Goal: Task Accomplishment & Management: Manage account settings

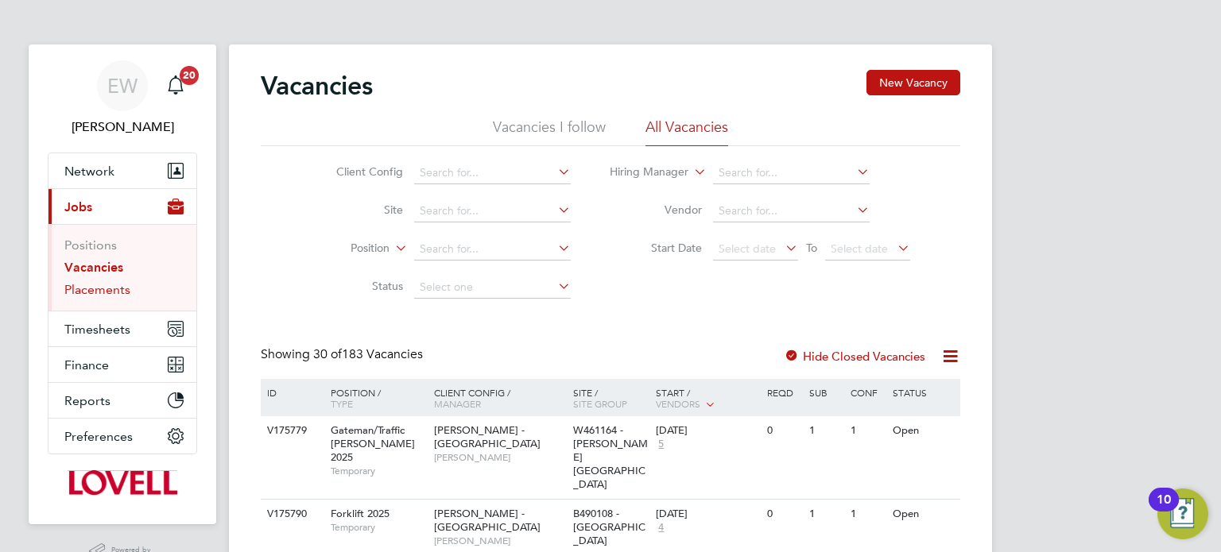
click at [108, 294] on link "Placements" at bounding box center [97, 289] width 66 height 15
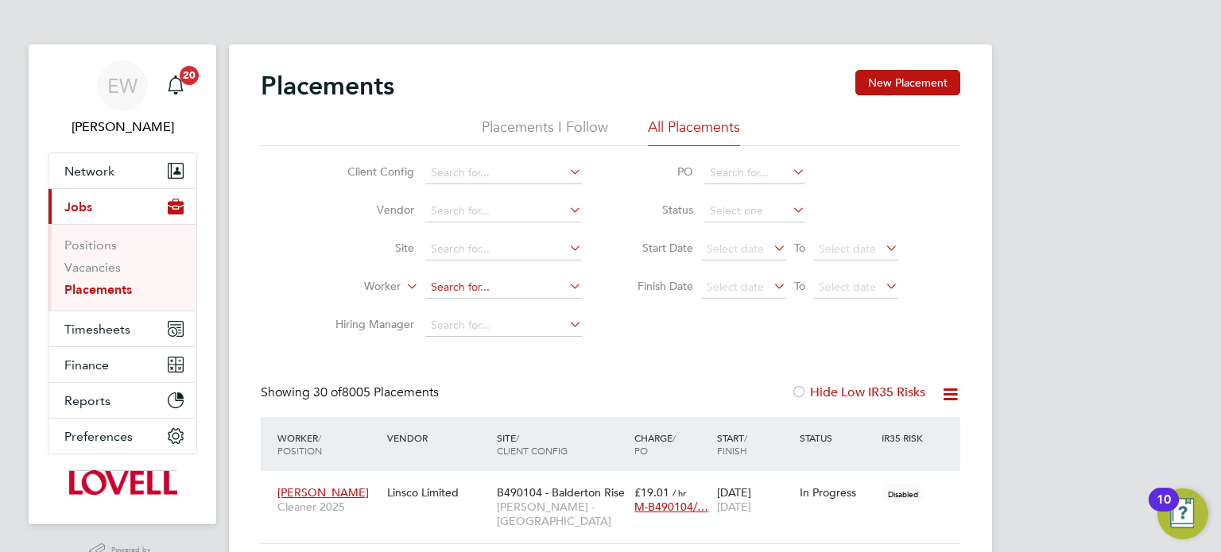
click at [443, 277] on input at bounding box center [503, 288] width 157 height 22
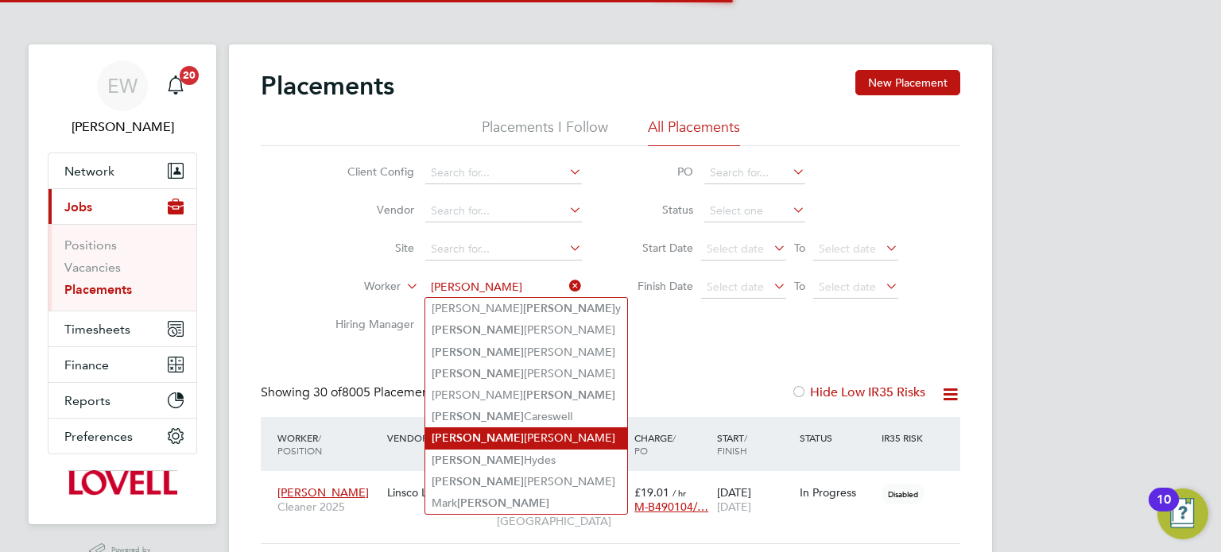
click at [489, 428] on li "Dale Redmond" at bounding box center [526, 438] width 202 height 21
type input "Dale Redmond"
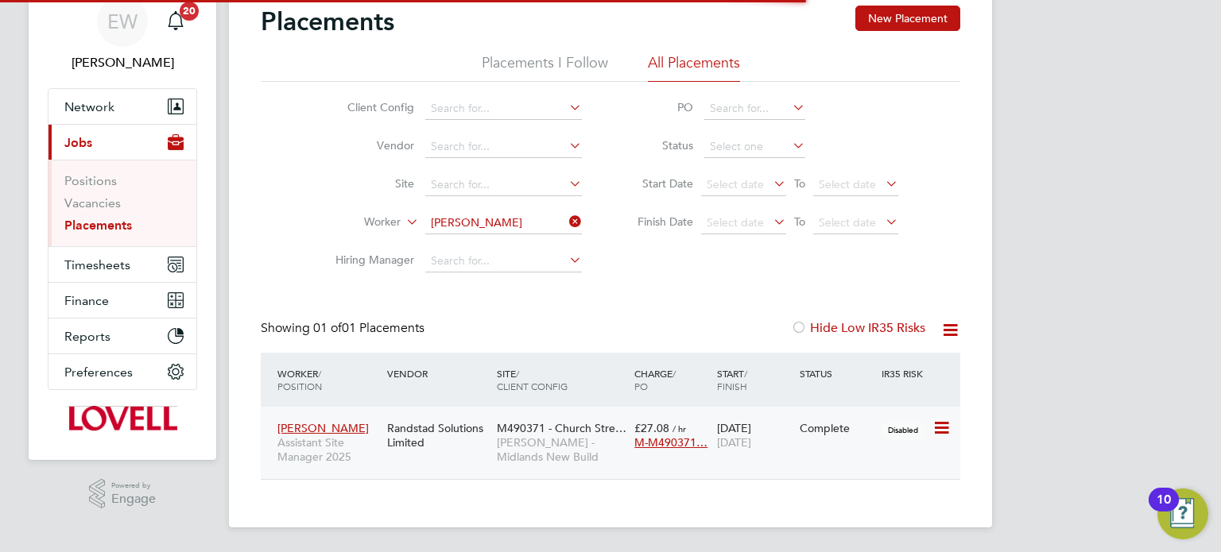
click at [508, 452] on span "Lovell - Midlands New Build" at bounding box center [562, 450] width 130 height 29
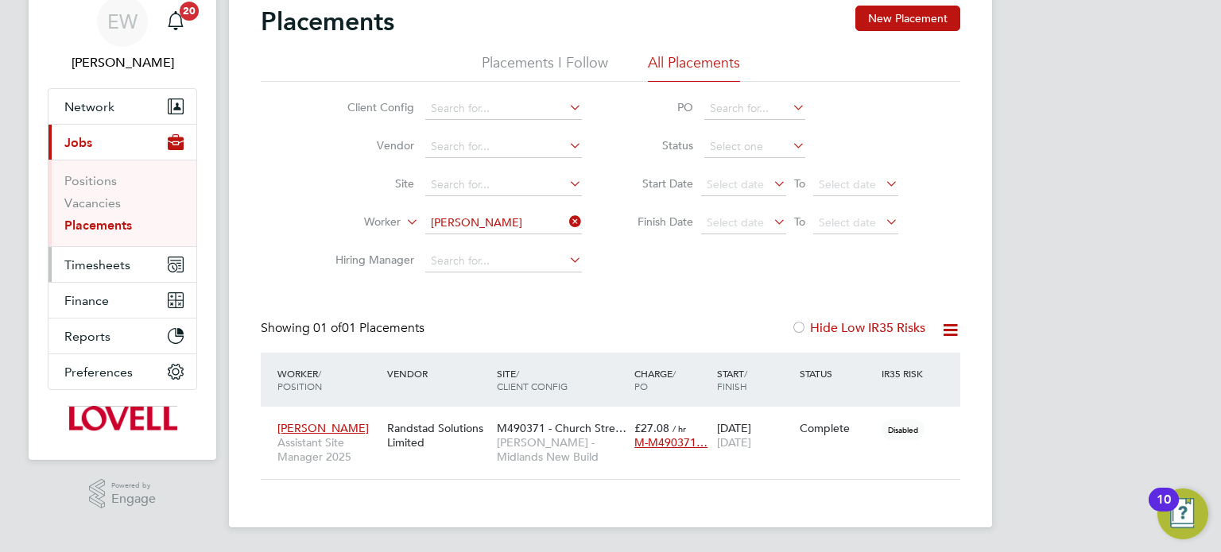
click at [84, 275] on button "Timesheets" at bounding box center [122, 264] width 148 height 35
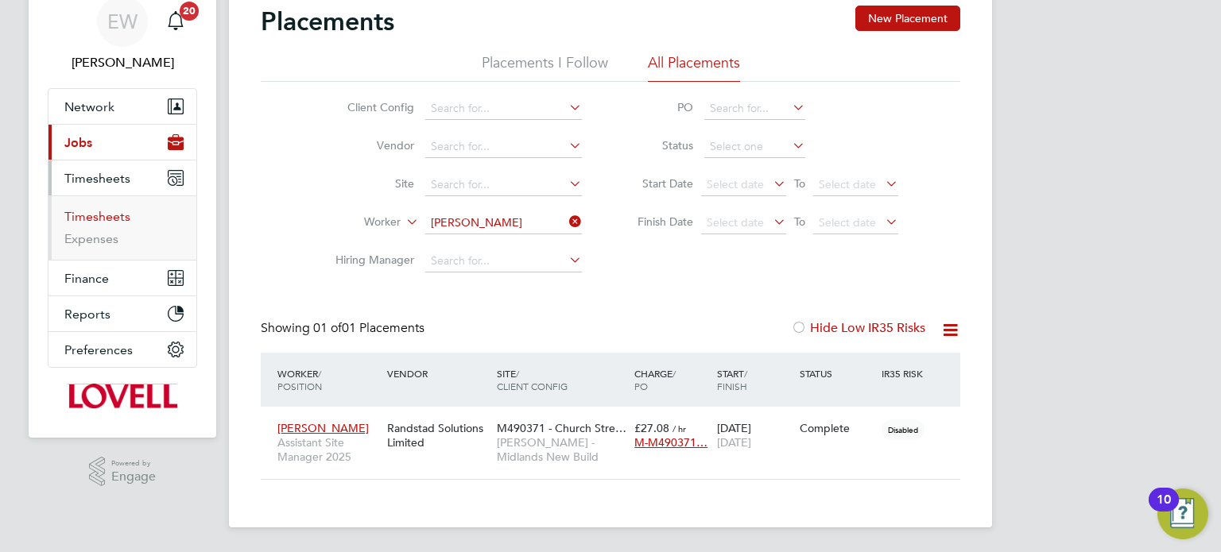
click at [95, 219] on link "Timesheets" at bounding box center [97, 216] width 66 height 15
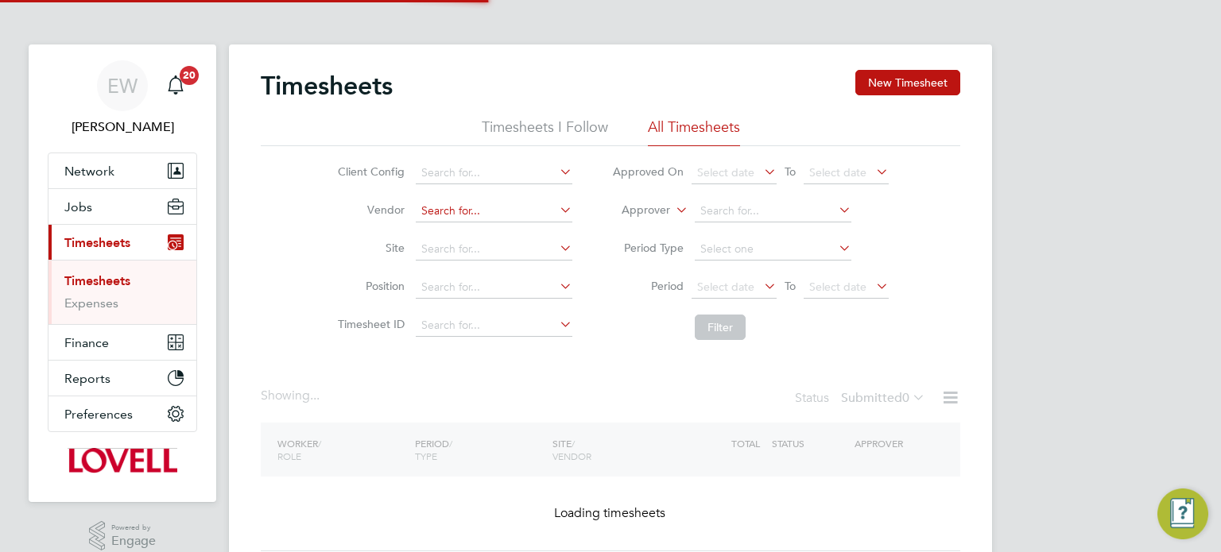
click at [490, 204] on input at bounding box center [494, 211] width 157 height 22
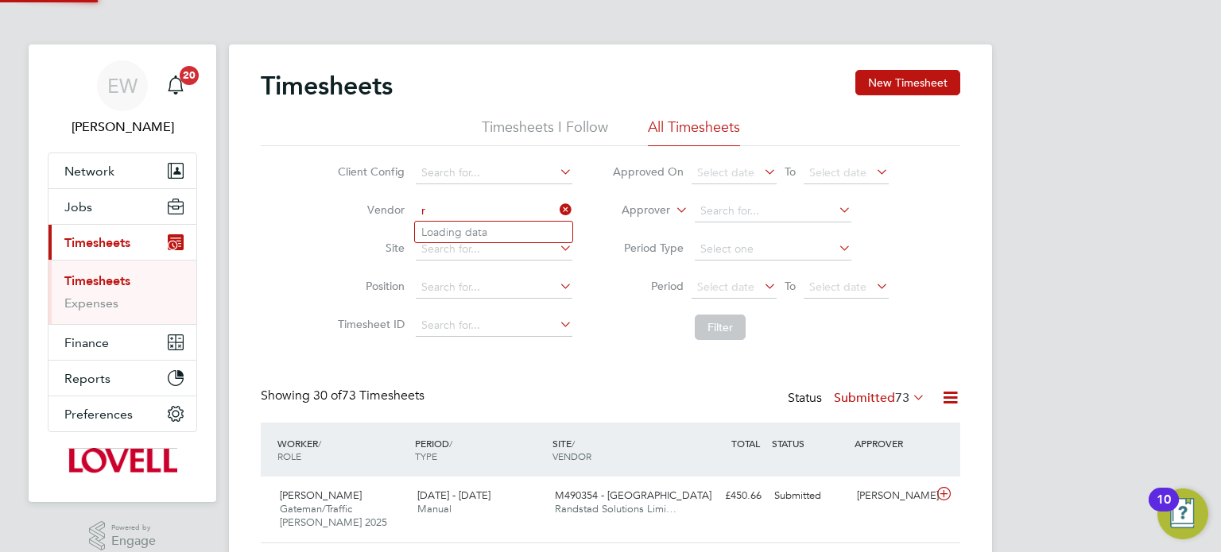
scroll to position [40, 138]
click at [504, 226] on li "Rands tad Solutions Limited" at bounding box center [493, 232] width 157 height 21
type input "Randstad Solutions Limited"
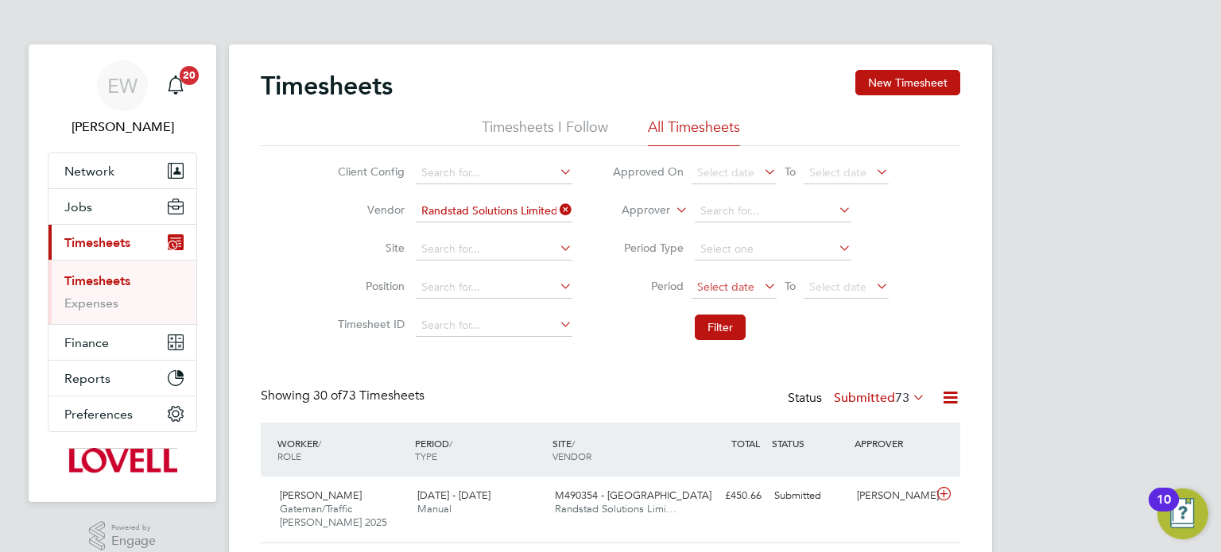
click at [745, 288] on span "Select date" at bounding box center [725, 287] width 57 height 14
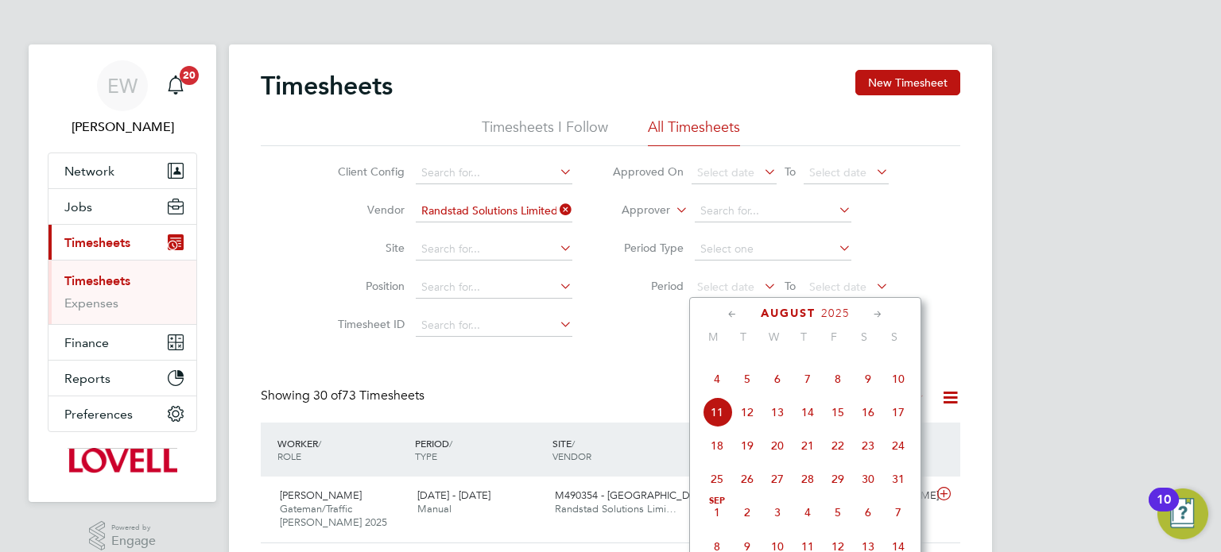
click at [864, 360] on span "2" at bounding box center [868, 345] width 30 height 30
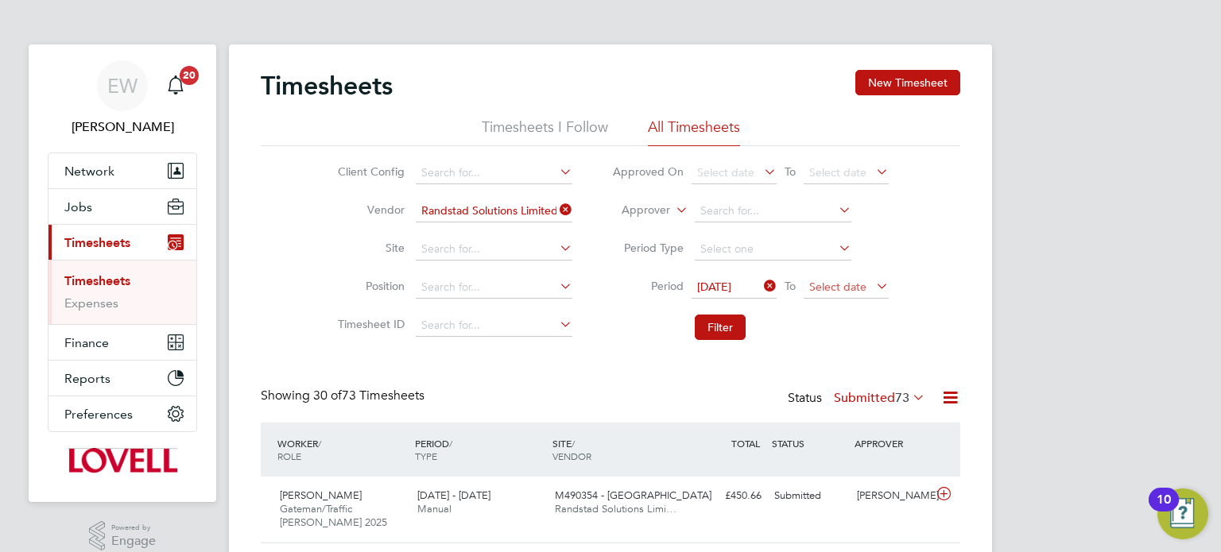
click at [830, 289] on span "Select date" at bounding box center [837, 287] width 57 height 14
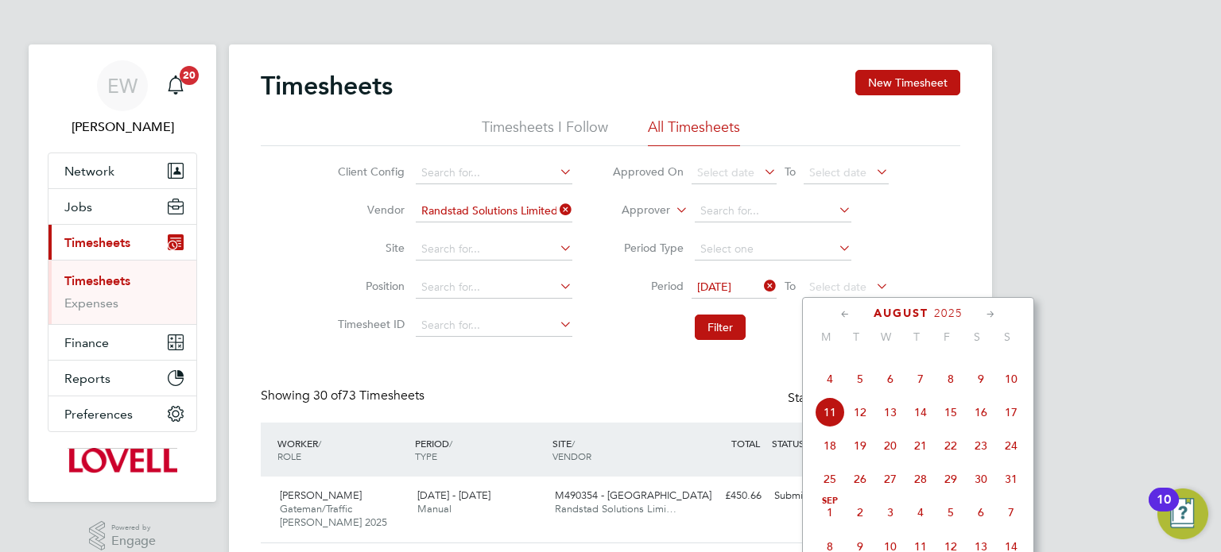
click at [949, 391] on span "8" at bounding box center [950, 379] width 30 height 30
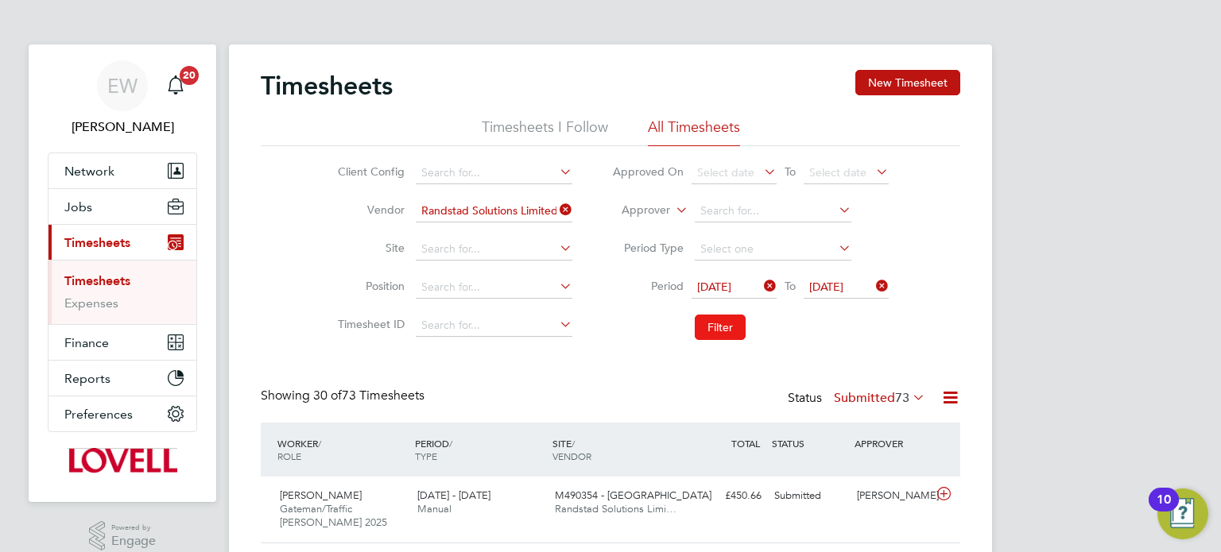
click at [723, 323] on button "Filter" at bounding box center [720, 327] width 51 height 25
click at [885, 397] on label "Submitted 34" at bounding box center [879, 398] width 91 height 16
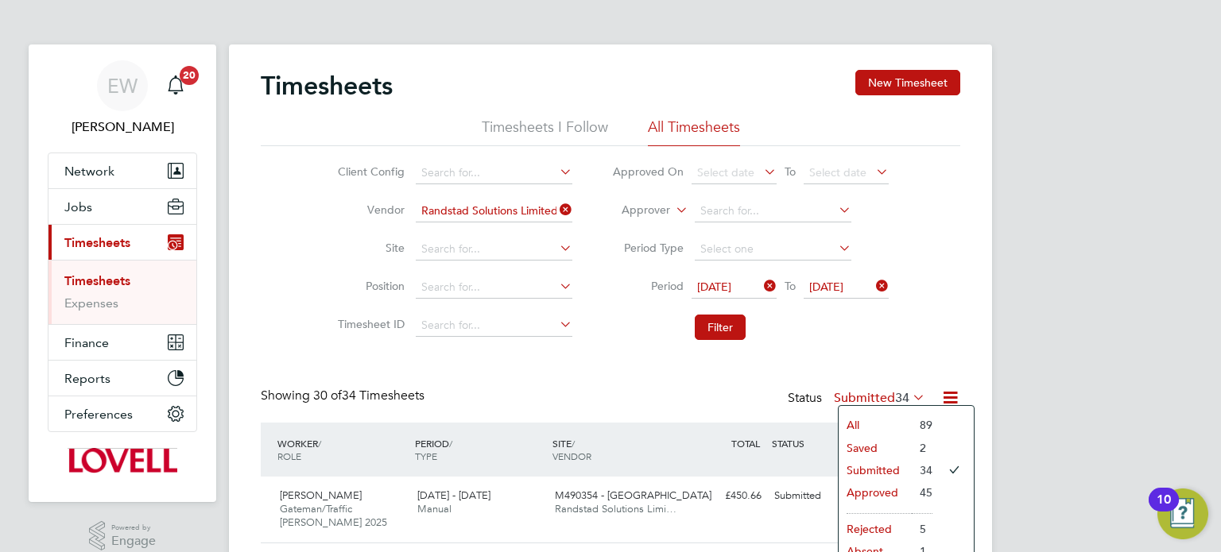
click at [861, 448] on li "Saved" at bounding box center [874, 448] width 73 height 22
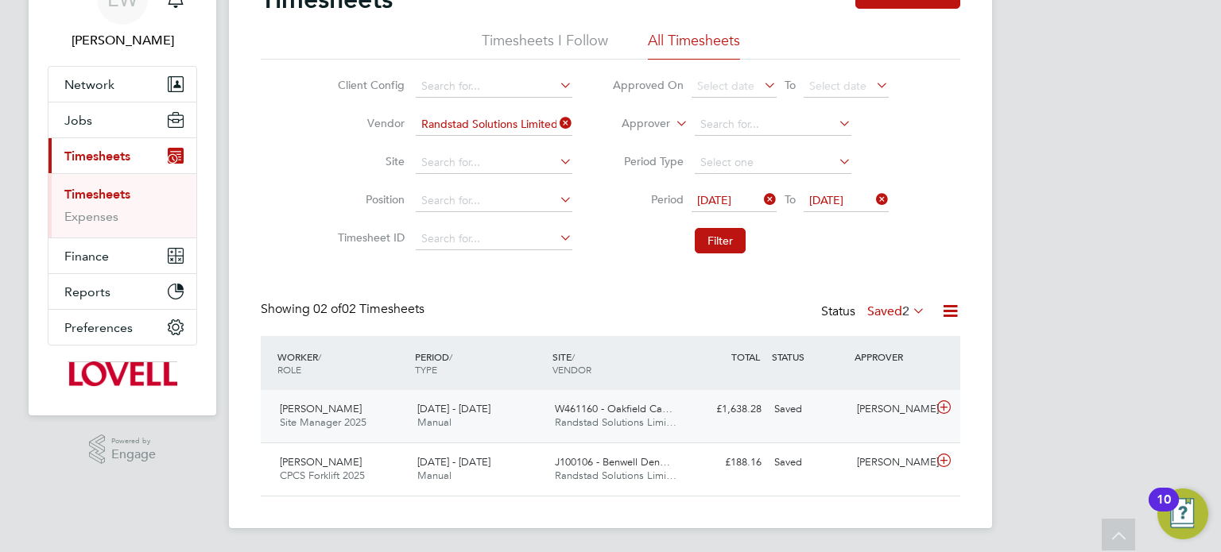
click at [883, 405] on div "Benjamin Howell" at bounding box center [891, 410] width 83 height 26
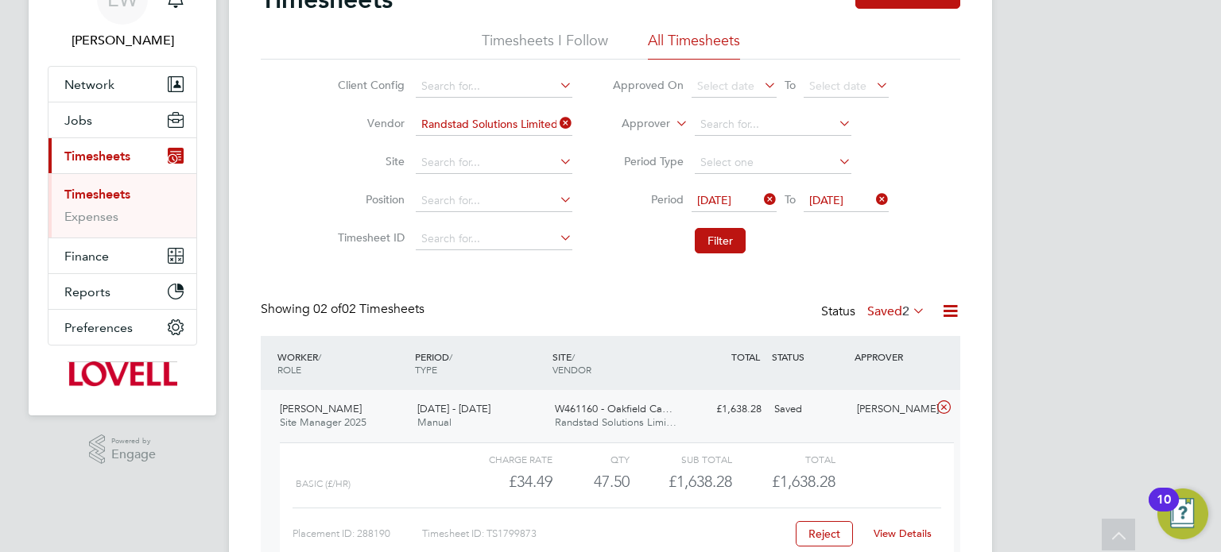
click at [920, 534] on link "View Details" at bounding box center [902, 534] width 58 height 14
click at [880, 306] on label "Saved 2" at bounding box center [896, 312] width 58 height 16
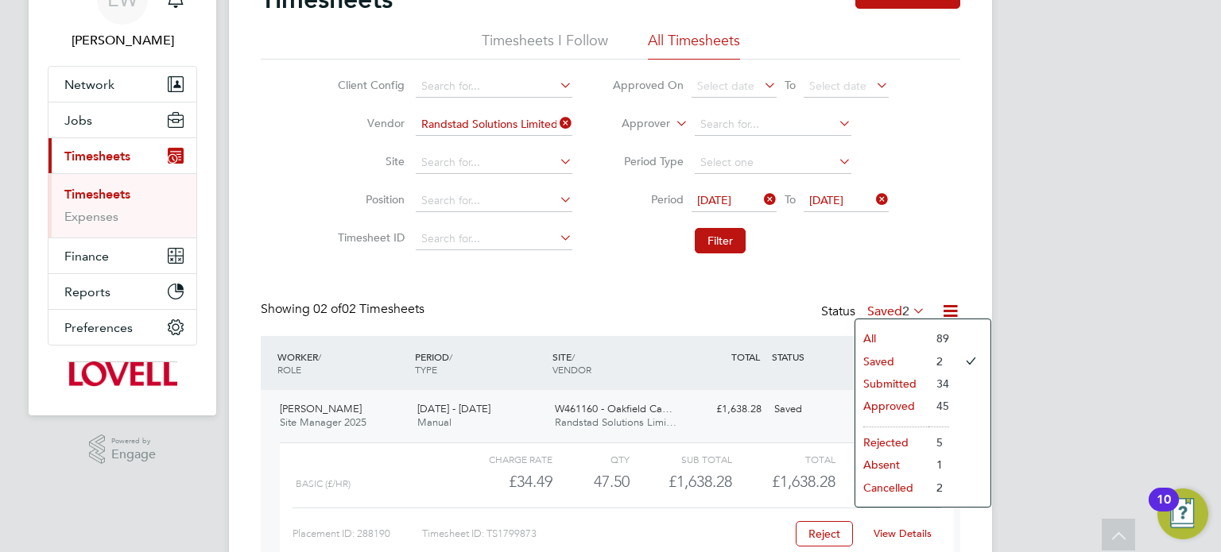
click at [905, 407] on li "Approved" at bounding box center [891, 406] width 73 height 22
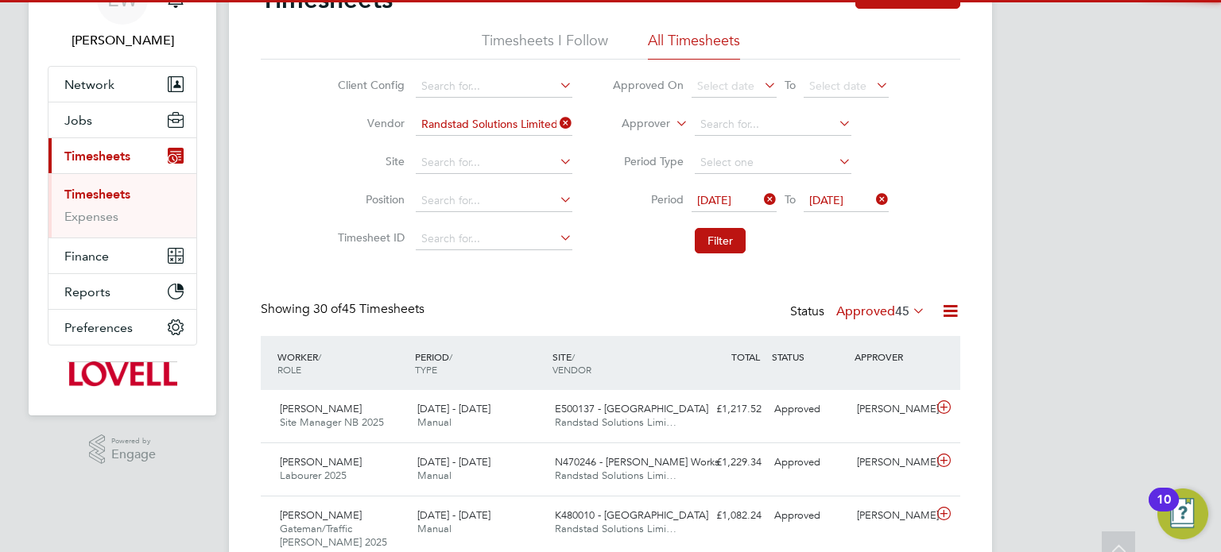
click at [884, 301] on div "Status Approved 45" at bounding box center [859, 312] width 138 height 22
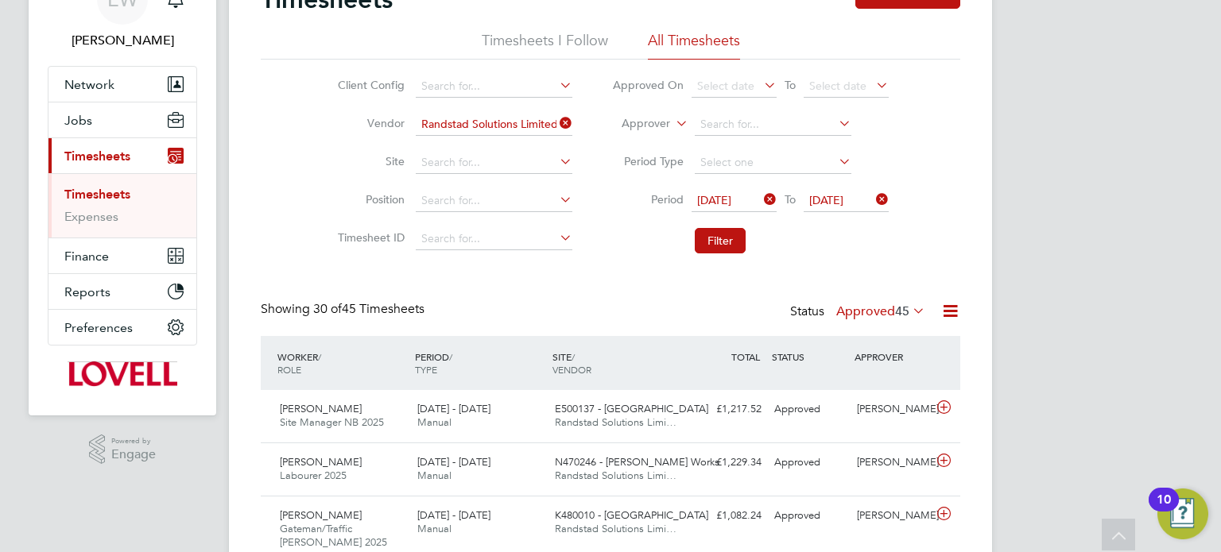
click at [885, 304] on label "Approved 45" at bounding box center [880, 312] width 89 height 16
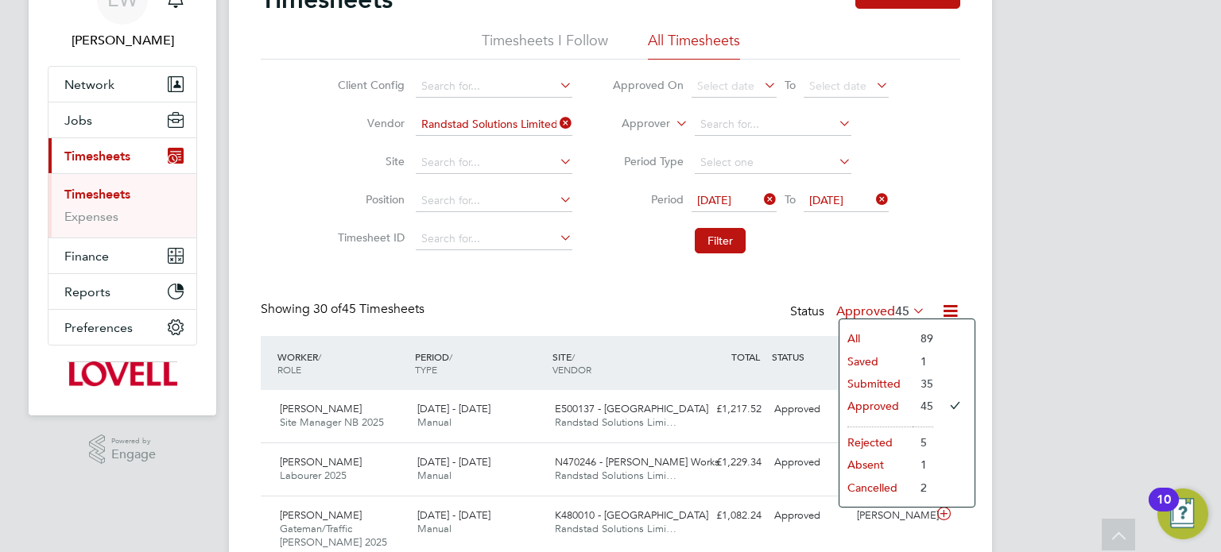
click at [889, 377] on li "Submitted" at bounding box center [875, 384] width 73 height 22
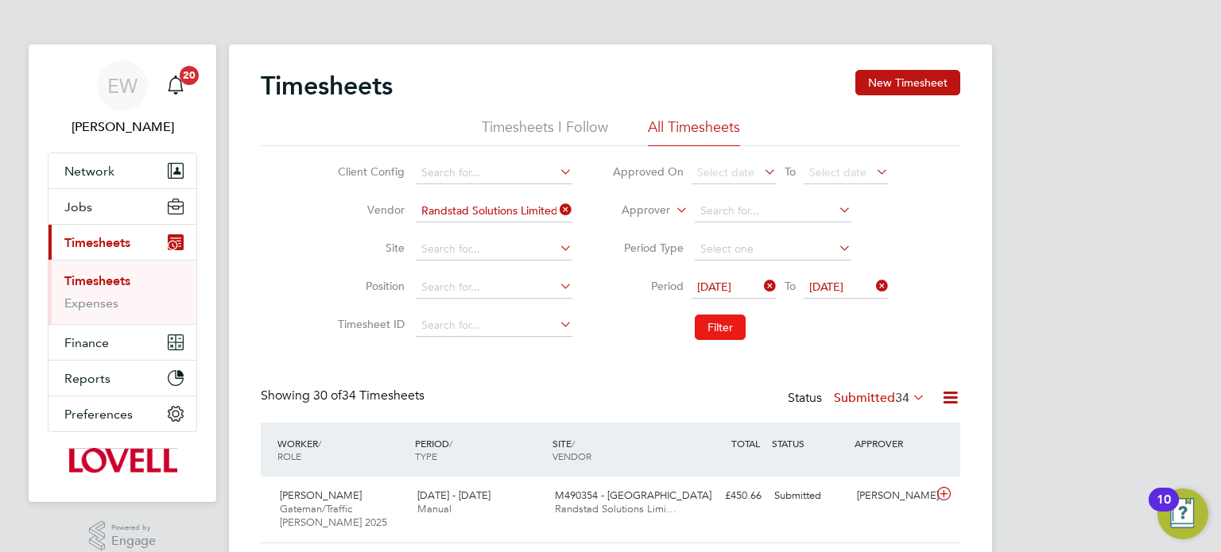
click at [725, 330] on button "Filter" at bounding box center [720, 327] width 51 height 25
click at [737, 319] on button "Filter" at bounding box center [720, 327] width 51 height 25
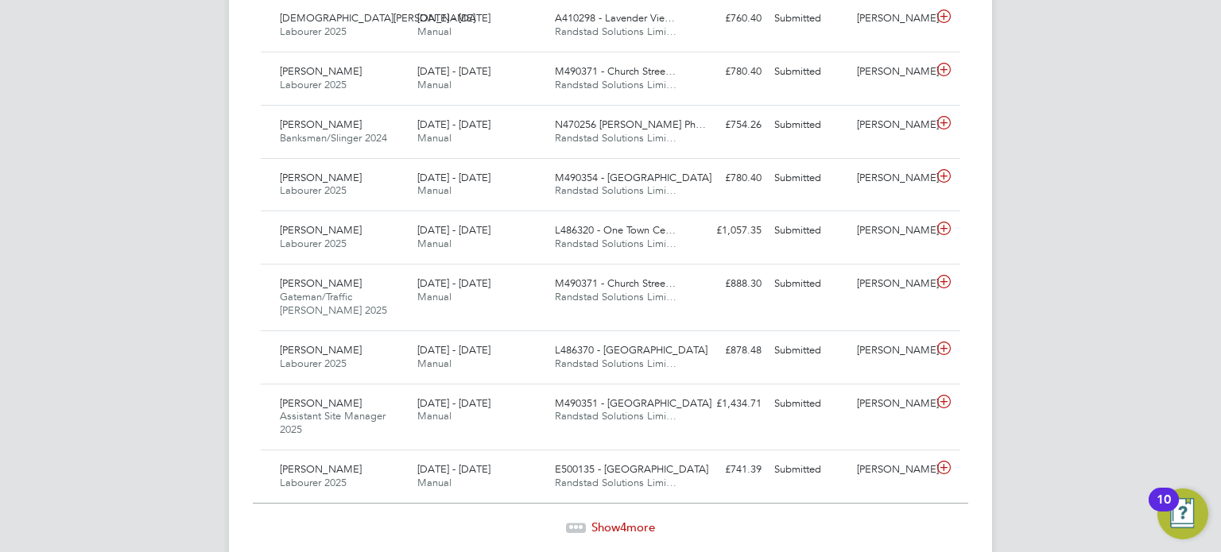
scroll to position [7, 8]
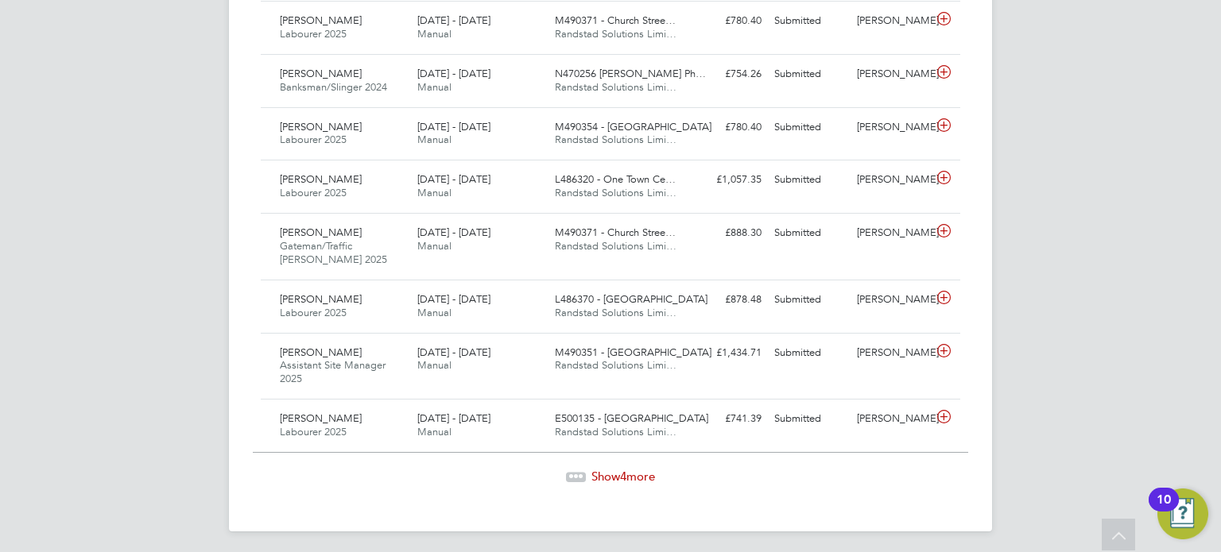
click at [627, 469] on span "Show 4 more" at bounding box center [623, 476] width 64 height 15
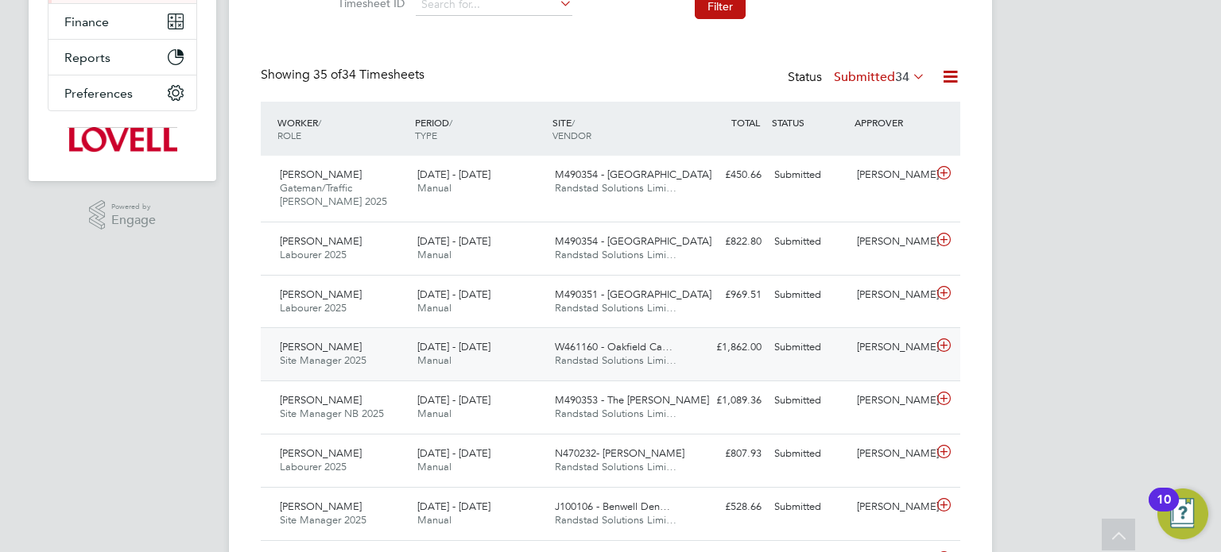
click at [861, 346] on div "Michael Darcy" at bounding box center [891, 348] width 83 height 26
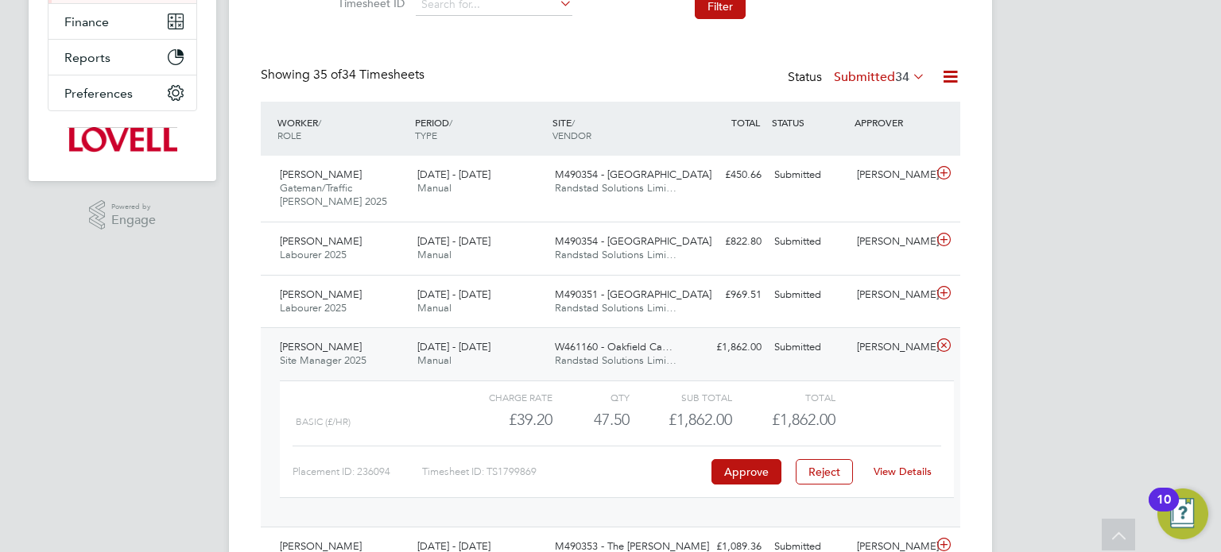
click at [893, 471] on link "View Details" at bounding box center [902, 472] width 58 height 14
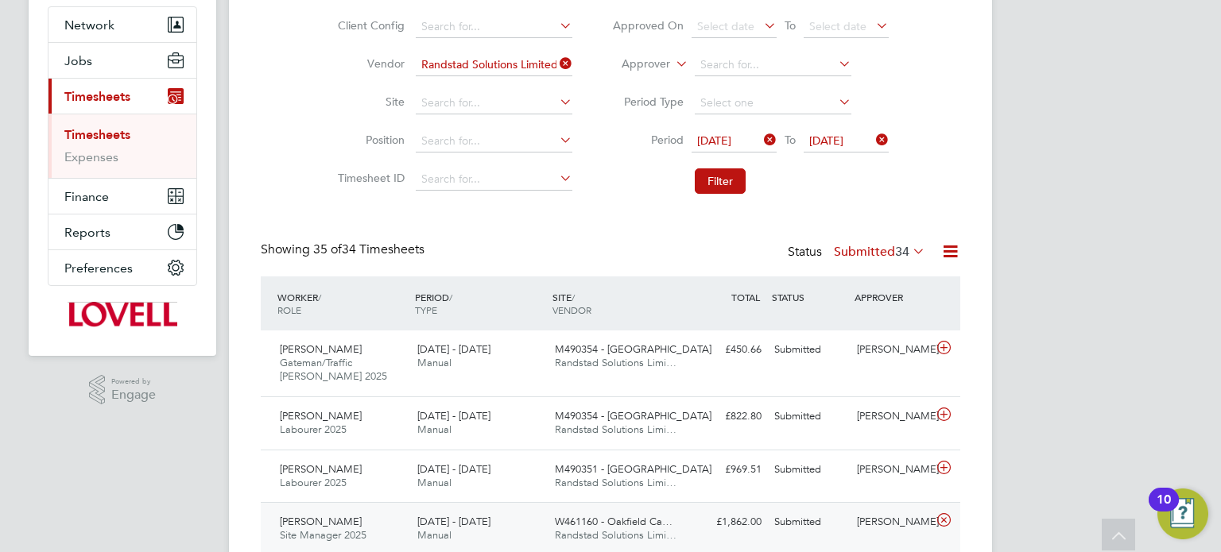
scroll to position [0, 0]
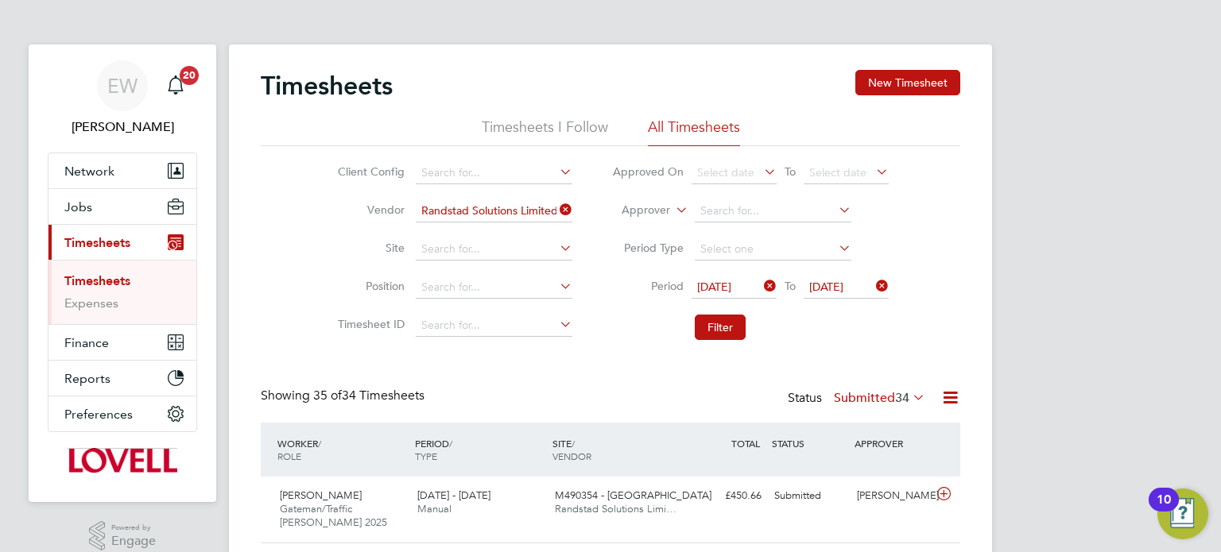
click at [872, 397] on label "Submitted 34" at bounding box center [879, 398] width 91 height 16
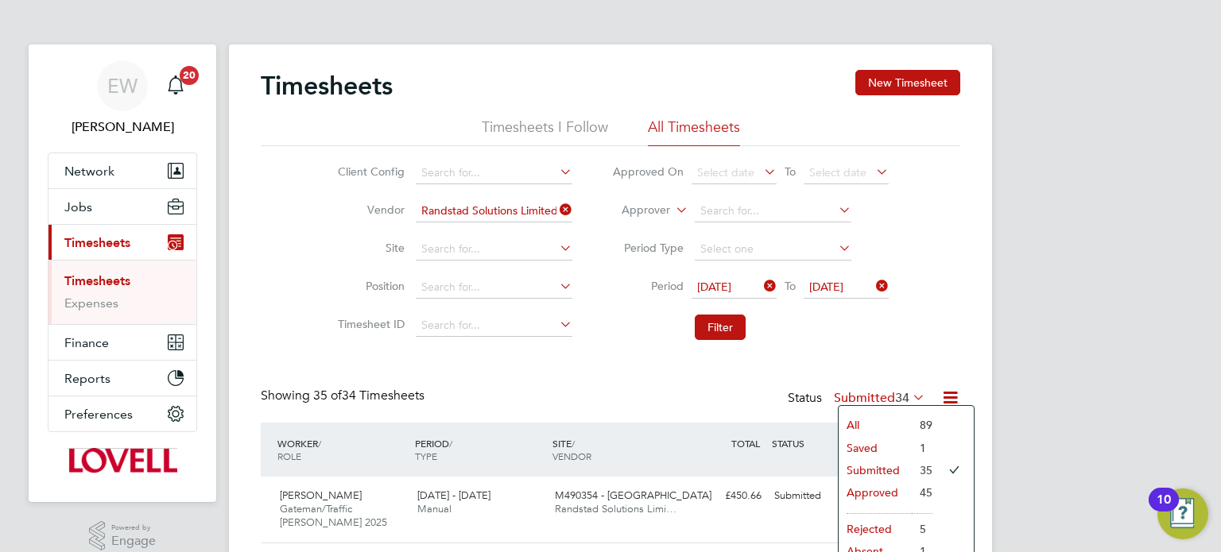
click at [871, 491] on li "Approved" at bounding box center [874, 493] width 73 height 22
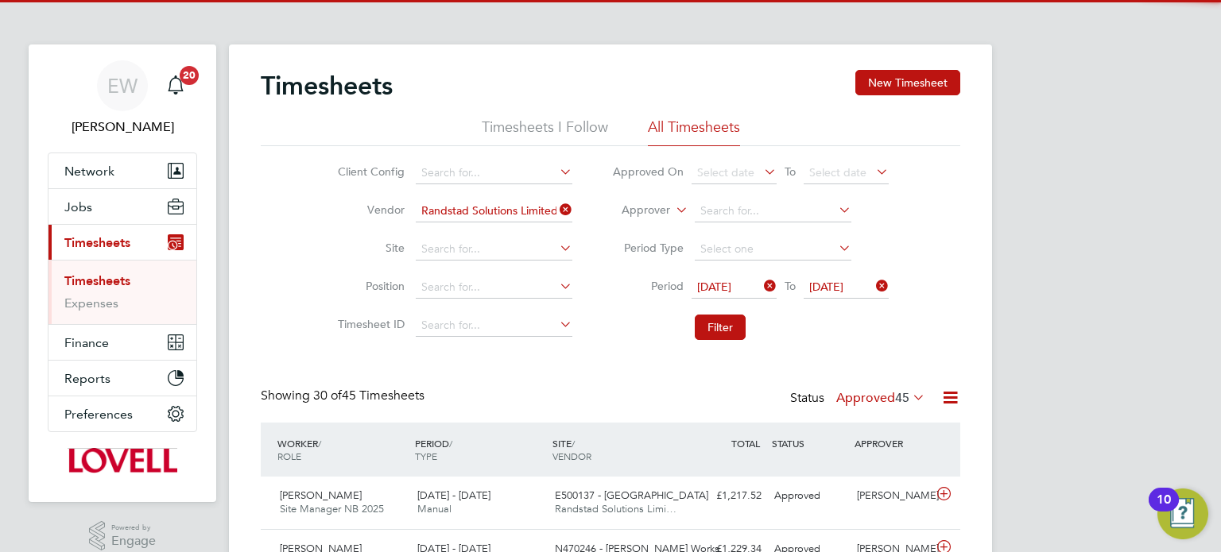
click at [882, 397] on label "Approved 45" at bounding box center [880, 398] width 89 height 16
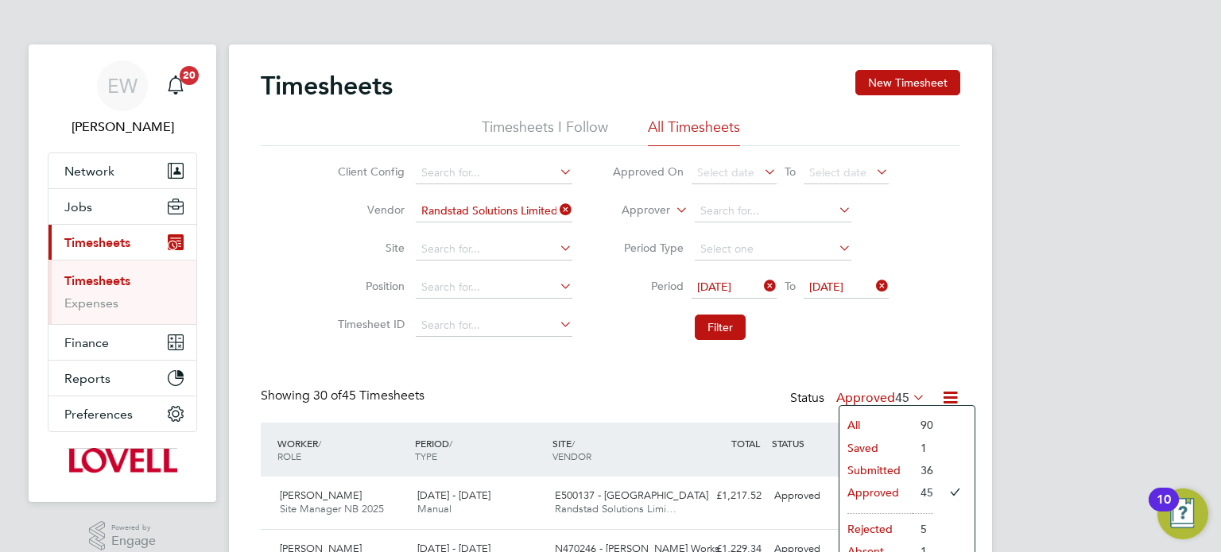
click at [872, 458] on li "Saved" at bounding box center [875, 448] width 73 height 22
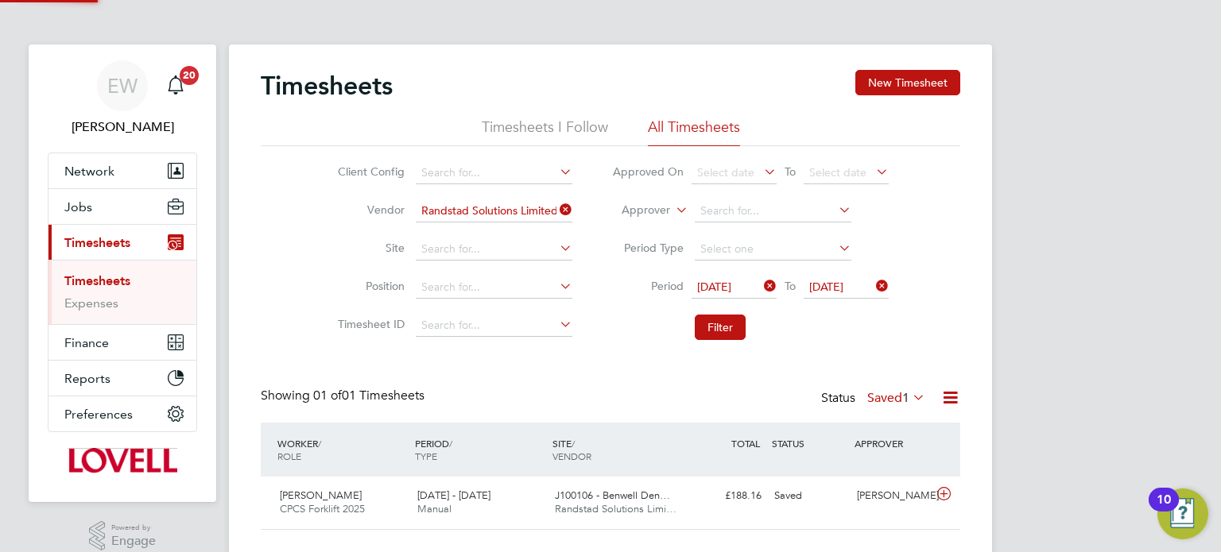
click at [892, 401] on label "Saved 1" at bounding box center [896, 398] width 58 height 16
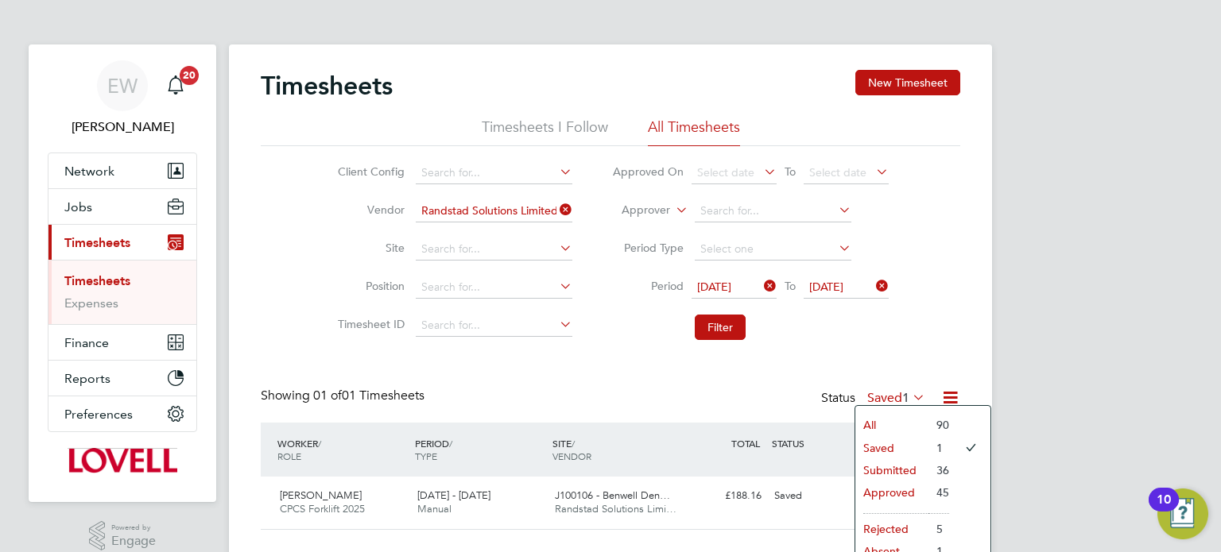
click at [896, 470] on li "Submitted" at bounding box center [891, 470] width 73 height 22
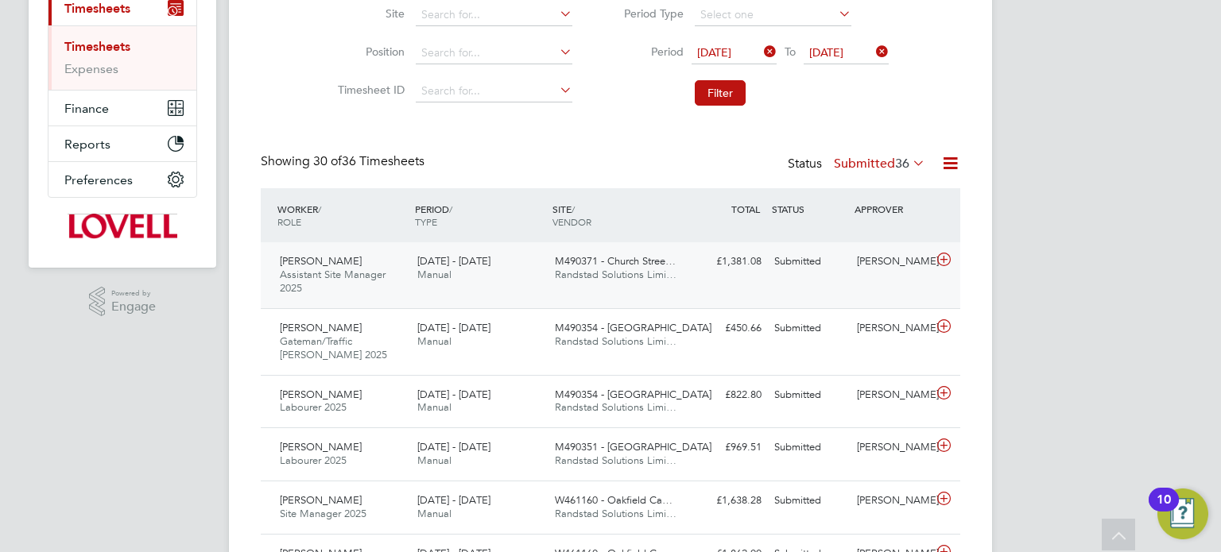
click at [889, 275] on div "Wayne Bromage" at bounding box center [891, 262] width 83 height 26
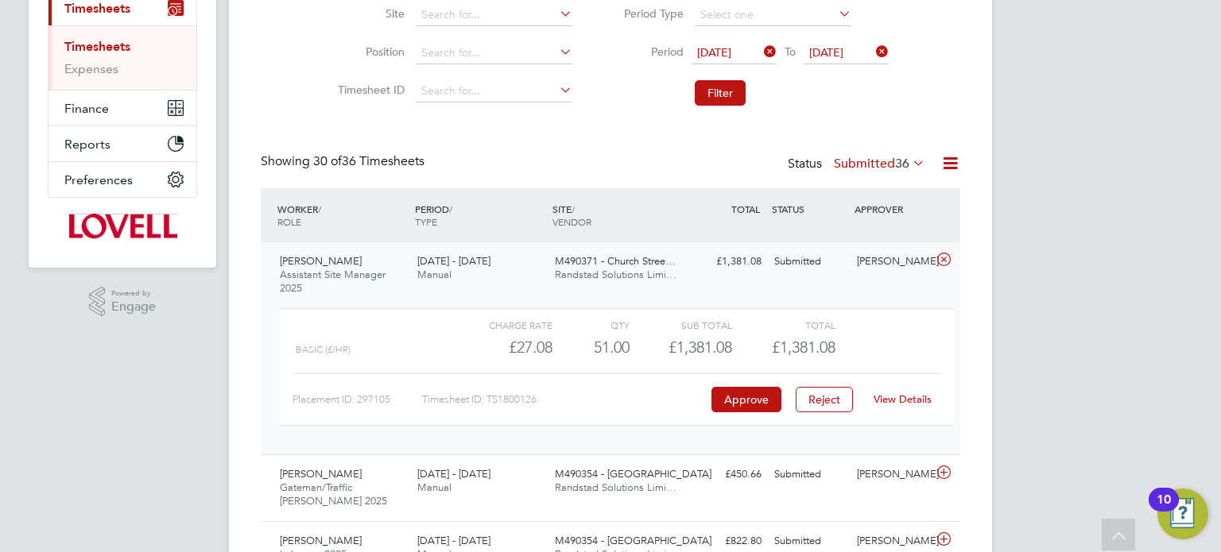
click at [908, 400] on link "View Details" at bounding box center [902, 400] width 58 height 14
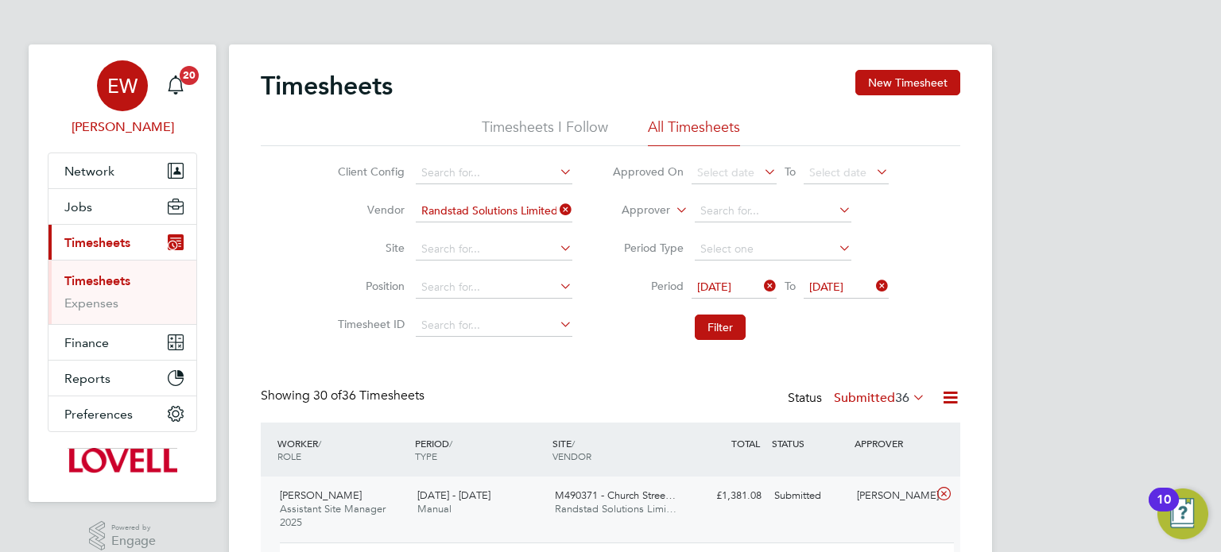
click at [104, 89] on div "EW" at bounding box center [122, 85] width 51 height 51
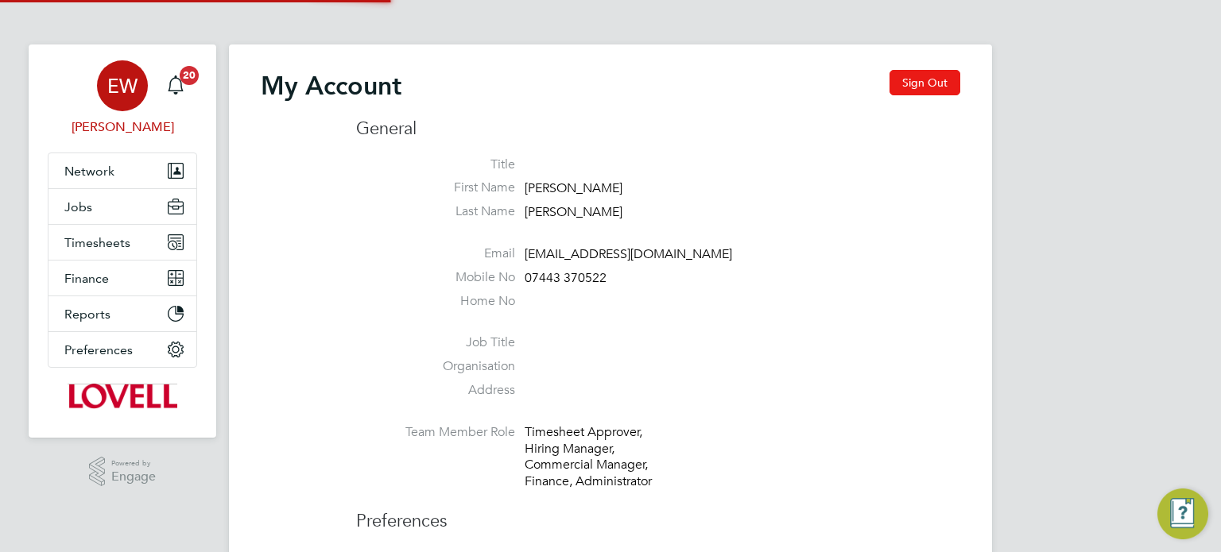
type input "labourdeskmslv@randstadcpe.com"
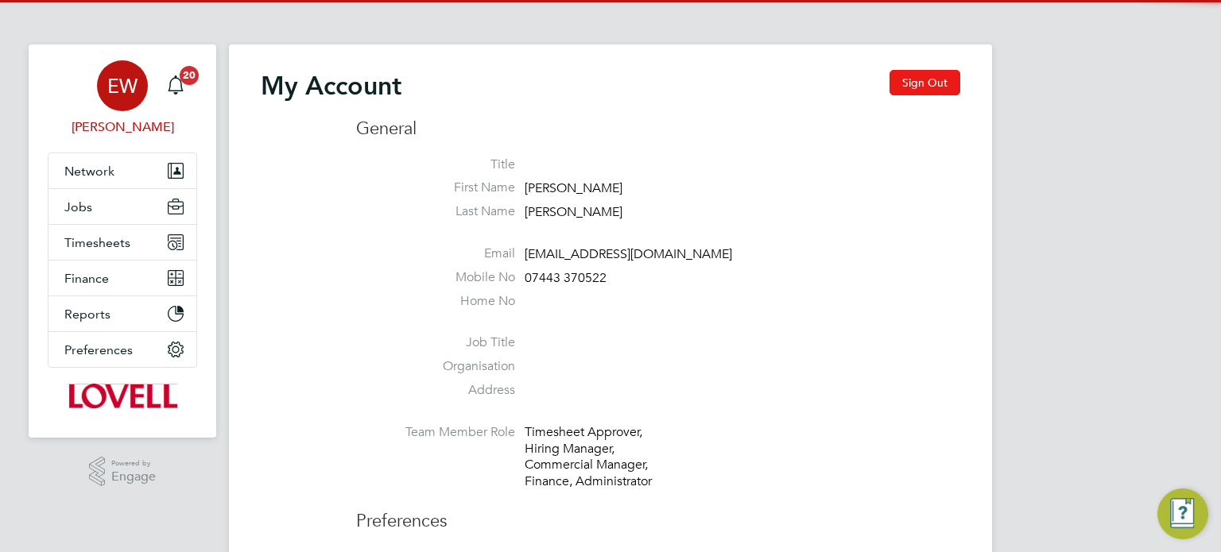
click at [940, 87] on button "Sign Out" at bounding box center [924, 82] width 71 height 25
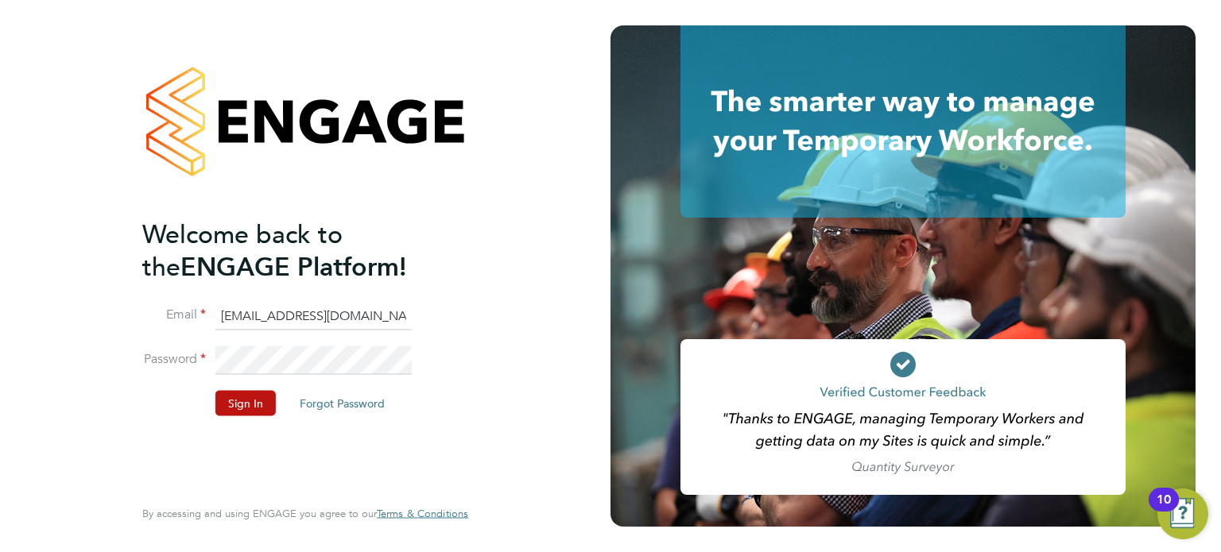
click at [291, 329] on input "labourdeskmslv@randstadcpe.com" at bounding box center [313, 316] width 196 height 29
type input "emma.wells@randstad.co.uk"
click at [235, 402] on button "Sign In" at bounding box center [245, 402] width 60 height 25
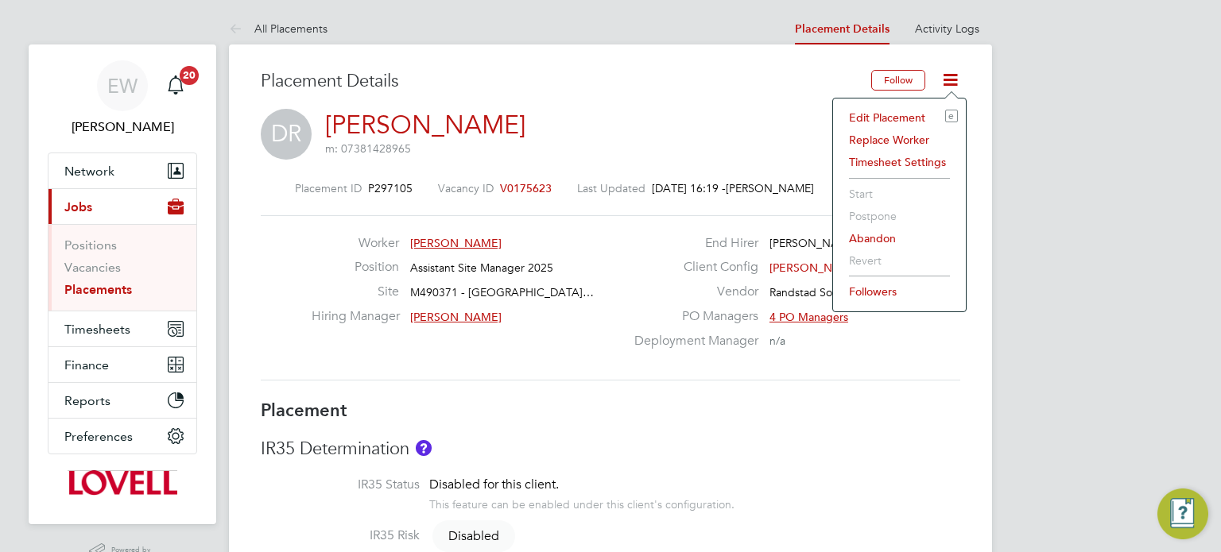
click at [877, 115] on li "Edit Placement e" at bounding box center [899, 117] width 117 height 22
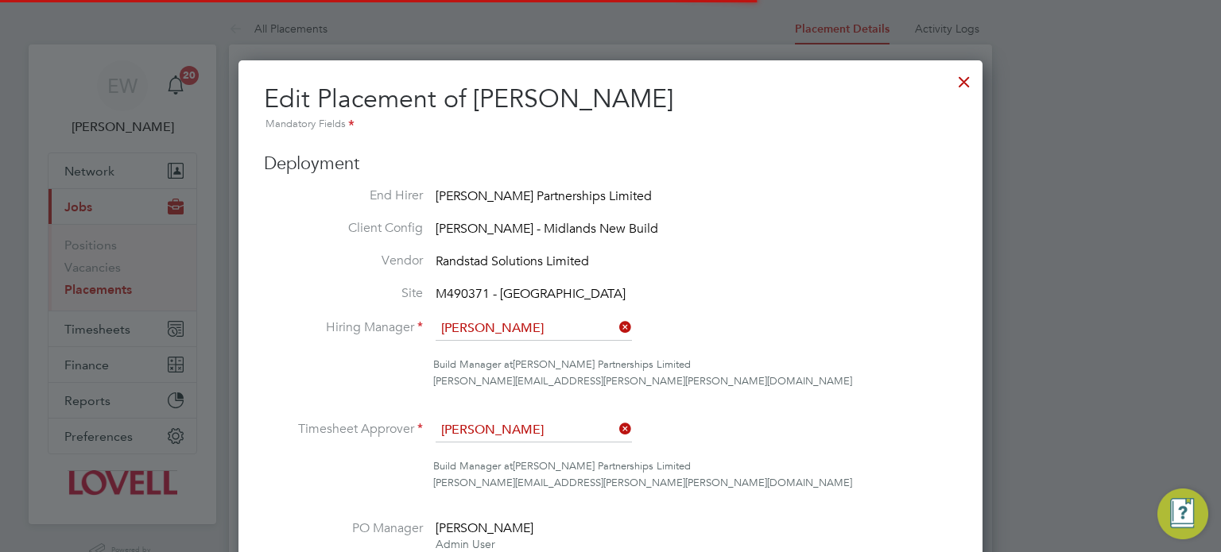
scroll to position [280, 0]
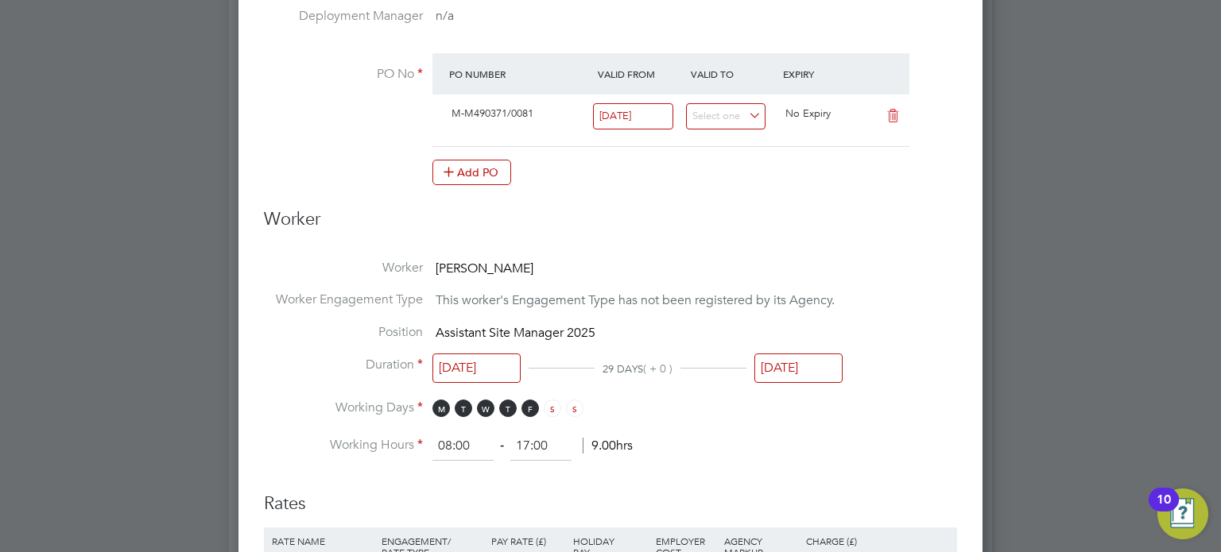
click at [807, 371] on input "[DATE]" at bounding box center [798, 368] width 88 height 29
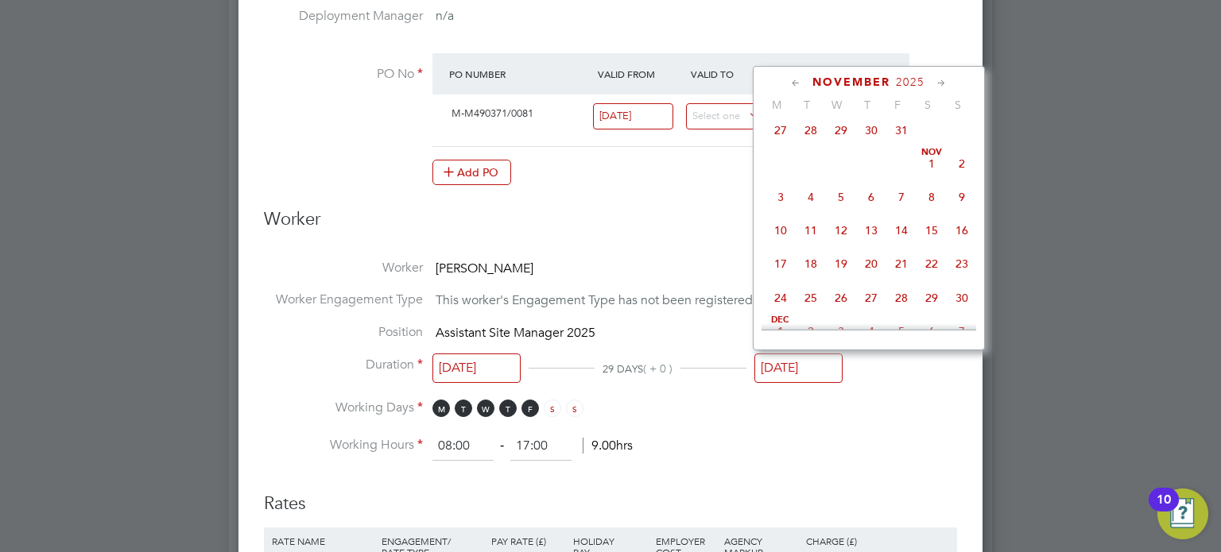
click at [894, 212] on span "7" at bounding box center [901, 197] width 30 height 30
type input "07 Nov 2025"
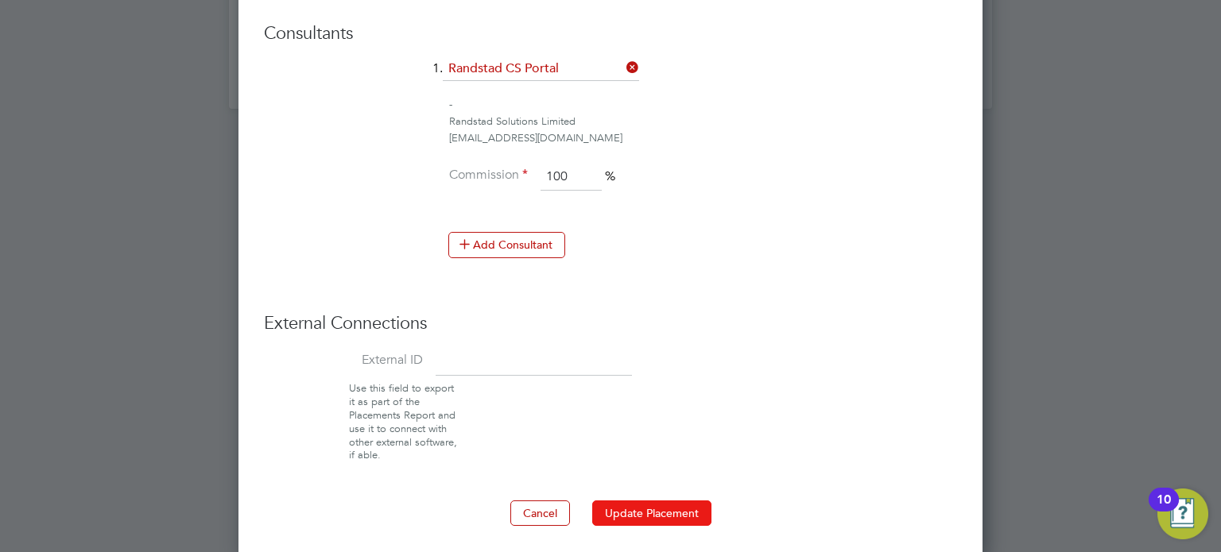
click at [667, 501] on button "Update Placement" at bounding box center [651, 513] width 119 height 25
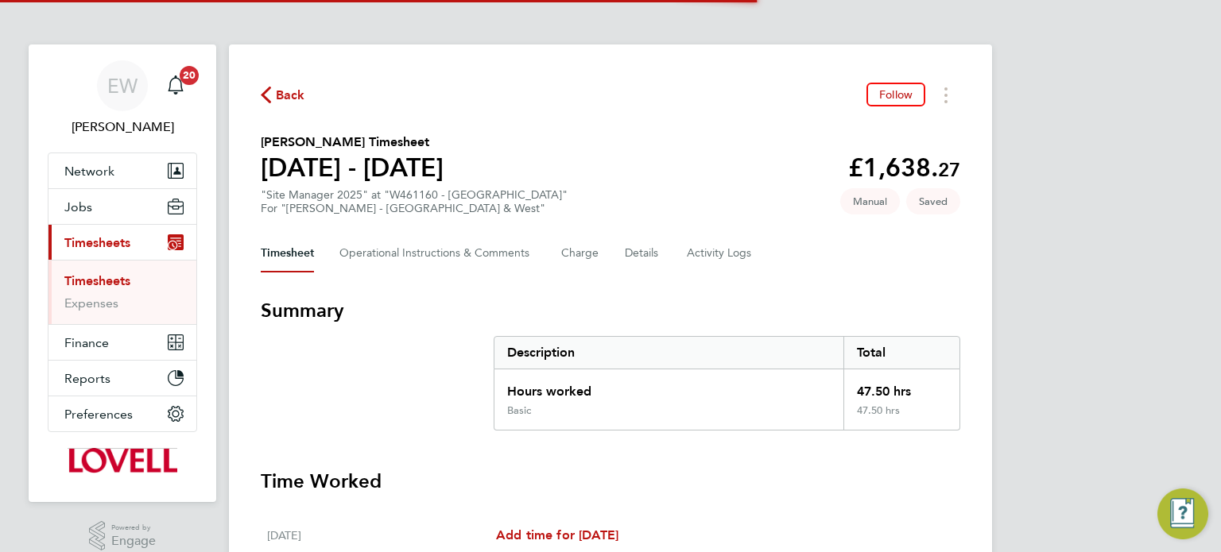
scroll to position [593, 0]
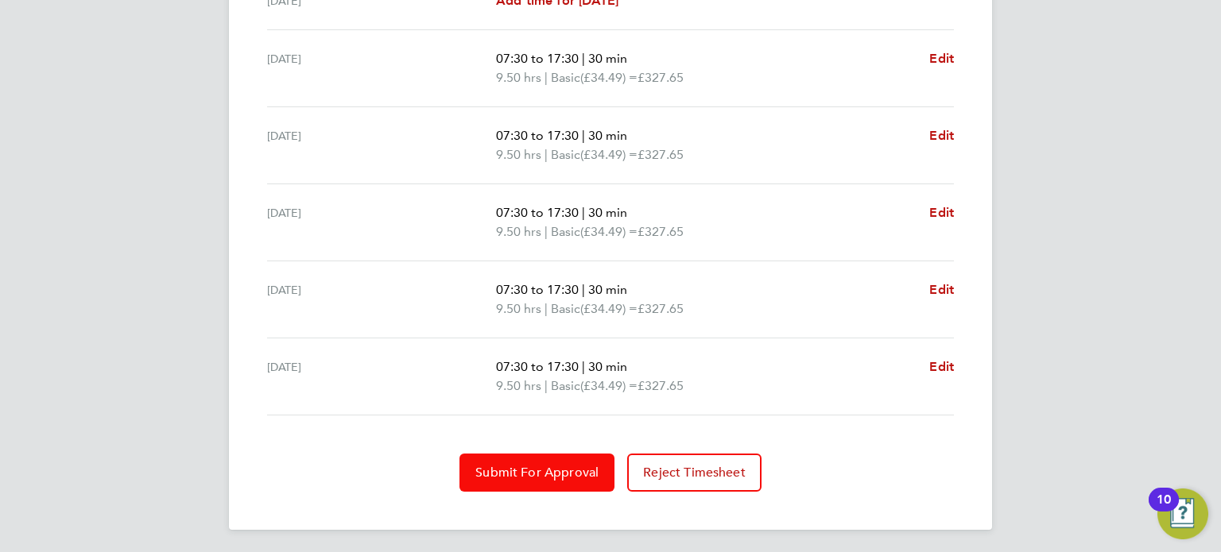
click at [560, 473] on span "Submit For Approval" at bounding box center [536, 473] width 123 height 16
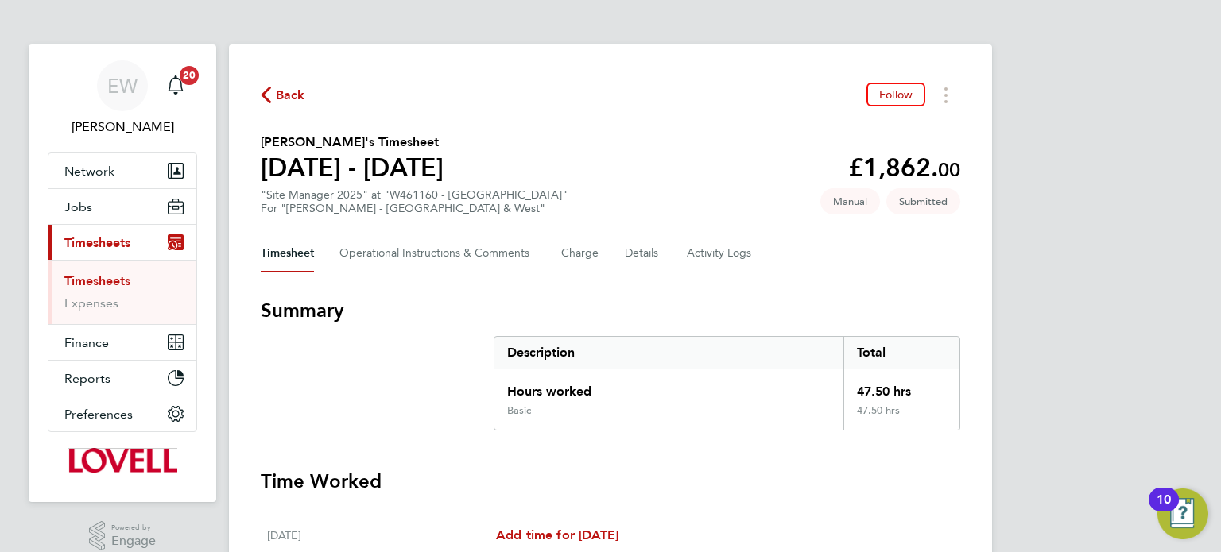
click at [670, 245] on div "Timesheet Operational Instructions & Comments Charge Details Activity Logs" at bounding box center [610, 253] width 699 height 38
click at [648, 245] on button "Details" at bounding box center [643, 253] width 37 height 38
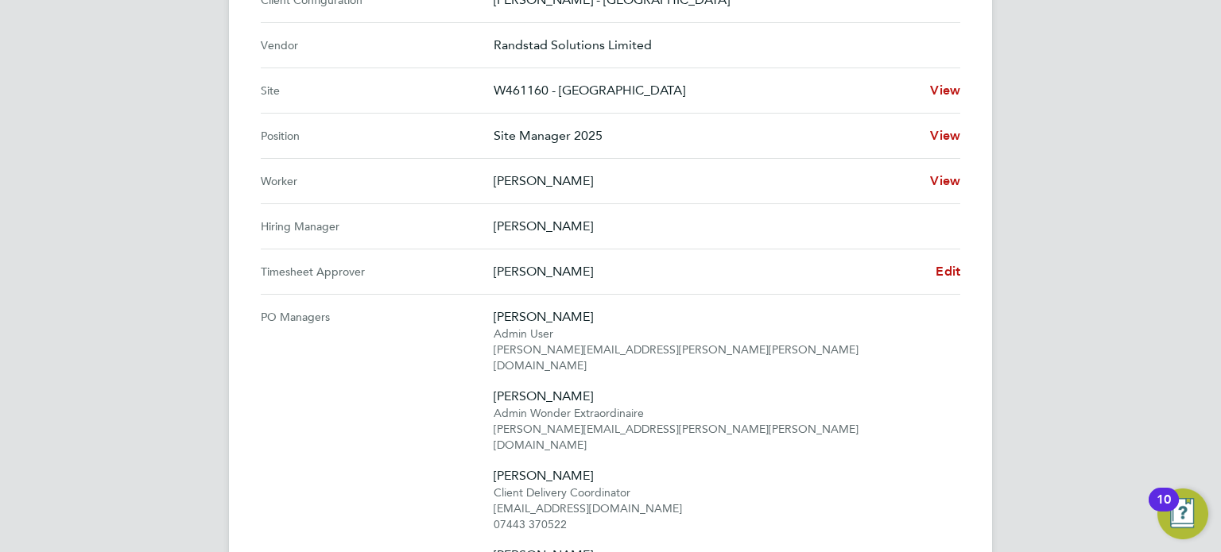
scroll to position [591, 0]
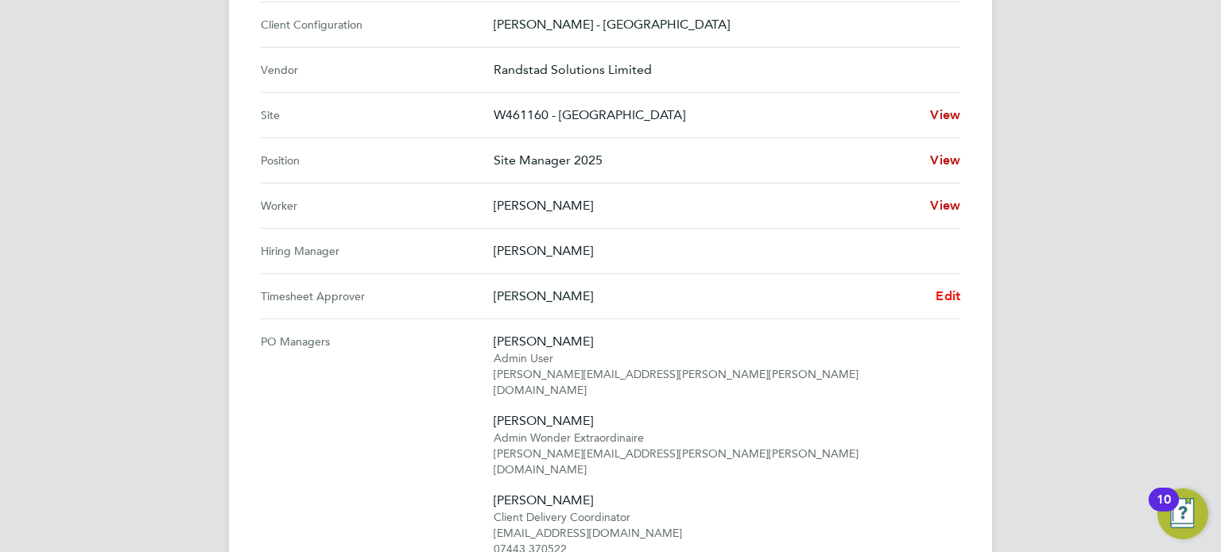
click at [951, 292] on span "Edit" at bounding box center [947, 295] width 25 height 15
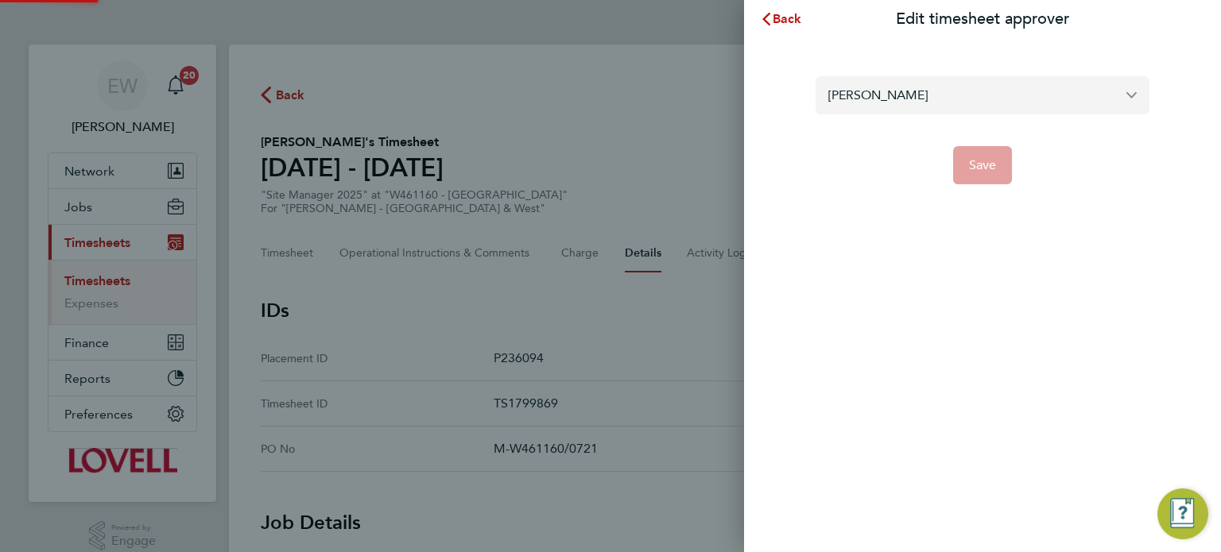
click at [870, 91] on input "[PERSON_NAME]" at bounding box center [982, 94] width 334 height 37
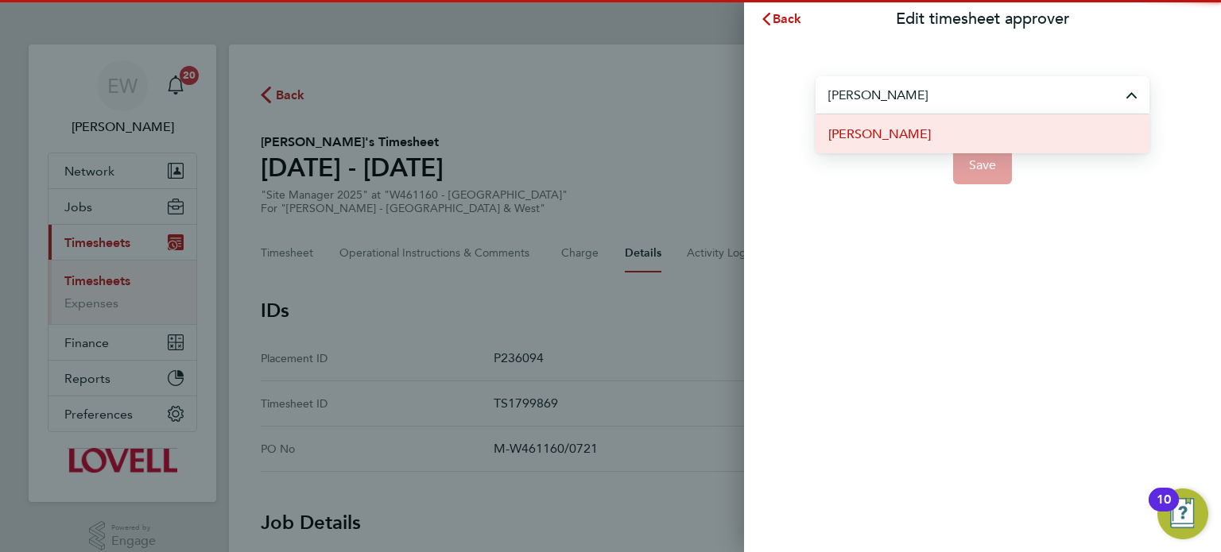
click at [887, 130] on span "[PERSON_NAME]" at bounding box center [879, 134] width 103 height 19
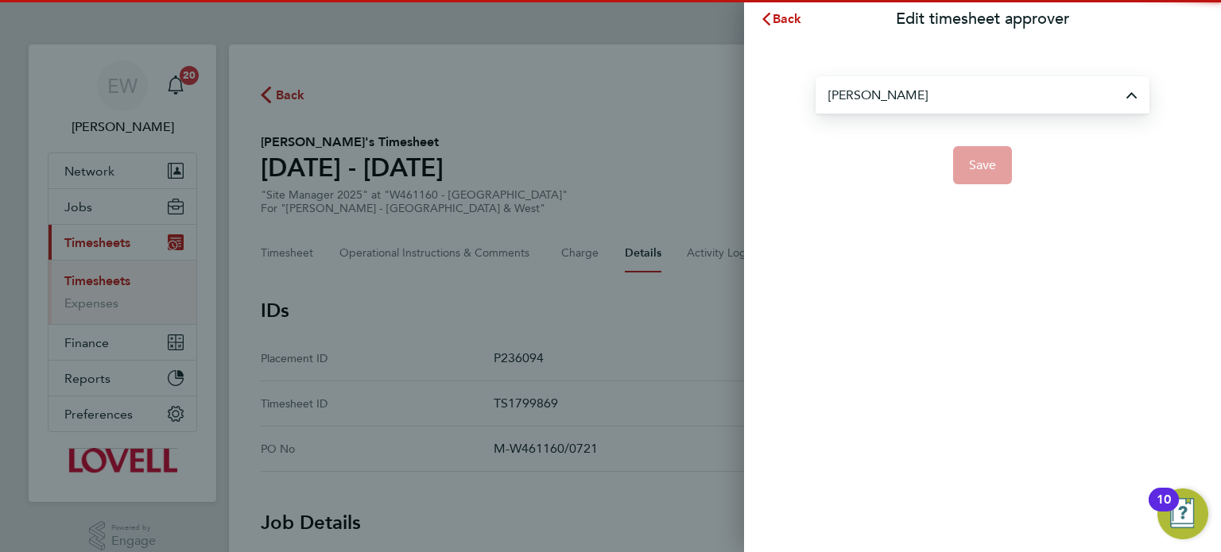
type input "[PERSON_NAME]"
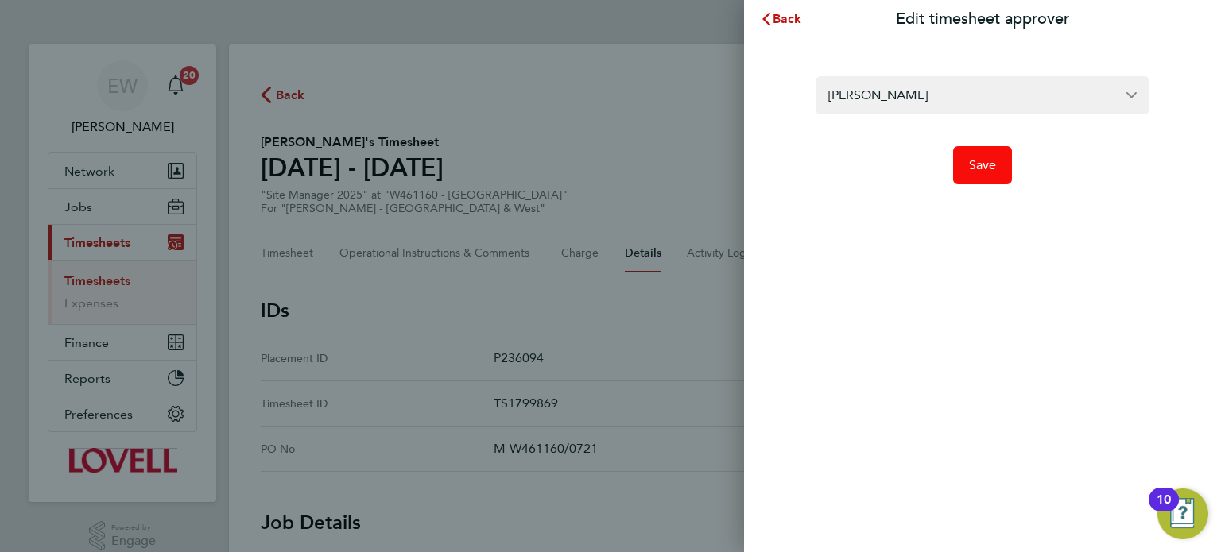
click at [958, 154] on button "Save" at bounding box center [983, 165] width 60 height 38
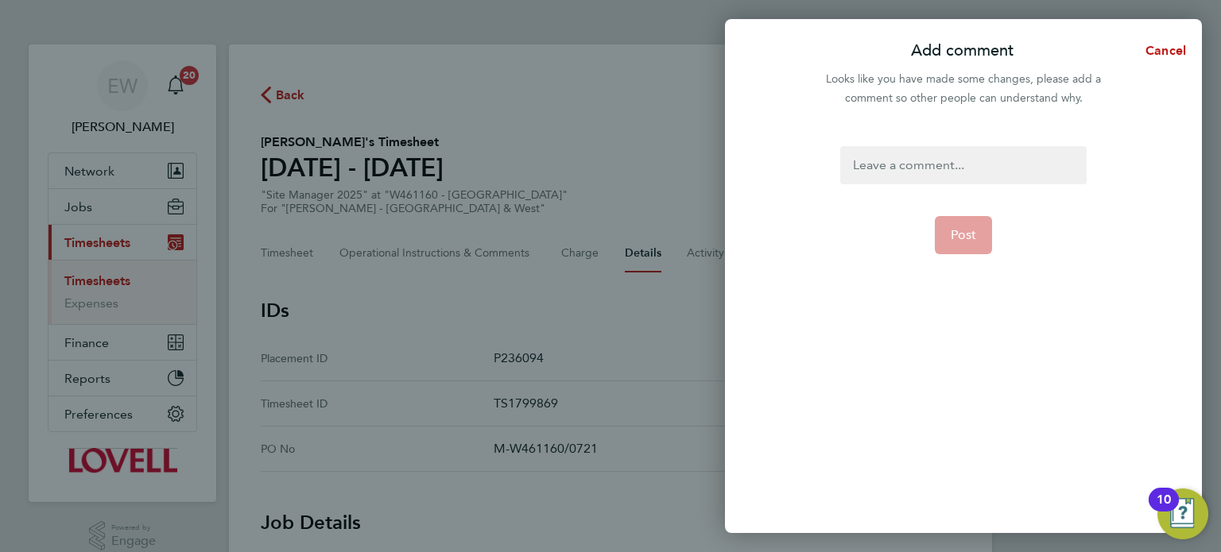
click at [958, 154] on div at bounding box center [963, 165] width 246 height 38
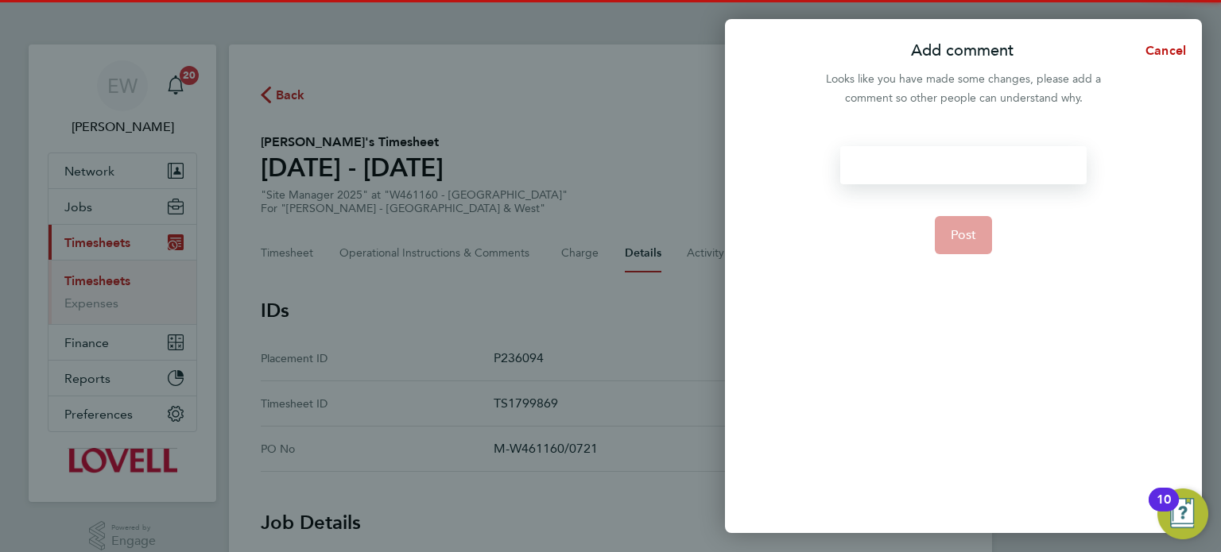
click at [958, 154] on div at bounding box center [963, 165] width 246 height 38
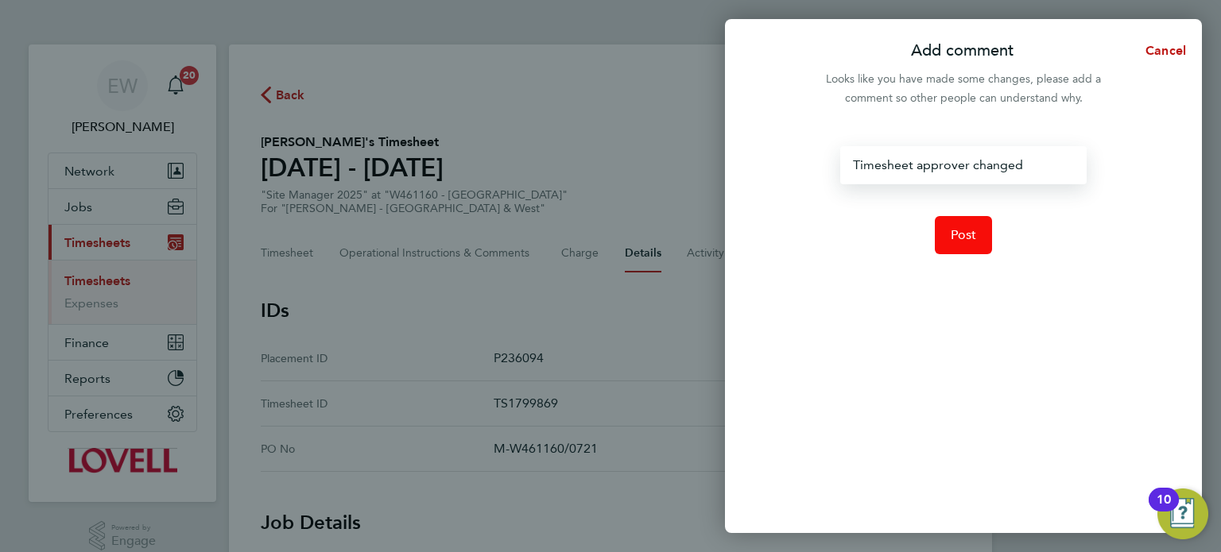
click at [981, 225] on button "Post" at bounding box center [964, 235] width 58 height 38
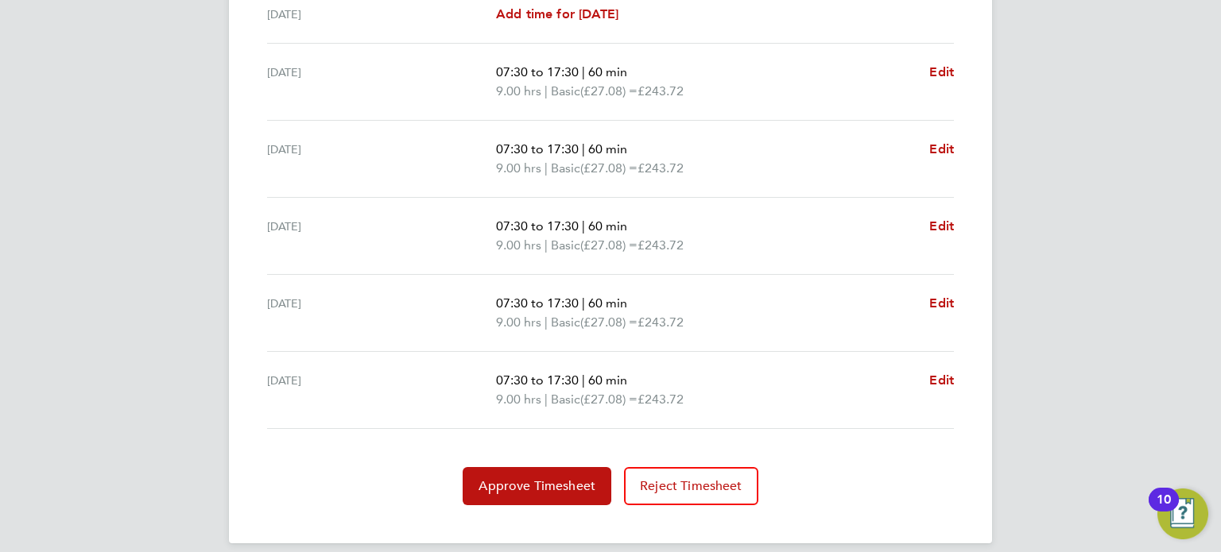
scroll to position [602, 0]
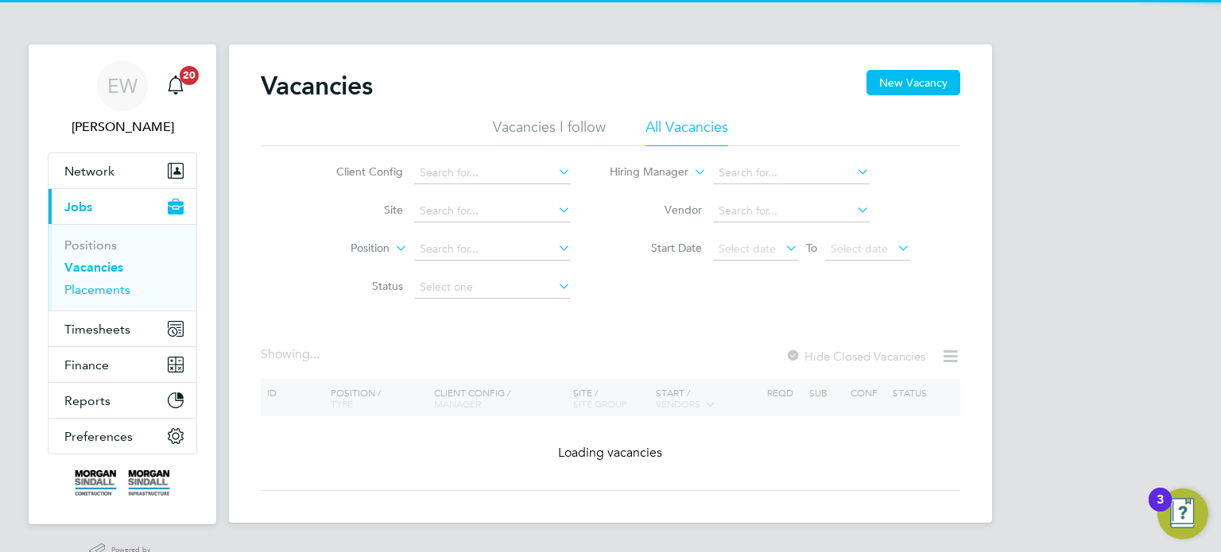
click at [111, 287] on link "Placements" at bounding box center [97, 289] width 66 height 15
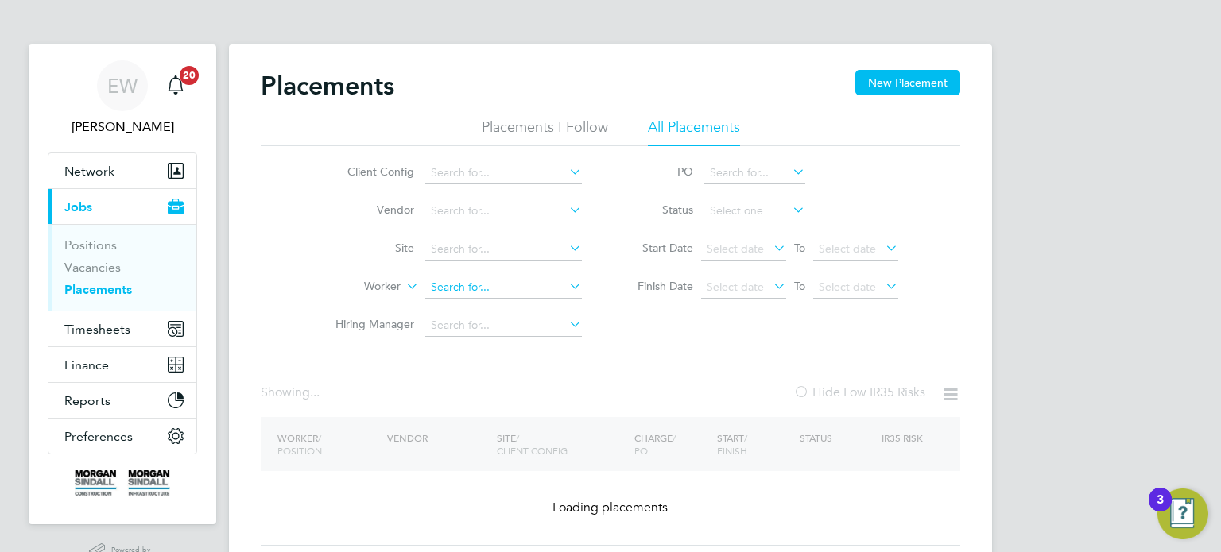
click at [484, 281] on input at bounding box center [503, 288] width 157 height 22
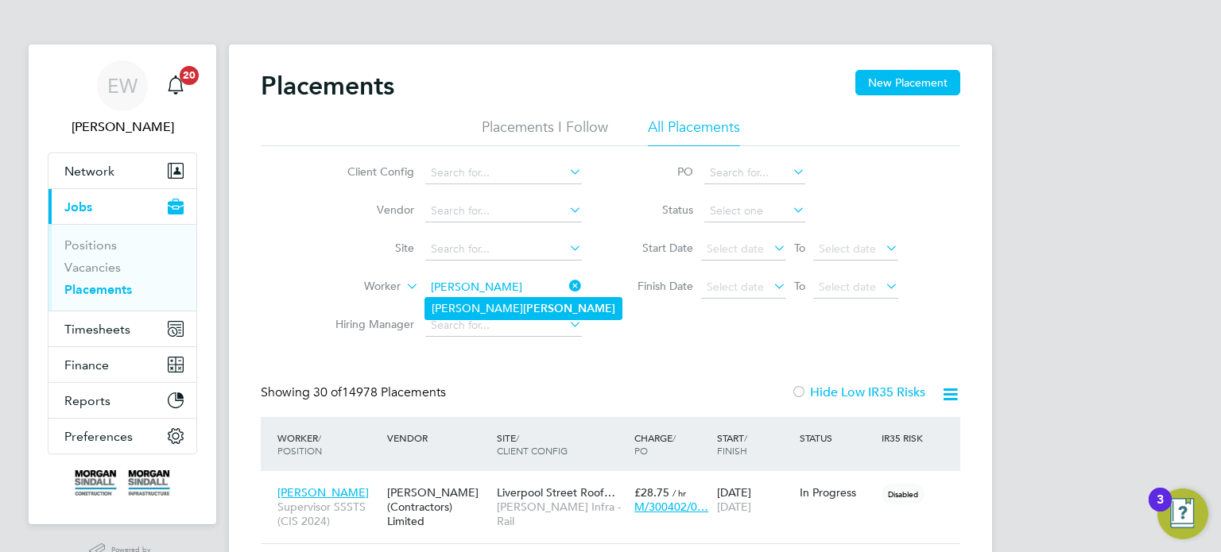
click at [525, 303] on li "Scott Clothier" at bounding box center [523, 308] width 196 height 21
type input "[PERSON_NAME]"
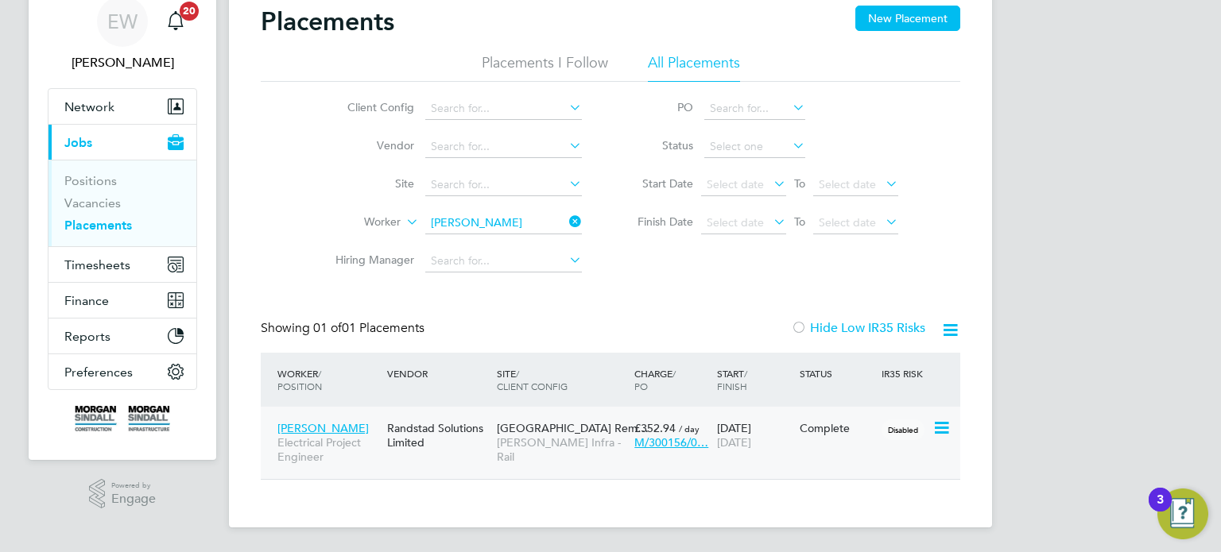
click at [568, 455] on div "Colindale Station Rem… Morgan Sindall Infra - Rail" at bounding box center [561, 443] width 137 height 60
click at [102, 277] on button "Timesheets" at bounding box center [122, 264] width 148 height 35
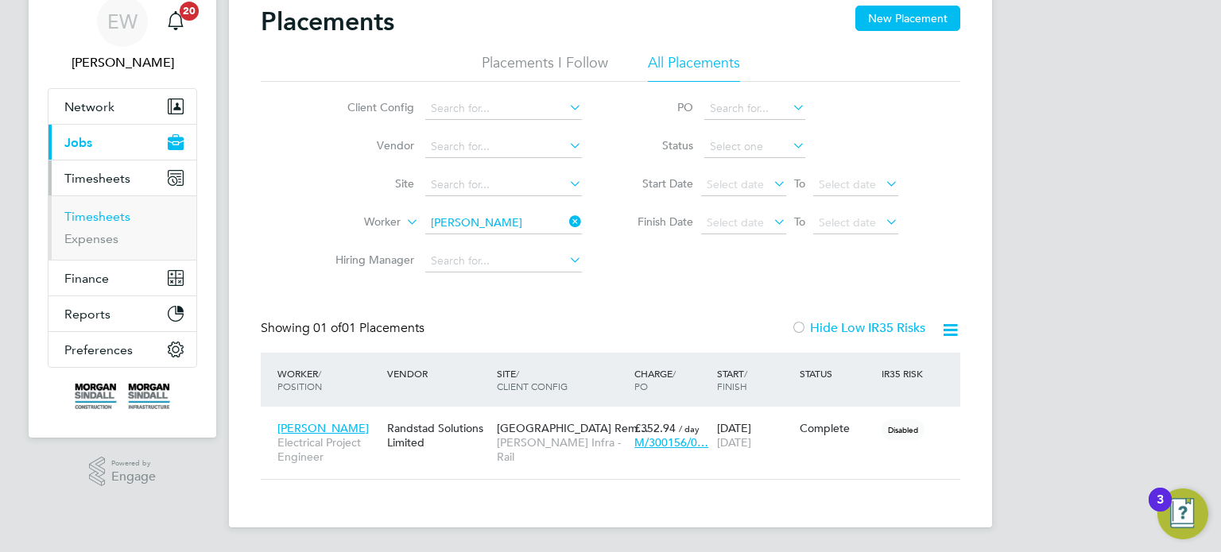
click at [108, 211] on link "Timesheets" at bounding box center [97, 216] width 66 height 15
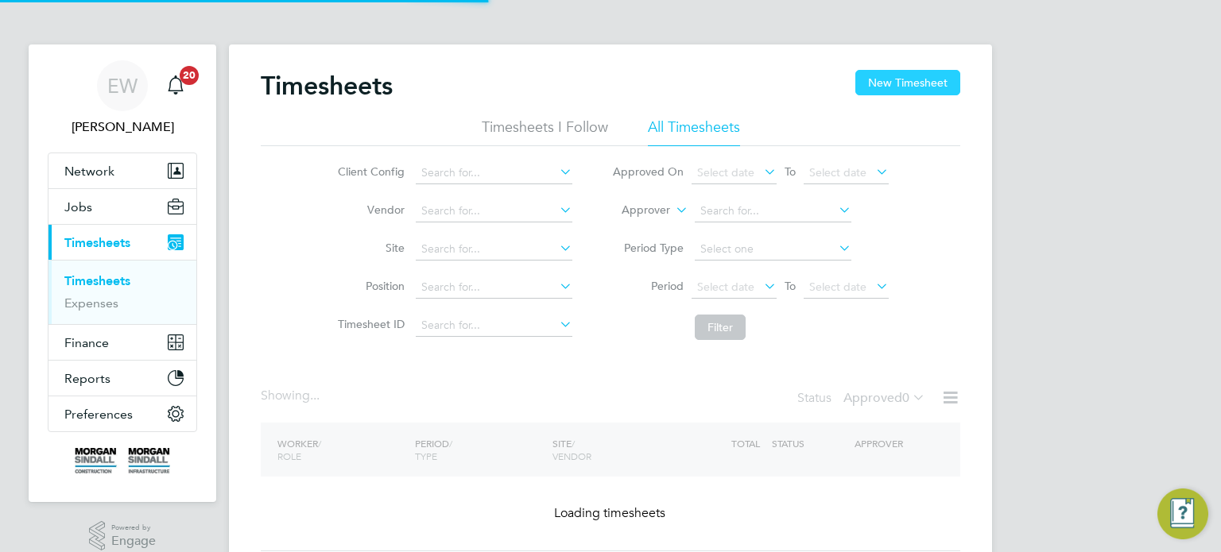
click at [897, 93] on button "New Timesheet" at bounding box center [907, 82] width 105 height 25
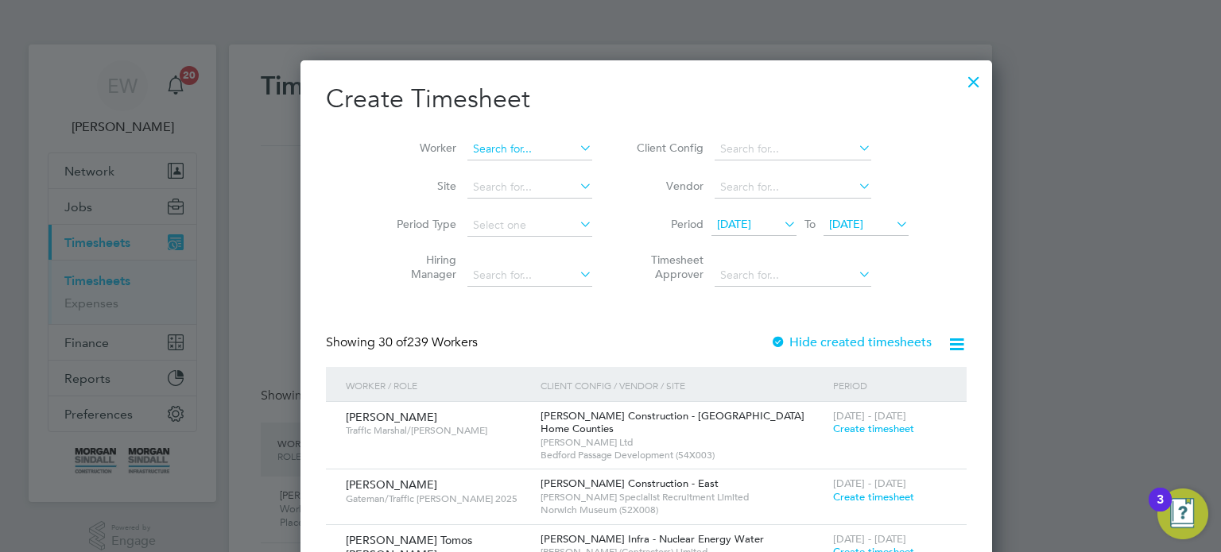
click at [504, 146] on input at bounding box center [529, 149] width 125 height 22
drag, startPoint x: 459, startPoint y: 147, endPoint x: 416, endPoint y: 147, distance: 42.9
click at [416, 147] on li "Worker sean clothier" at bounding box center [488, 149] width 247 height 38
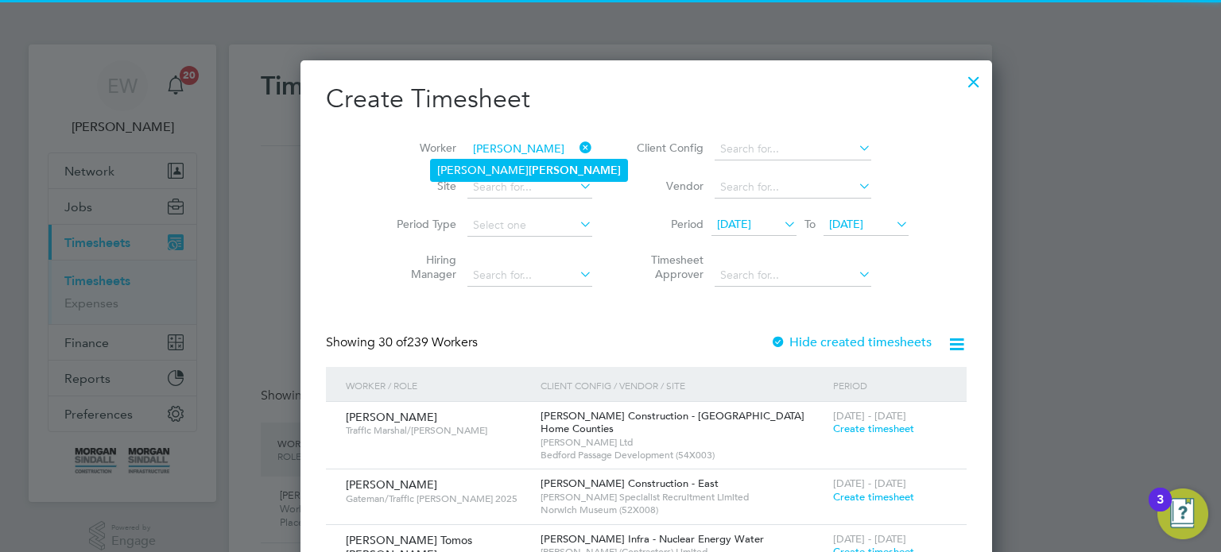
click at [528, 171] on b "Clothier" at bounding box center [574, 171] width 92 height 14
type input "Scott Clothier"
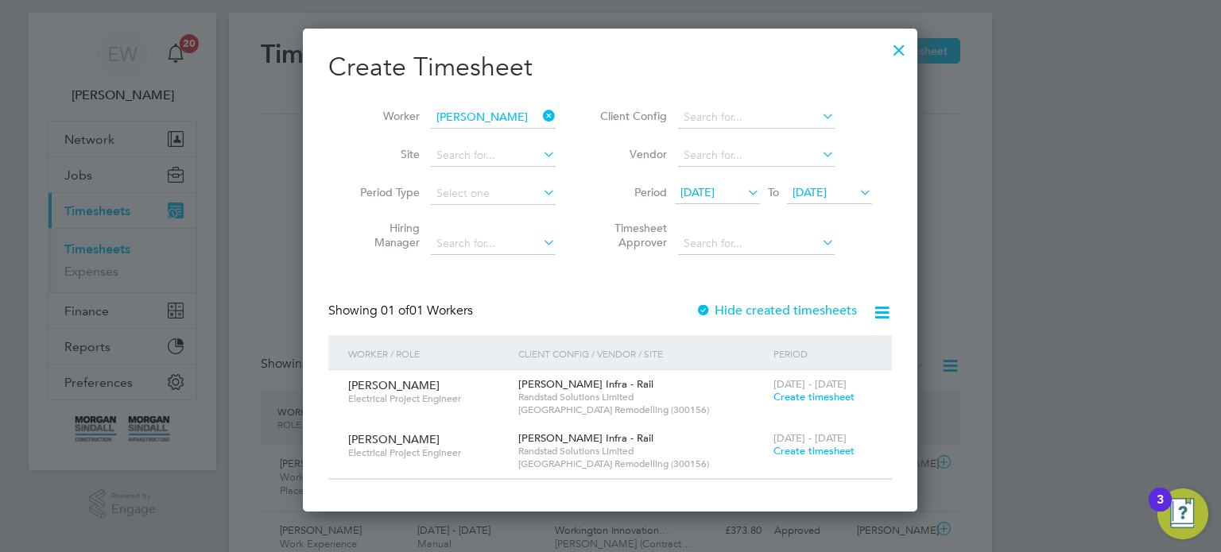
click at [819, 392] on span "Create timesheet" at bounding box center [813, 397] width 81 height 14
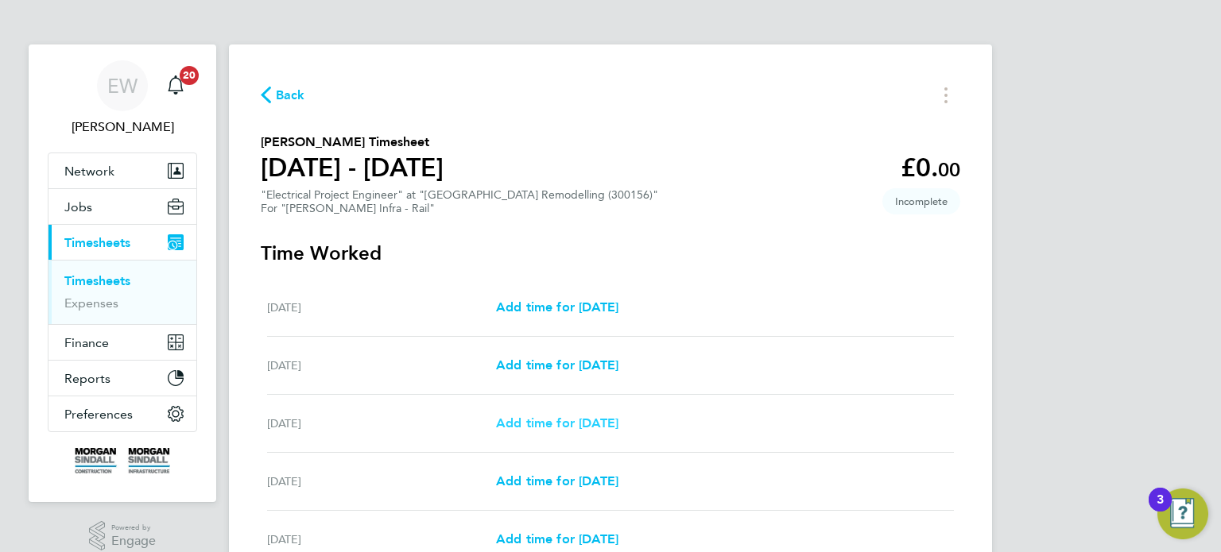
click at [590, 424] on span "Add time for [DATE]" at bounding box center [557, 423] width 122 height 15
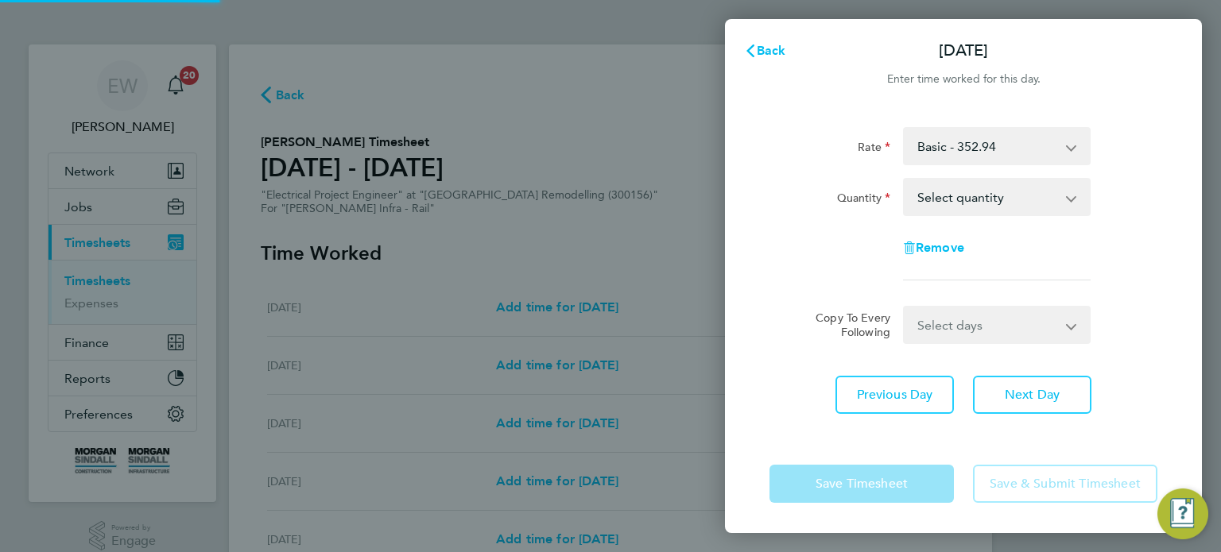
click at [979, 211] on select "Select quantity 0.5 1" at bounding box center [986, 197] width 165 height 35
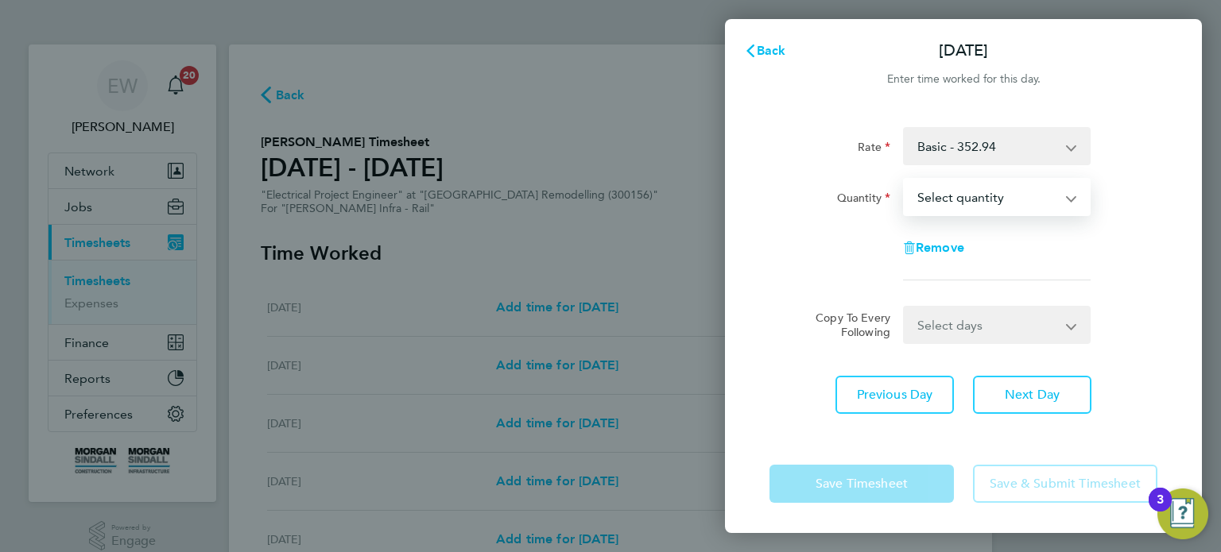
select select "1"
click at [904, 180] on select "Select quantity 0.5 1" at bounding box center [986, 197] width 165 height 35
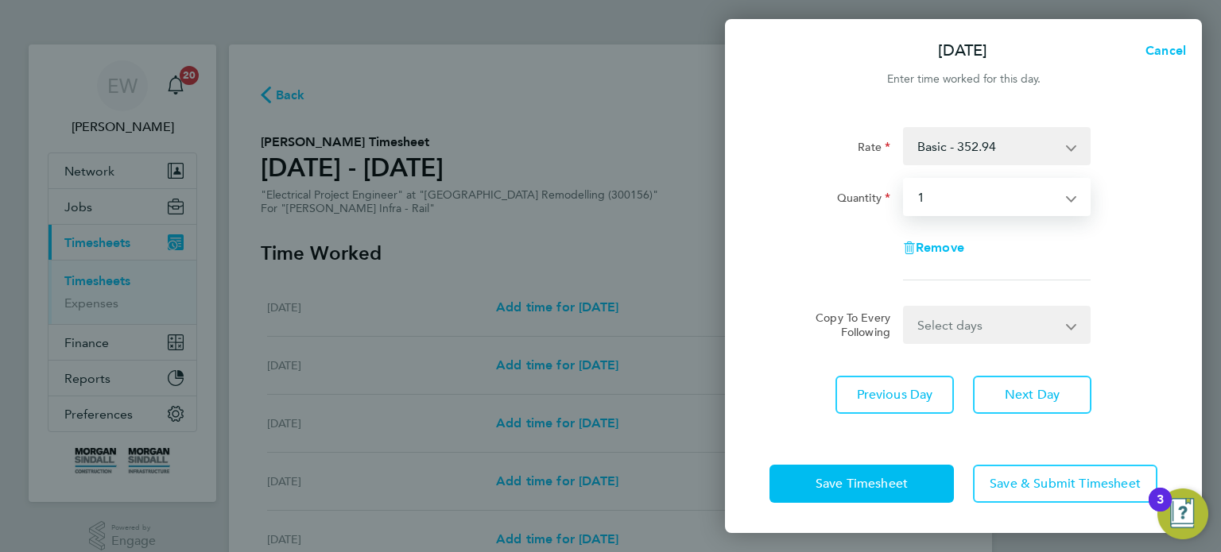
click at [956, 335] on select "Select days Day Tuesday Wednesday Thursday Friday" at bounding box center [987, 325] width 167 height 35
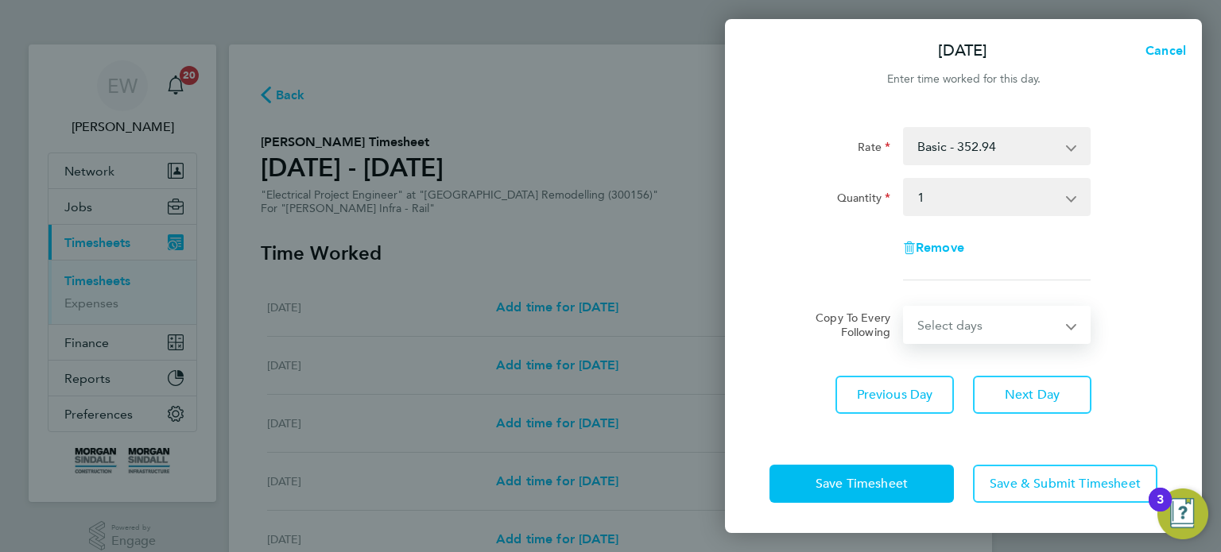
select select "DAY"
click at [904, 308] on select "Select days Day Tuesday Wednesday Thursday Friday" at bounding box center [987, 325] width 167 height 35
select select "2025-08-01"
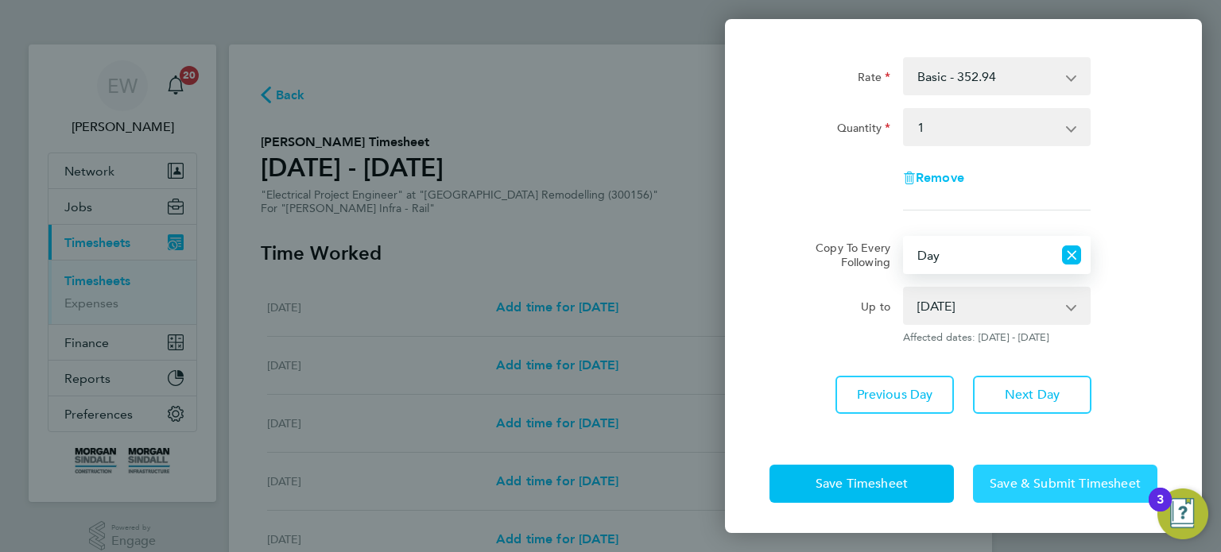
click at [1018, 481] on span "Save & Submit Timesheet" at bounding box center [1064, 484] width 151 height 16
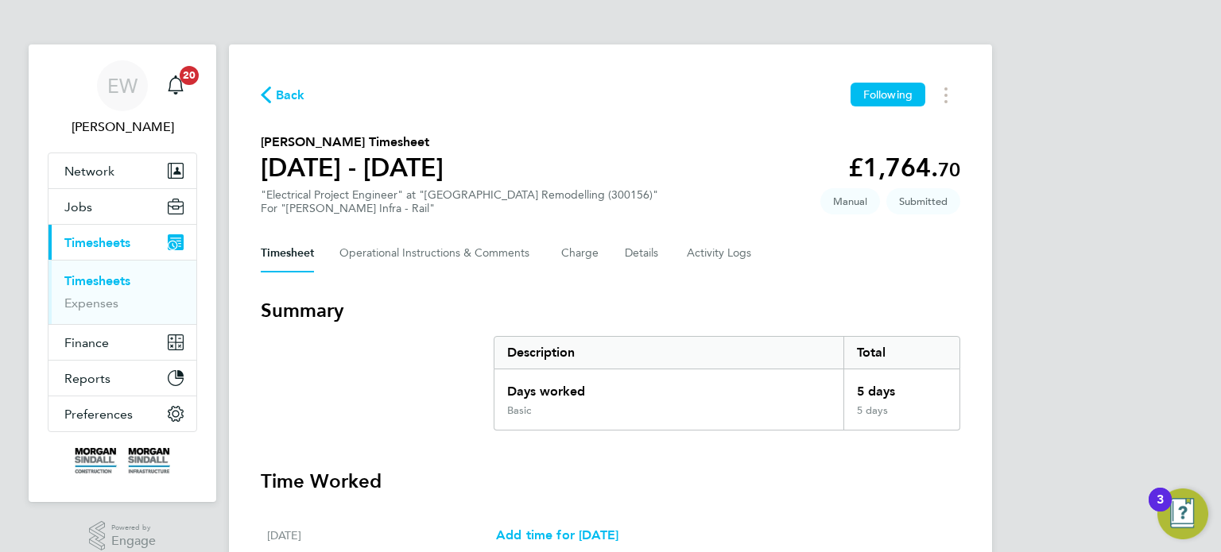
click at [275, 106] on div "Back Following" at bounding box center [610, 95] width 699 height 25
click at [277, 102] on span "Back" at bounding box center [290, 95] width 29 height 19
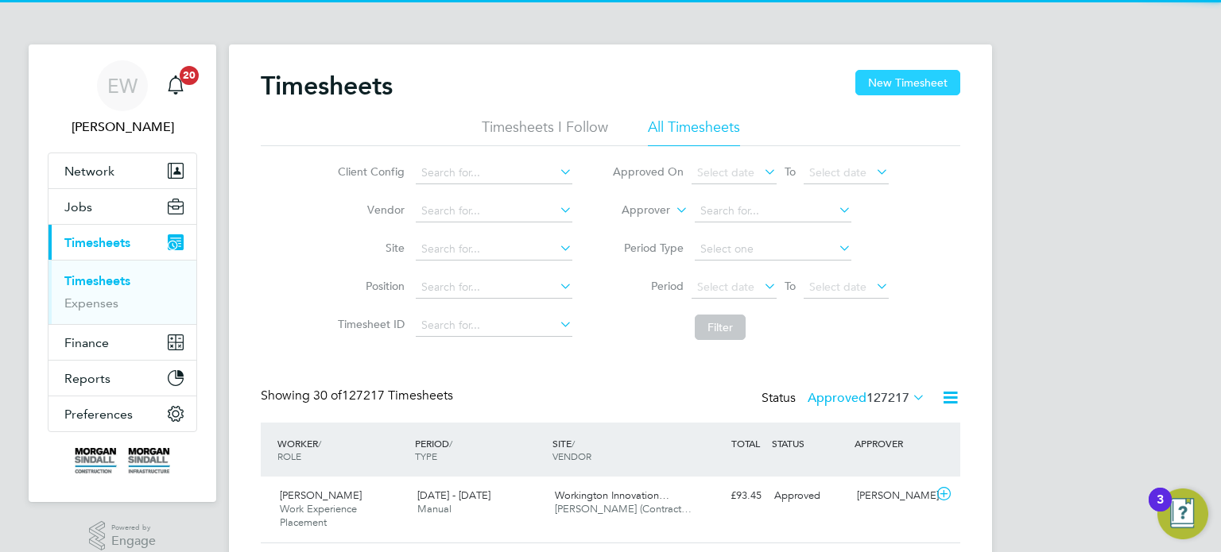
click at [907, 83] on button "New Timesheet" at bounding box center [907, 82] width 105 height 25
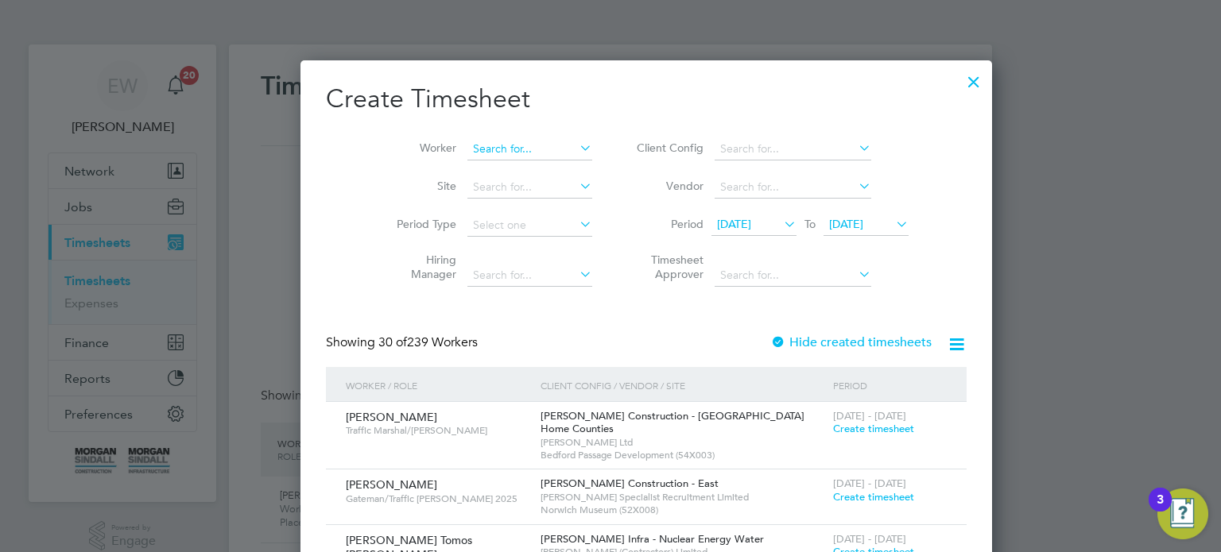
click at [482, 149] on input at bounding box center [529, 149] width 125 height 22
click at [528, 169] on b "Clothier" at bounding box center [574, 171] width 92 height 14
type input "Scott Clothier"
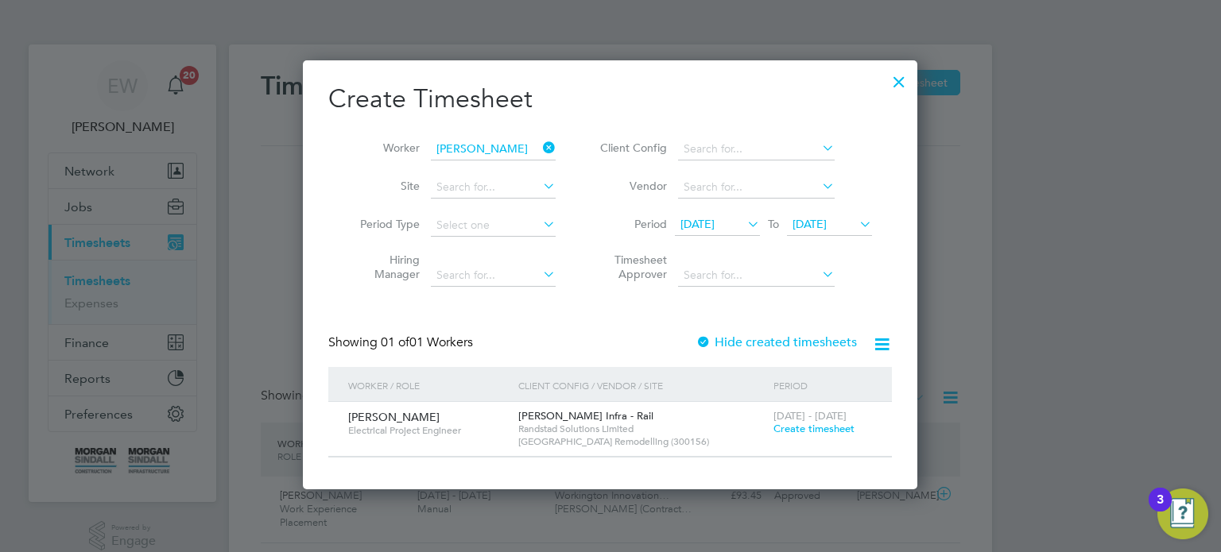
click at [824, 430] on span "Create timesheet" at bounding box center [813, 429] width 81 height 14
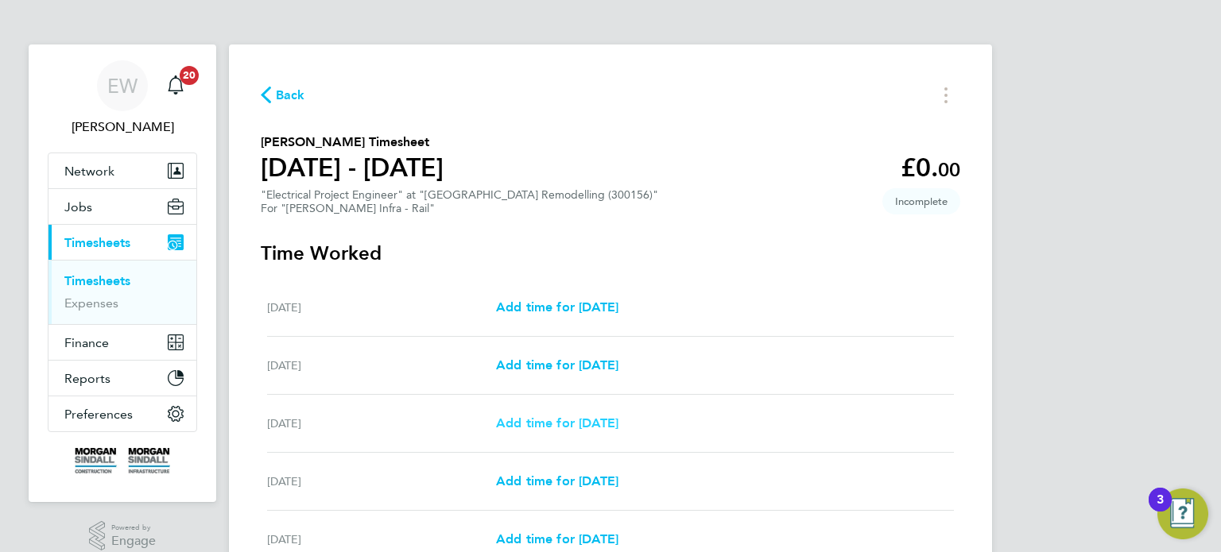
click at [602, 419] on span "Add time for Mon 04 Aug" at bounding box center [557, 423] width 122 height 15
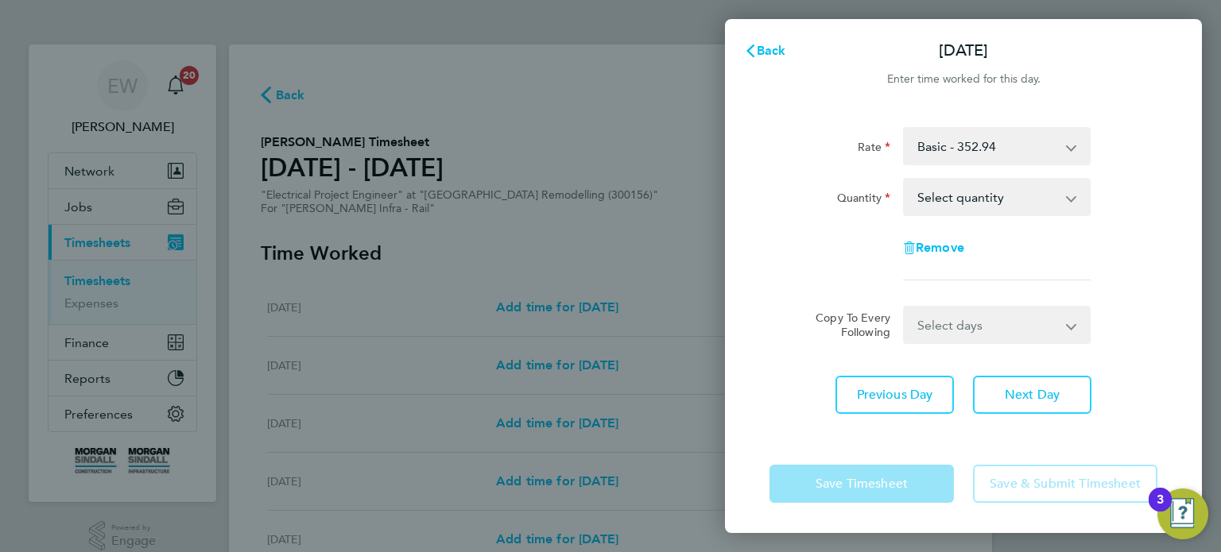
click at [985, 154] on select "Basic - 352.94 Weekend NIghts & Weekend Backshifts - 617.66 Weekends - 529.43 W…" at bounding box center [986, 146] width 165 height 35
click at [772, 241] on div "Remove" at bounding box center [963, 248] width 401 height 38
click at [970, 131] on select "Basic - 352.94 Weekend NIghts & Weekend Backshifts - 617.66 Weekends - 529.43 W…" at bounding box center [986, 146] width 165 height 35
click at [794, 207] on div "Quantity" at bounding box center [829, 194] width 121 height 32
click at [993, 208] on select "Select quantity 0.5 1" at bounding box center [986, 197] width 165 height 35
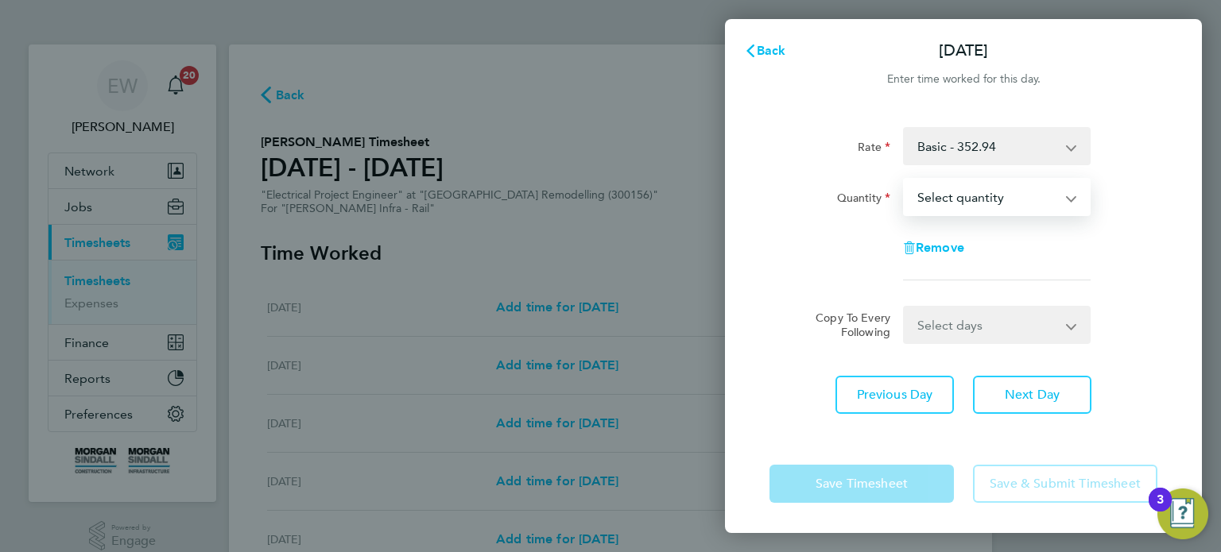
select select "1"
click at [904, 180] on select "Select quantity 0.5 1" at bounding box center [986, 197] width 165 height 35
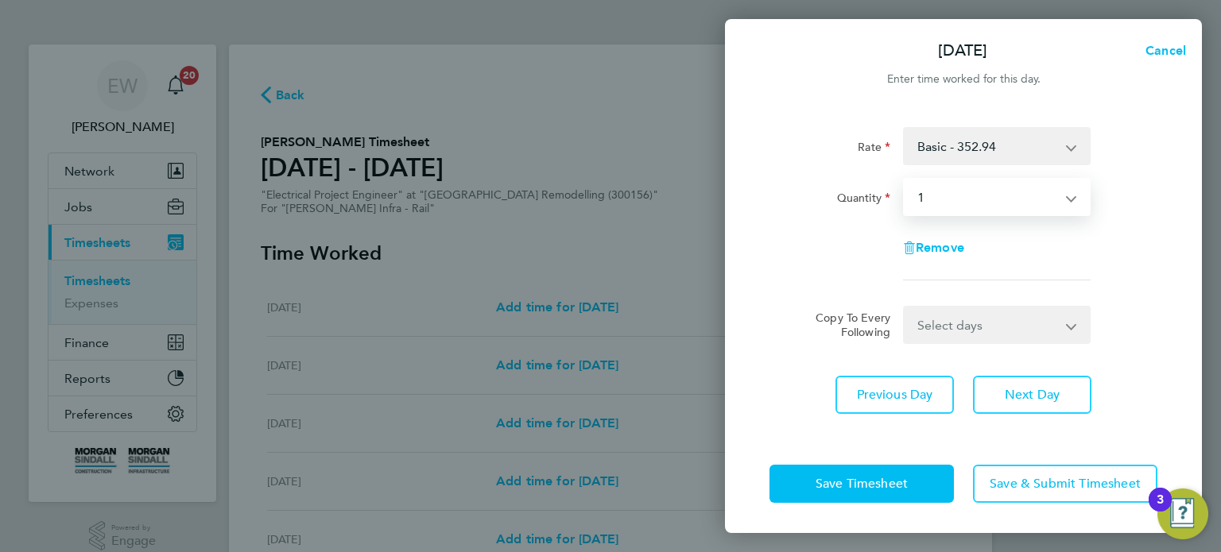
click at [964, 340] on select "Select days Day Tuesday Wednesday Thursday Friday" at bounding box center [987, 325] width 167 height 35
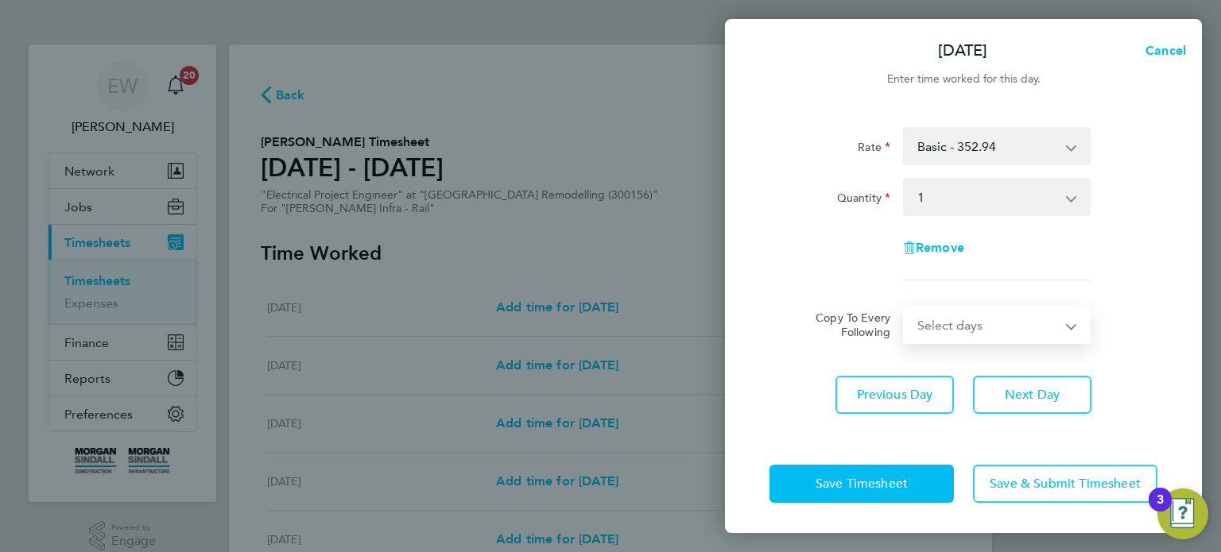
select select "DAY"
click at [904, 308] on select "Select days Day Tuesday Wednesday Thursday Friday" at bounding box center [987, 325] width 167 height 35
select select "2025-08-08"
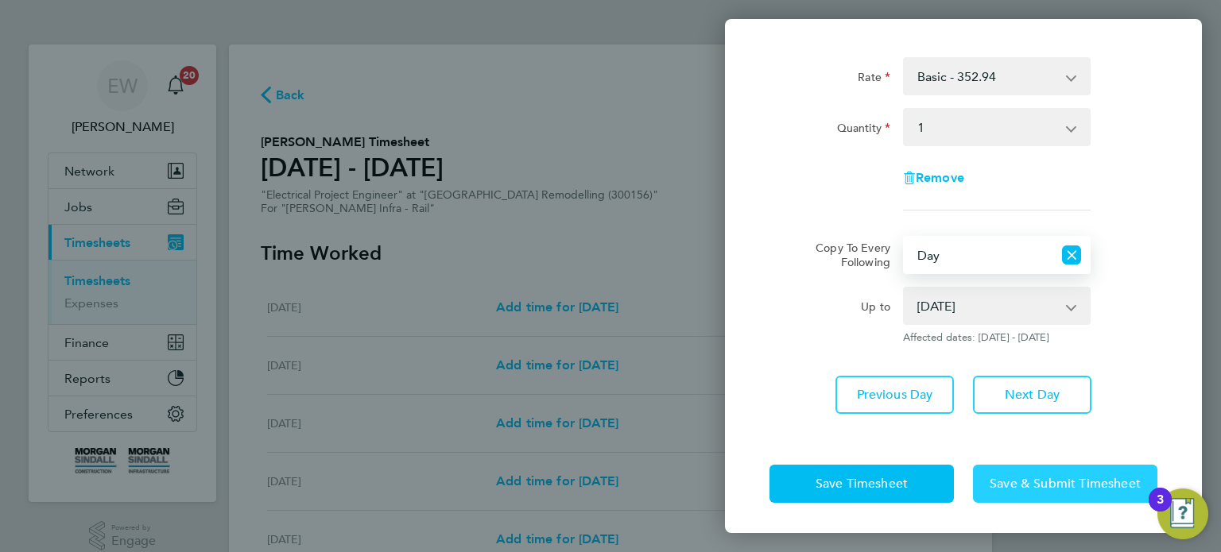
click at [1030, 485] on span "Save & Submit Timesheet" at bounding box center [1064, 484] width 151 height 16
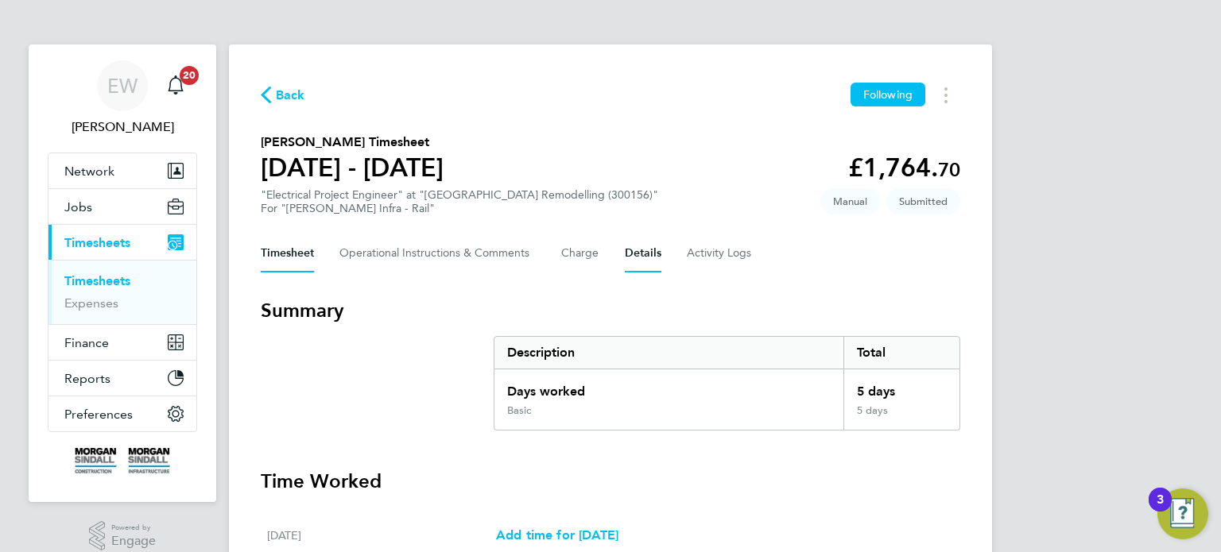
click at [642, 263] on button "Details" at bounding box center [643, 253] width 37 height 38
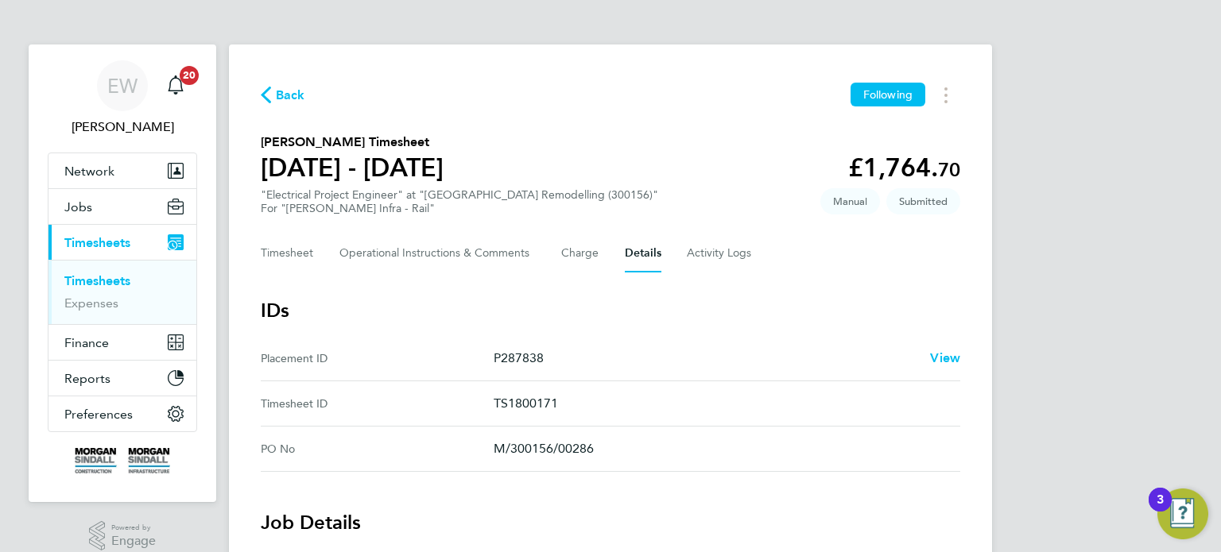
click at [85, 277] on link "Timesheets" at bounding box center [97, 280] width 66 height 15
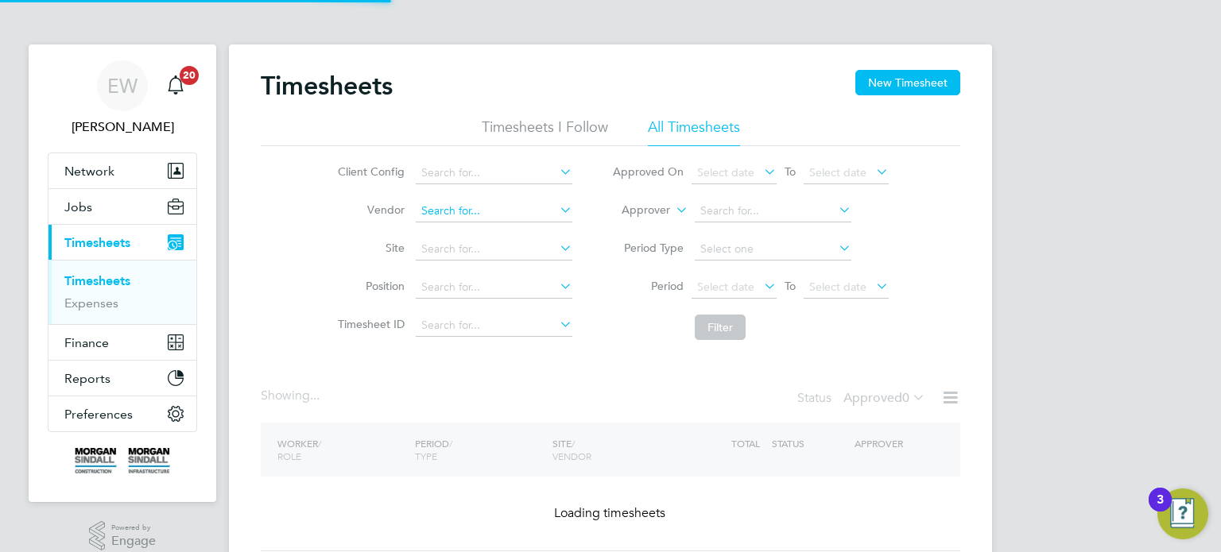
click at [461, 209] on input at bounding box center [494, 211] width 157 height 22
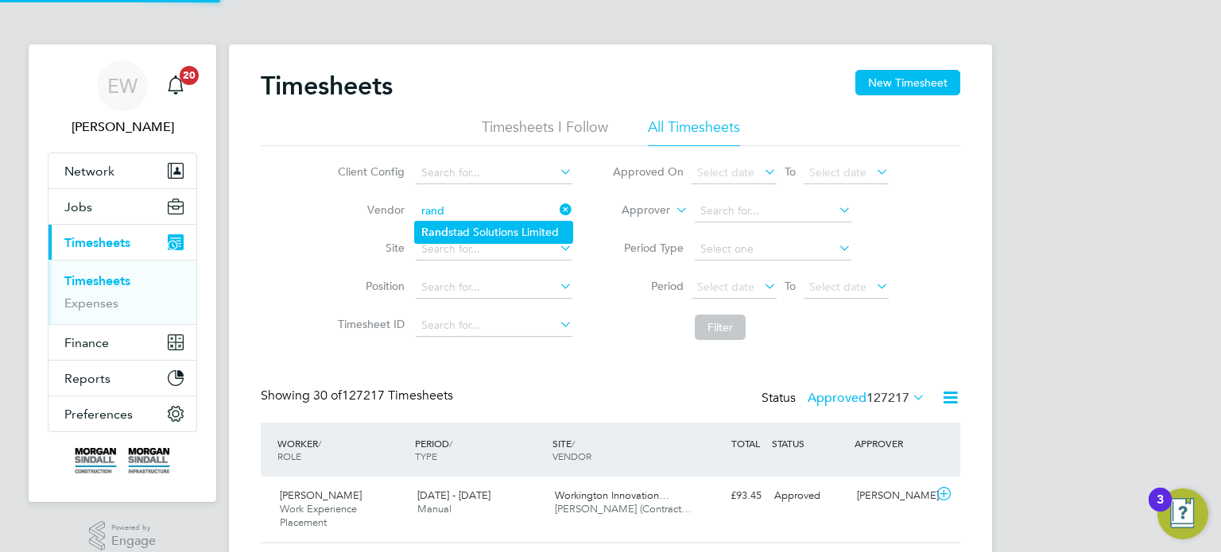
click at [476, 229] on li "Rand stad Solutions Limited" at bounding box center [493, 232] width 157 height 21
type input "Randstad Solutions Limited"
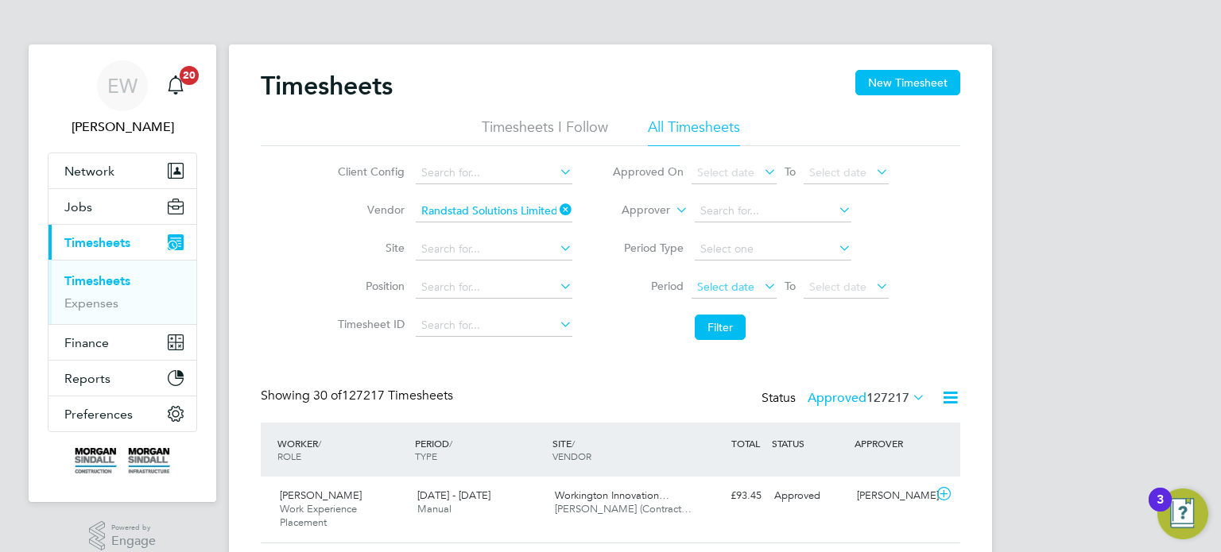
click at [729, 288] on span "Select date" at bounding box center [725, 287] width 57 height 14
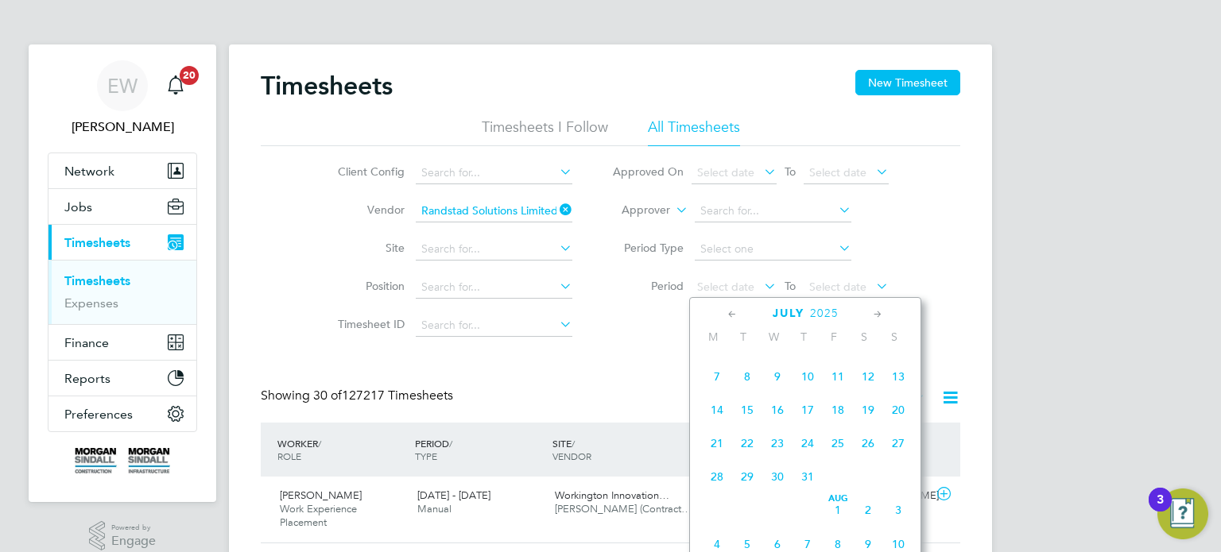
click at [866, 453] on span "26" at bounding box center [868, 443] width 30 height 30
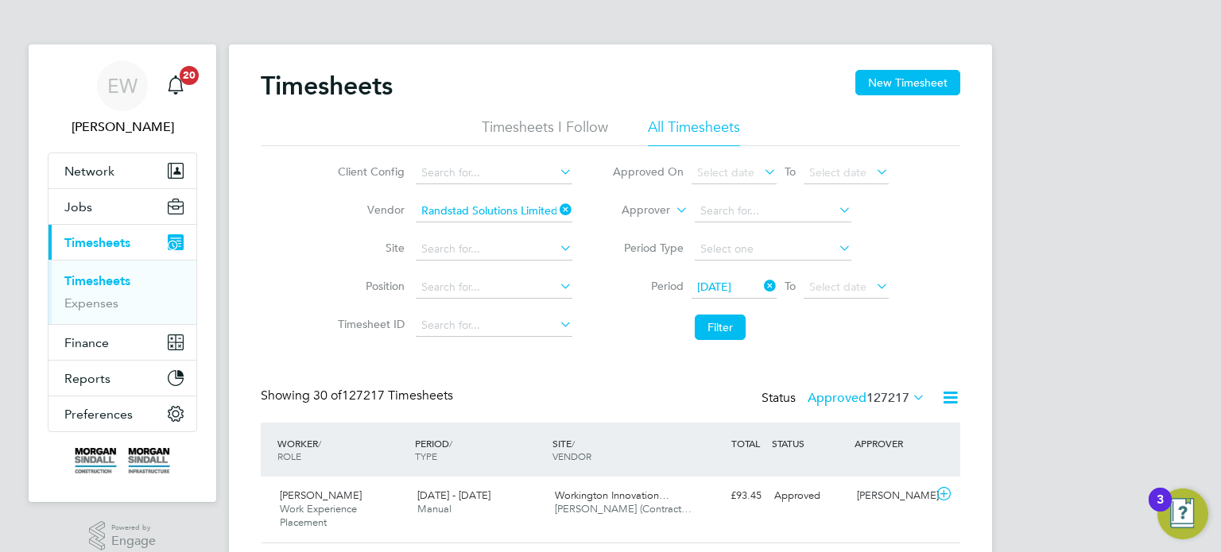
click at [840, 312] on li "Filter" at bounding box center [750, 327] width 316 height 41
click at [850, 296] on span "Select date" at bounding box center [845, 287] width 85 height 21
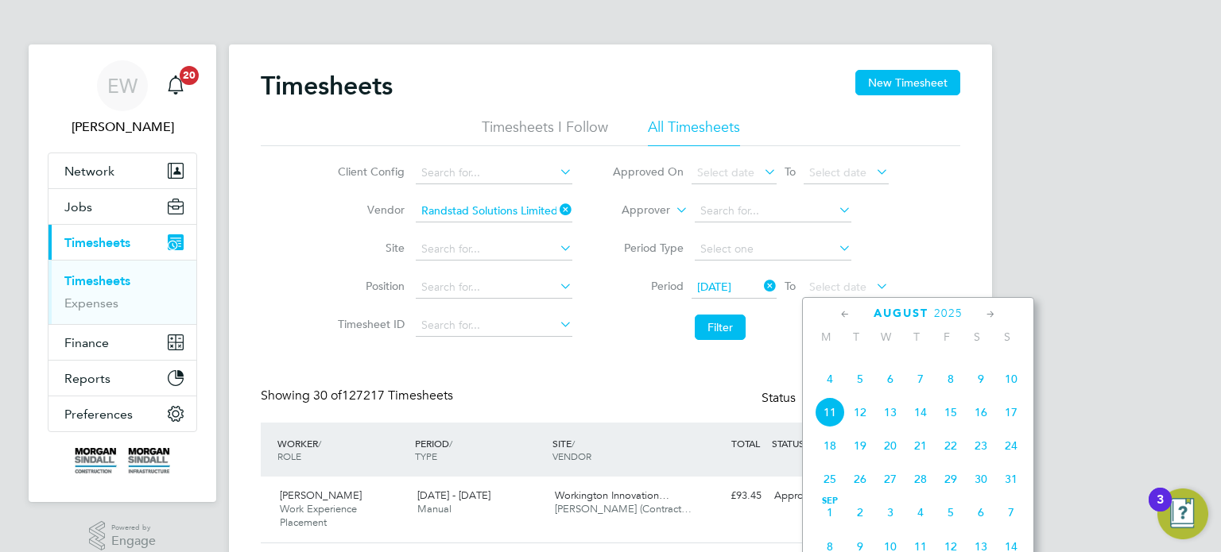
click at [948, 360] on span "Aug 1" at bounding box center [950, 345] width 30 height 30
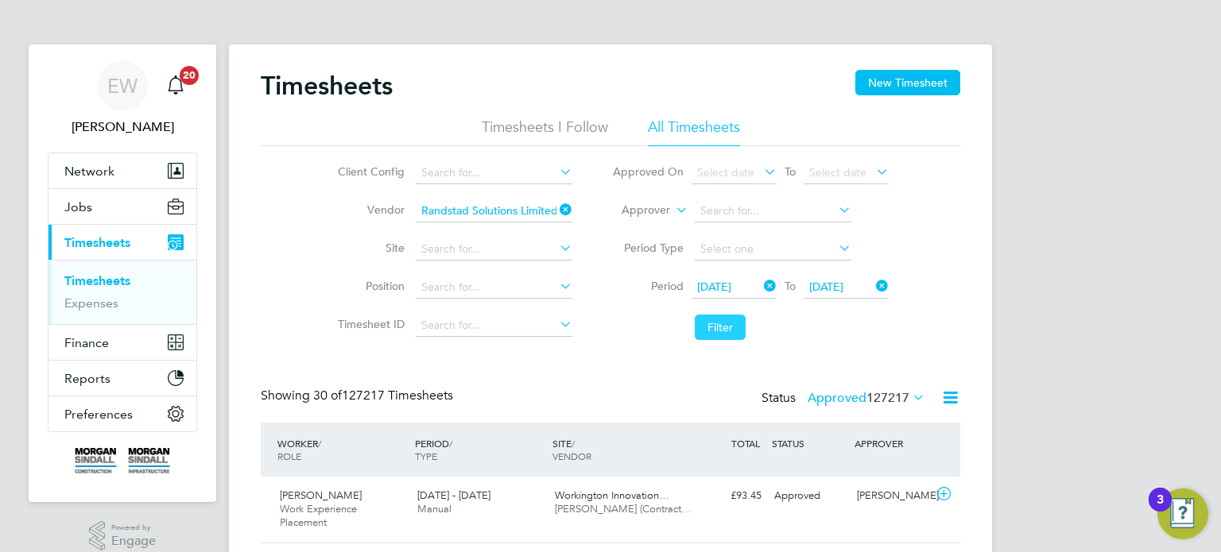
click at [718, 321] on button "Filter" at bounding box center [720, 327] width 51 height 25
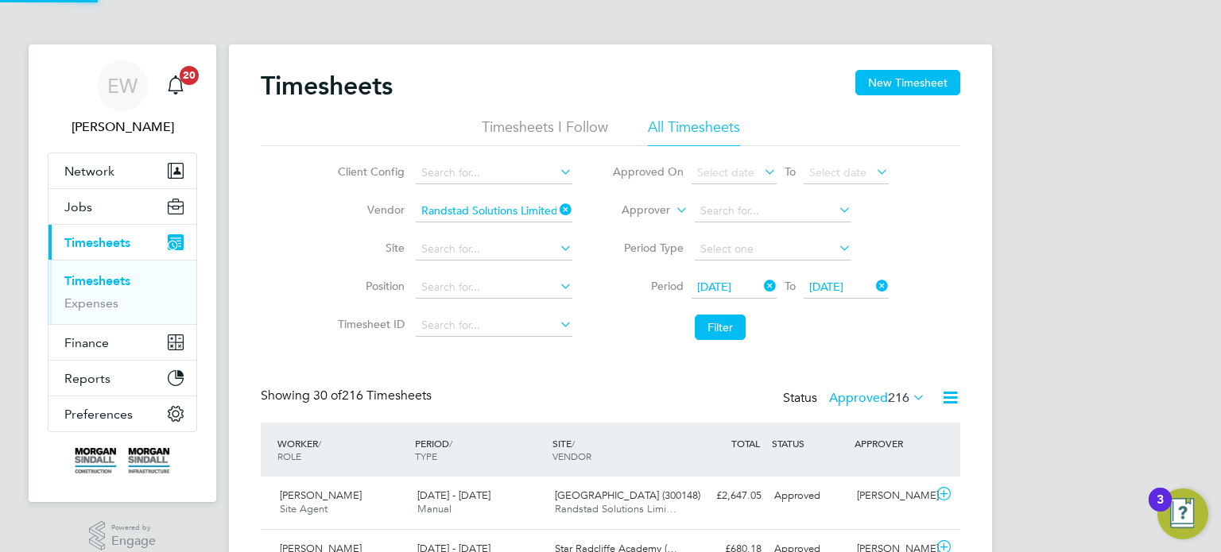
click at [859, 396] on label "Approved 216" at bounding box center [877, 398] width 96 height 16
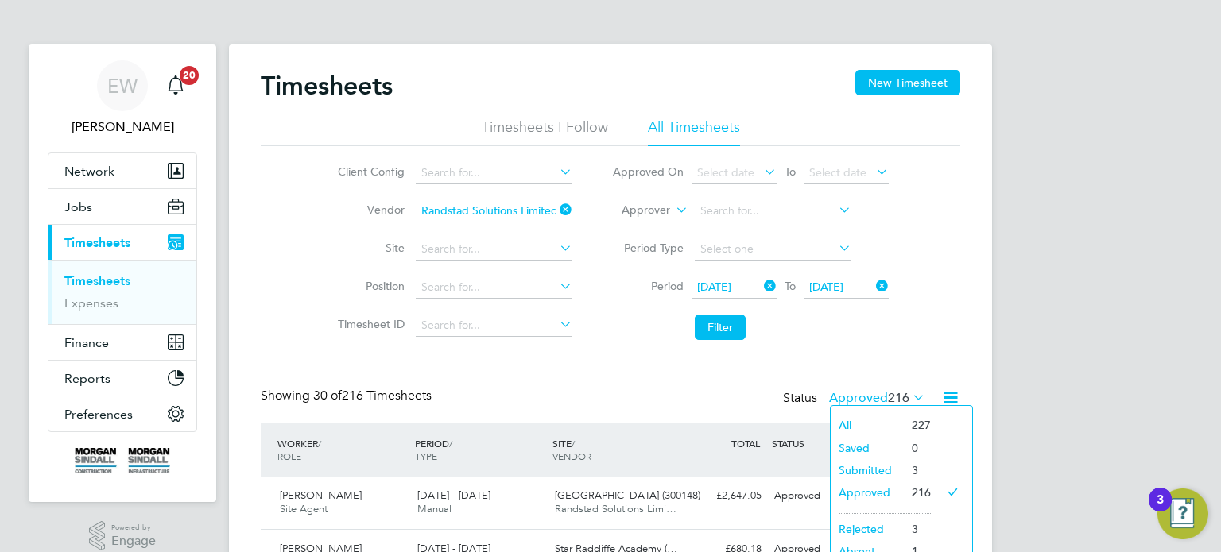
click at [875, 467] on li "Submitted" at bounding box center [866, 470] width 73 height 22
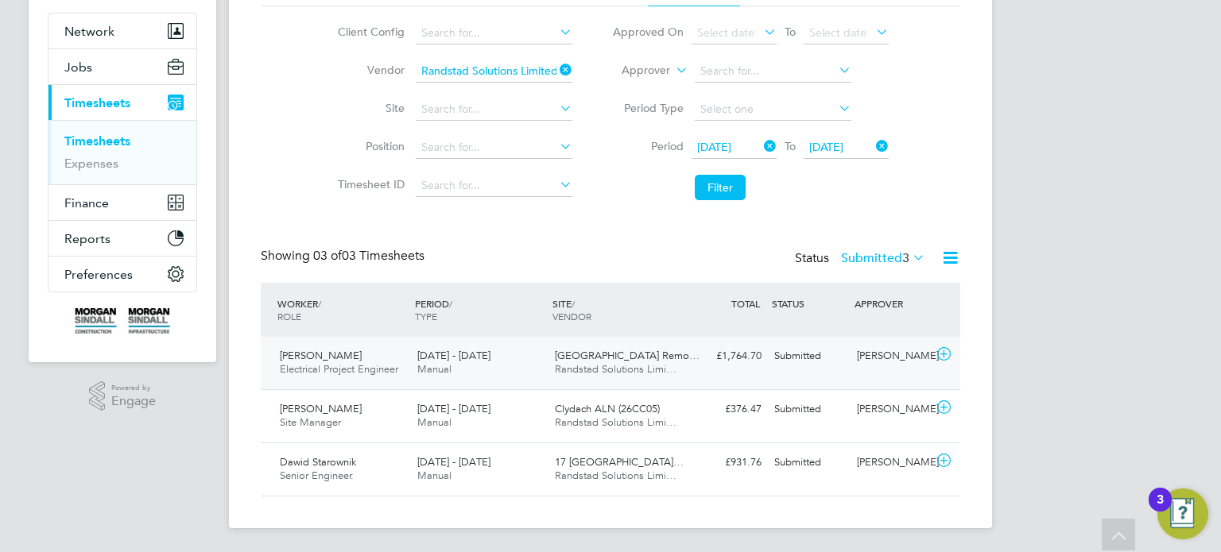
click at [858, 355] on div "Matt Jones" at bounding box center [891, 356] width 83 height 26
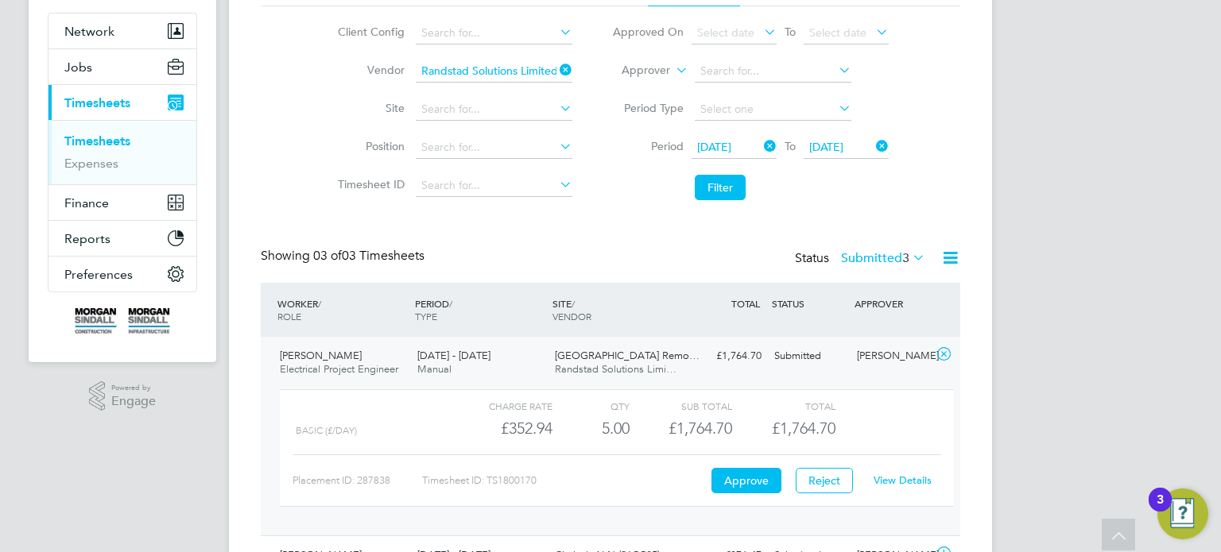
click at [896, 478] on link "View Details" at bounding box center [902, 481] width 58 height 14
click at [796, 350] on div "Submitted" at bounding box center [809, 356] width 83 height 26
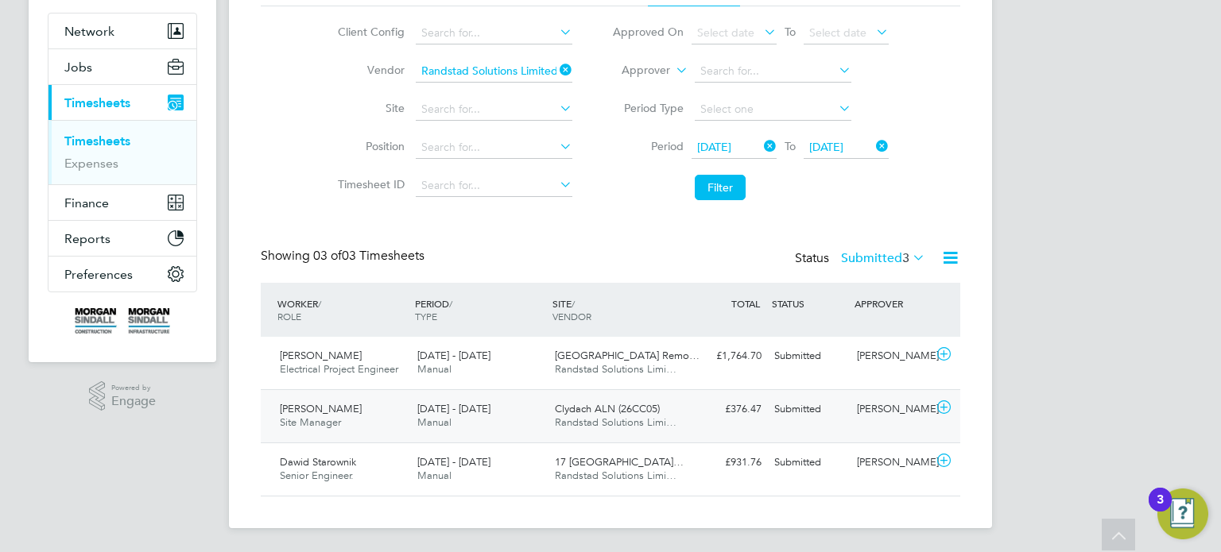
click at [850, 402] on div "Dafydd Morris" at bounding box center [891, 410] width 83 height 26
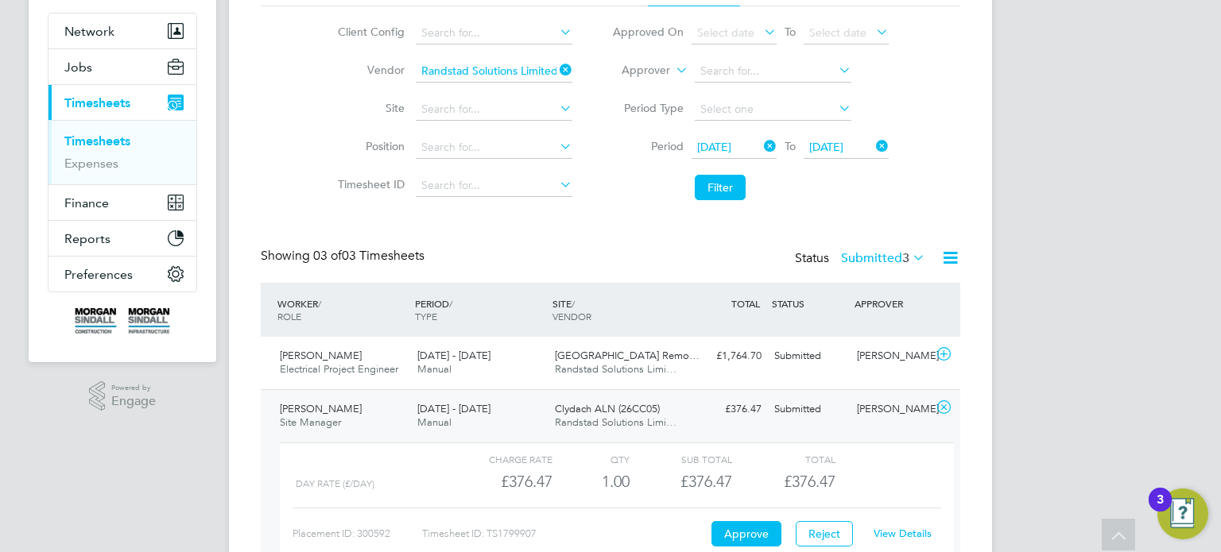
click at [894, 523] on div "View Details" at bounding box center [902, 533] width 78 height 25
click at [893, 529] on link "View Details" at bounding box center [902, 534] width 58 height 14
click at [869, 402] on div "Dafydd Morris" at bounding box center [891, 410] width 83 height 26
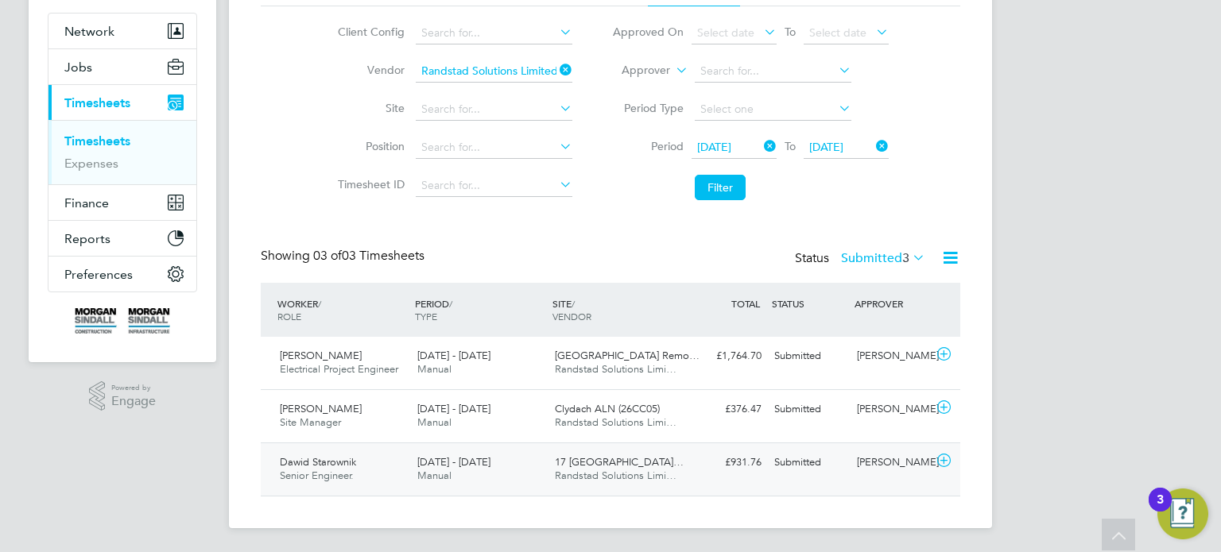
click at [885, 463] on div "Phil Simpson" at bounding box center [891, 463] width 83 height 26
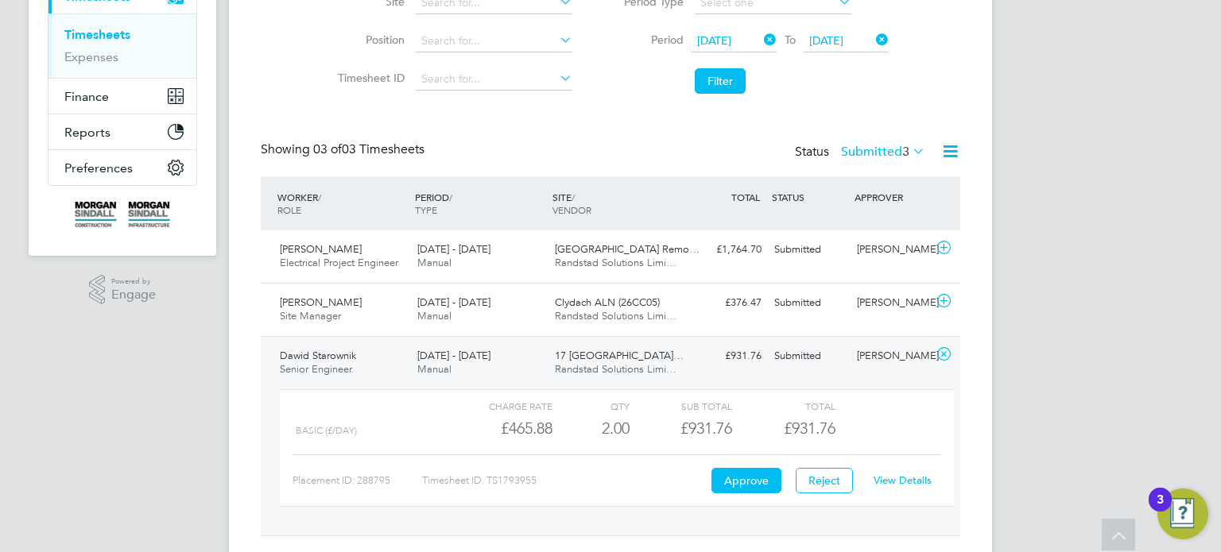
click at [906, 479] on link "View Details" at bounding box center [902, 481] width 58 height 14
click at [875, 161] on div "Status Submitted 3" at bounding box center [862, 152] width 134 height 22
click at [875, 144] on label "Submitted 3" at bounding box center [883, 152] width 84 height 16
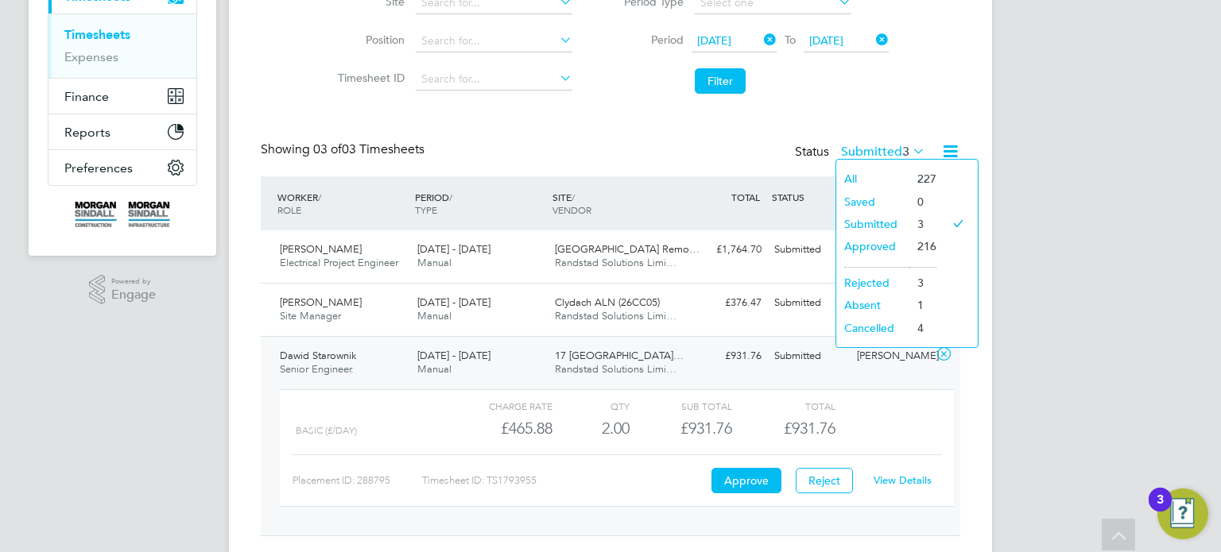
click at [731, 40] on span "26 Jul 2025" at bounding box center [714, 40] width 34 height 14
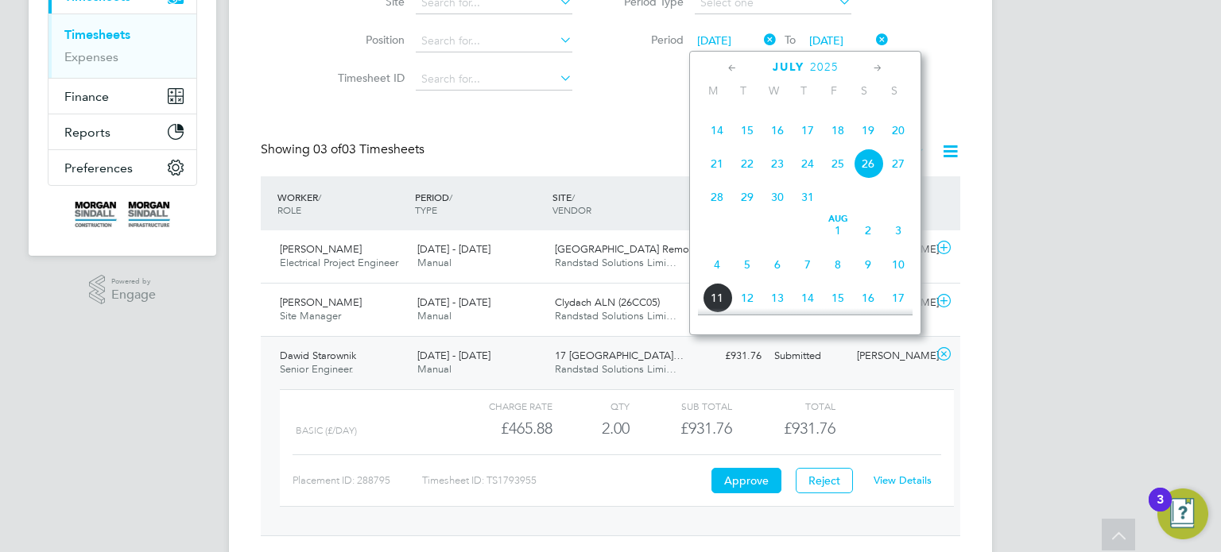
click at [864, 246] on span "2" at bounding box center [868, 230] width 30 height 30
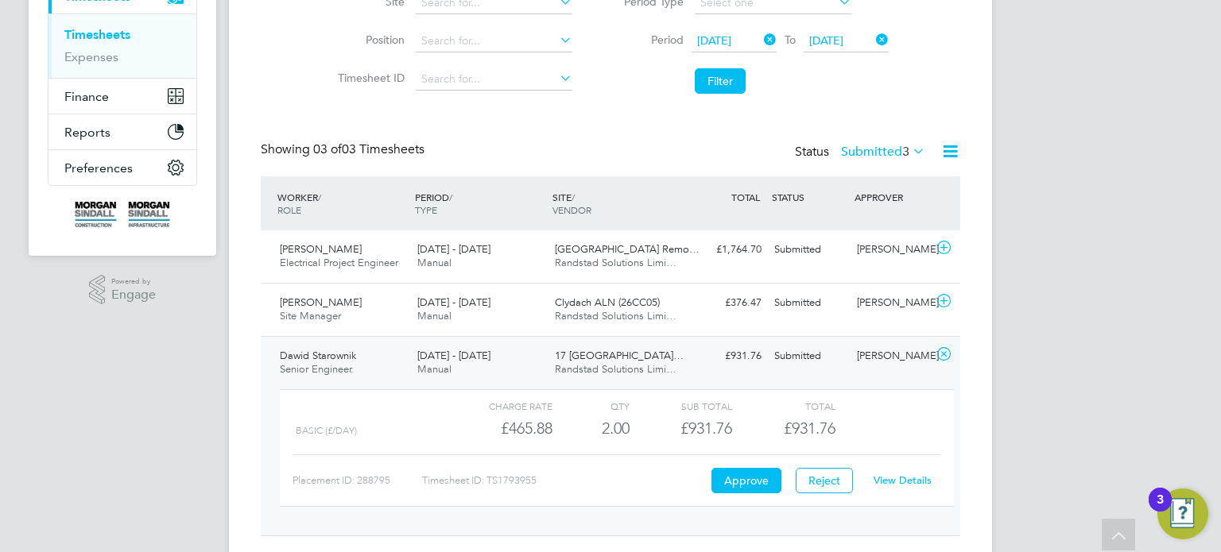
click at [843, 39] on span "02 Aug 2025" at bounding box center [826, 40] width 34 height 14
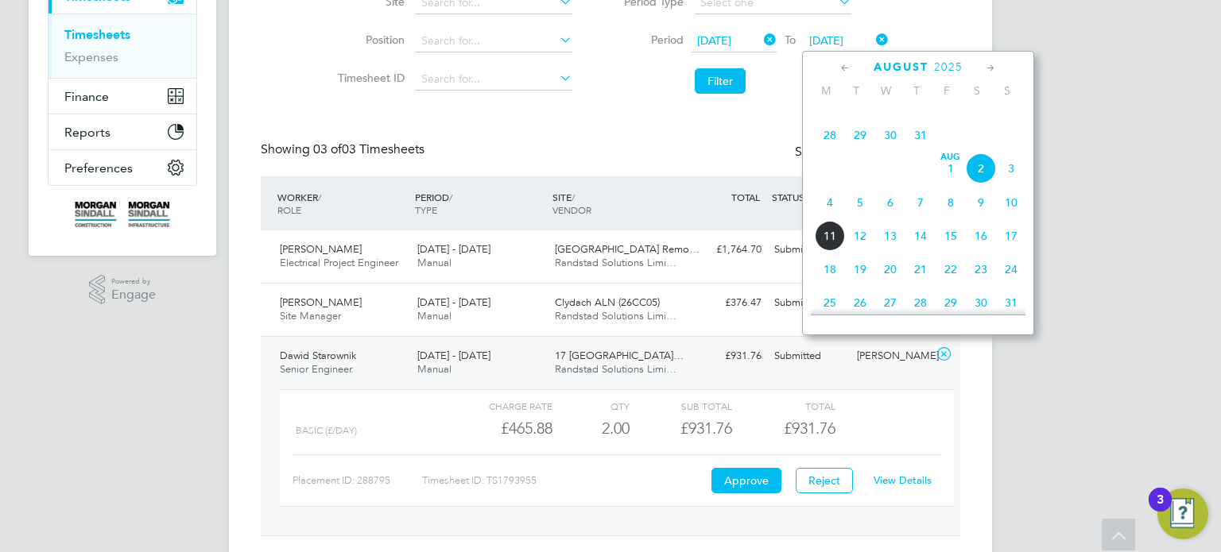
click at [941, 218] on span "8" at bounding box center [950, 203] width 30 height 30
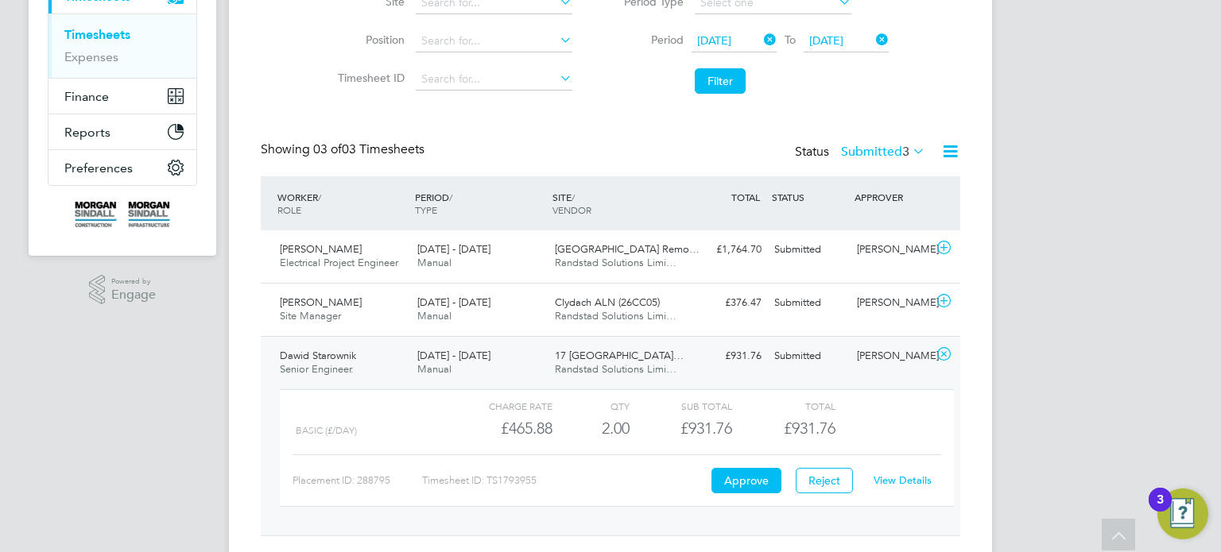
click at [683, 72] on li "Filter" at bounding box center [750, 80] width 316 height 41
click at [719, 81] on button "Filter" at bounding box center [720, 80] width 51 height 25
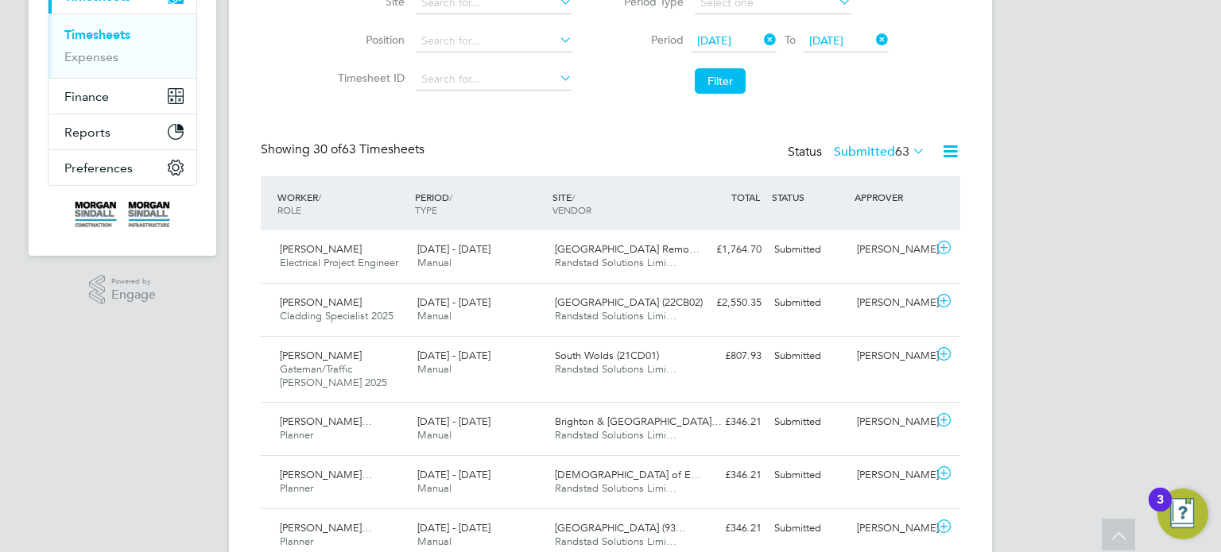
click at [868, 149] on label "Submitted 63" at bounding box center [879, 152] width 91 height 16
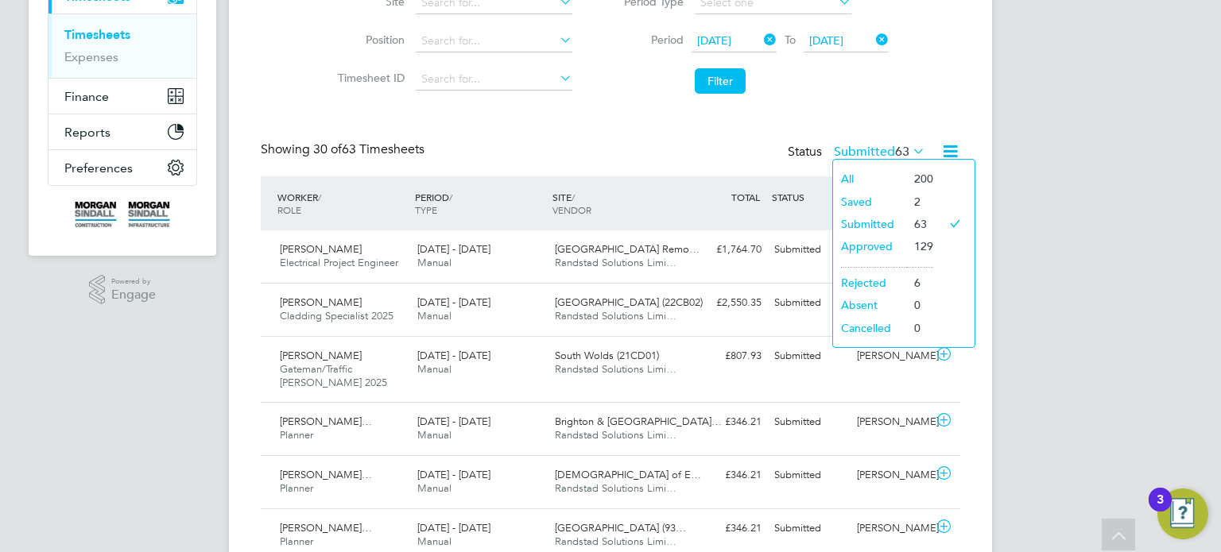
click at [864, 198] on li "Saved" at bounding box center [869, 202] width 73 height 22
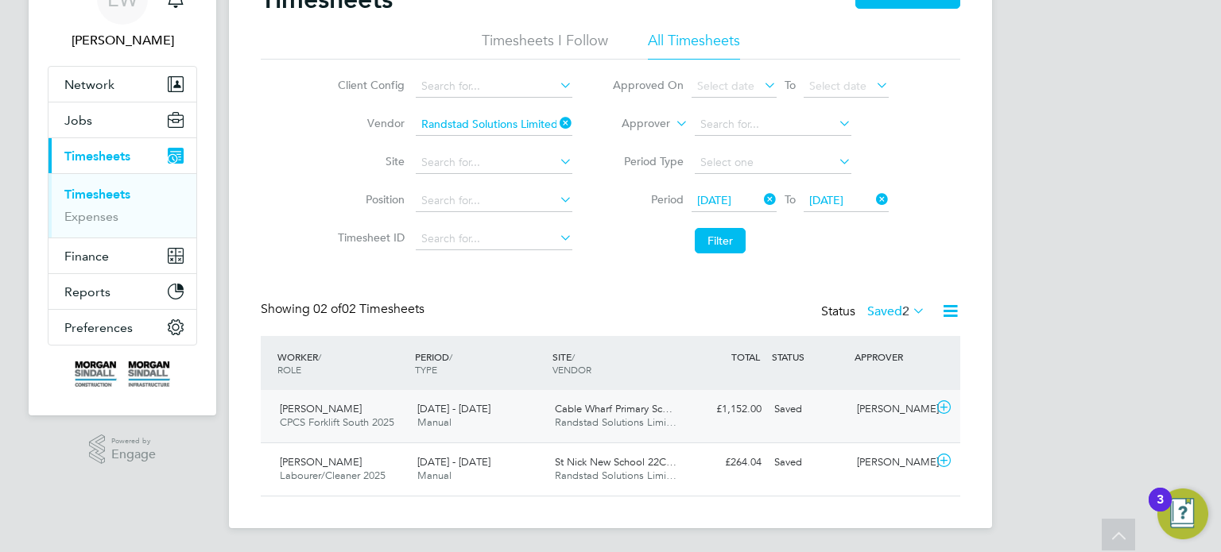
click at [869, 410] on div "Adrian Broadway" at bounding box center [891, 410] width 83 height 26
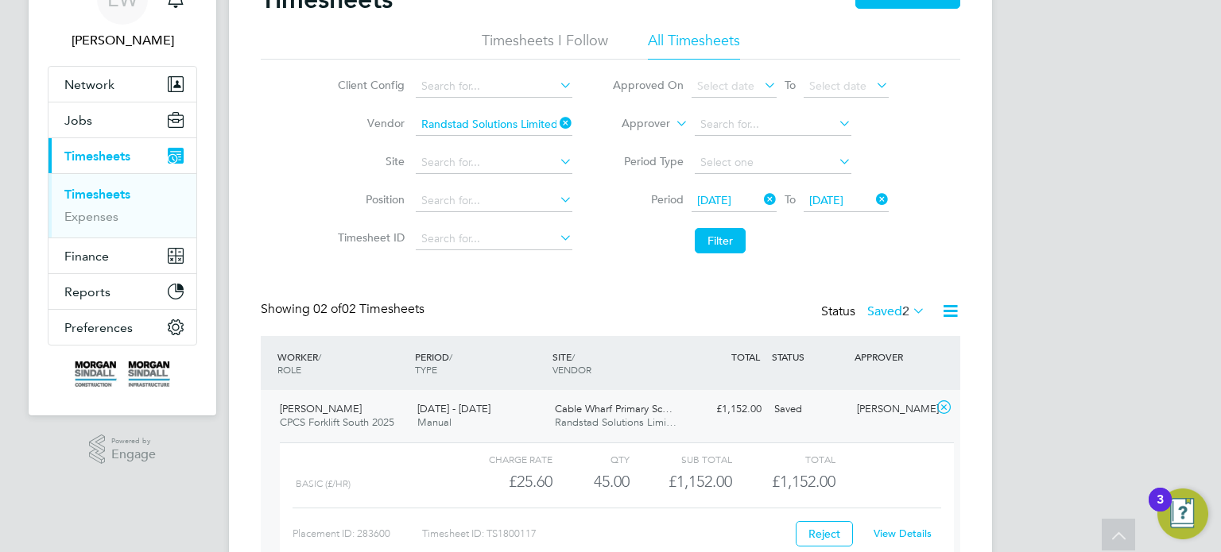
click at [899, 527] on link "View Details" at bounding box center [902, 534] width 58 height 14
click at [885, 304] on label "Saved 2" at bounding box center [896, 312] width 58 height 16
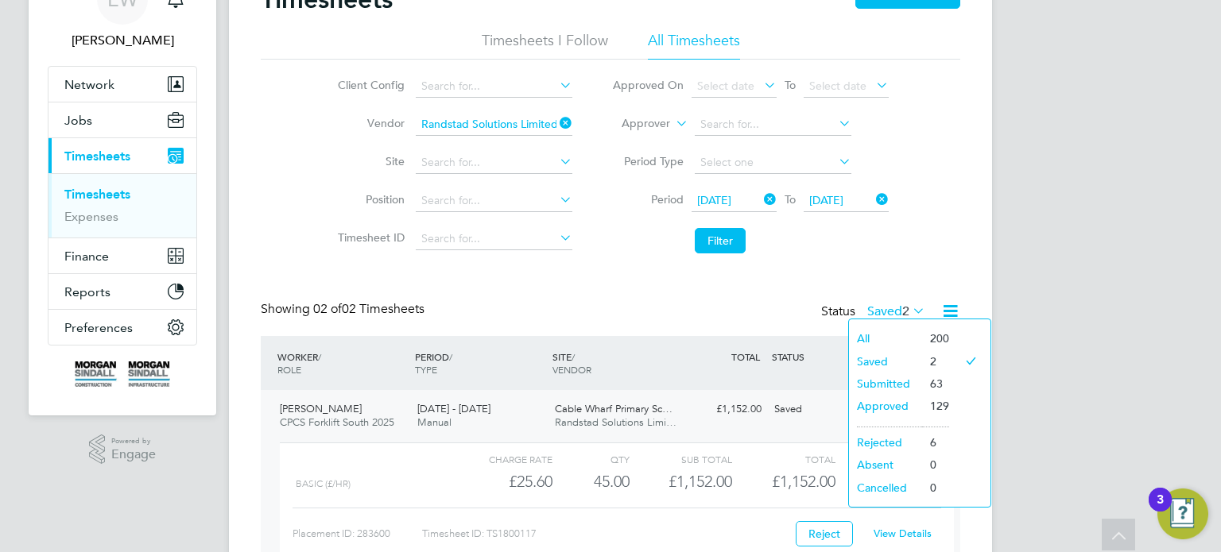
click at [886, 410] on li "Approved" at bounding box center [885, 406] width 73 height 22
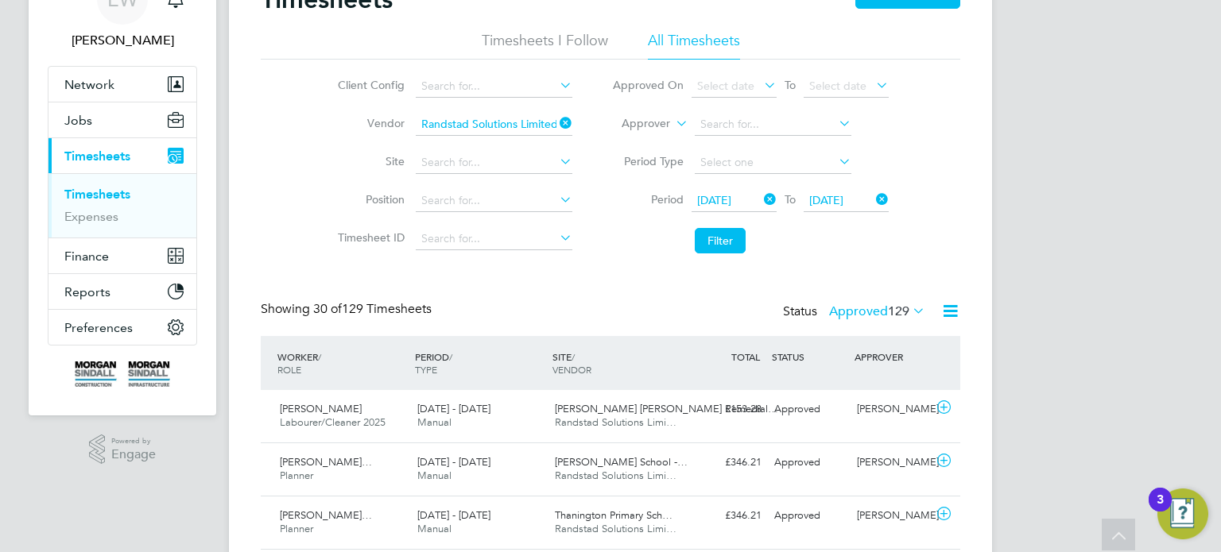
click at [862, 317] on label "Approved 129" at bounding box center [877, 312] width 96 height 16
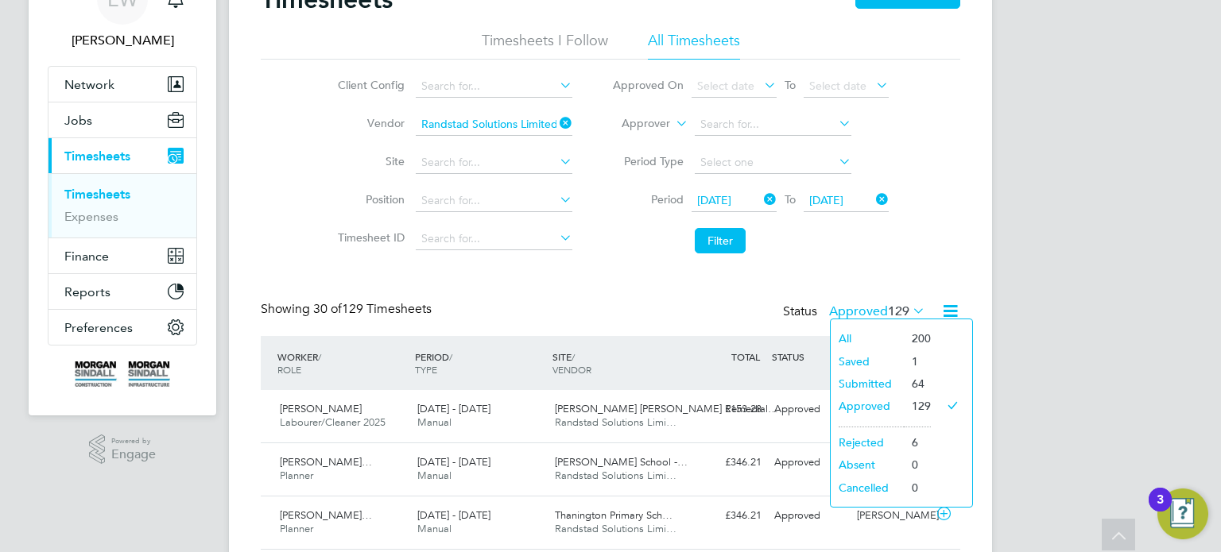
click at [872, 377] on li "Submitted" at bounding box center [866, 384] width 73 height 22
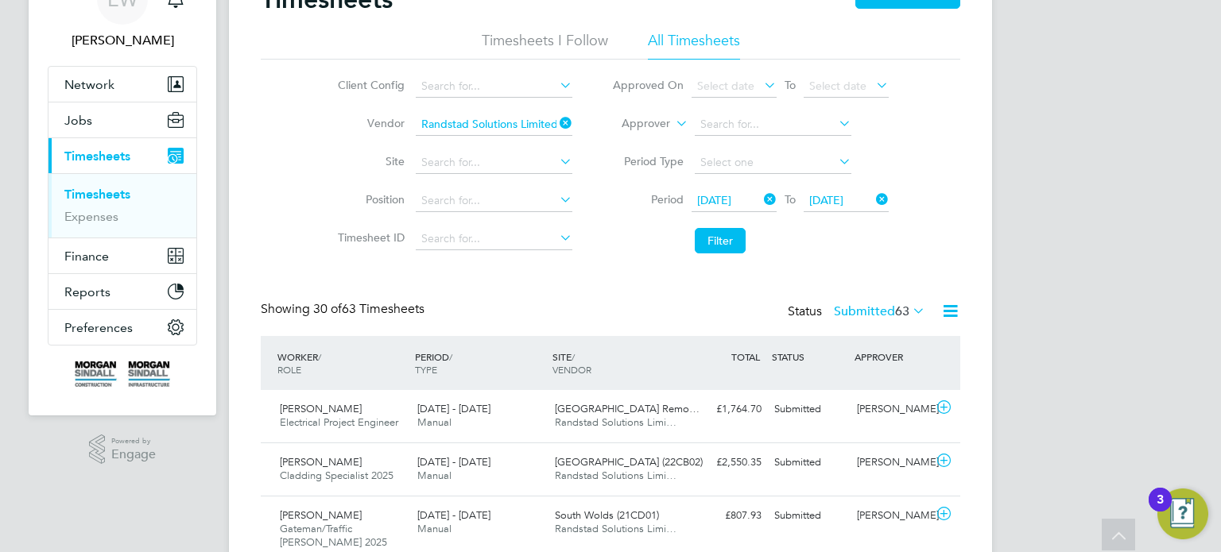
scroll to position [53, 138]
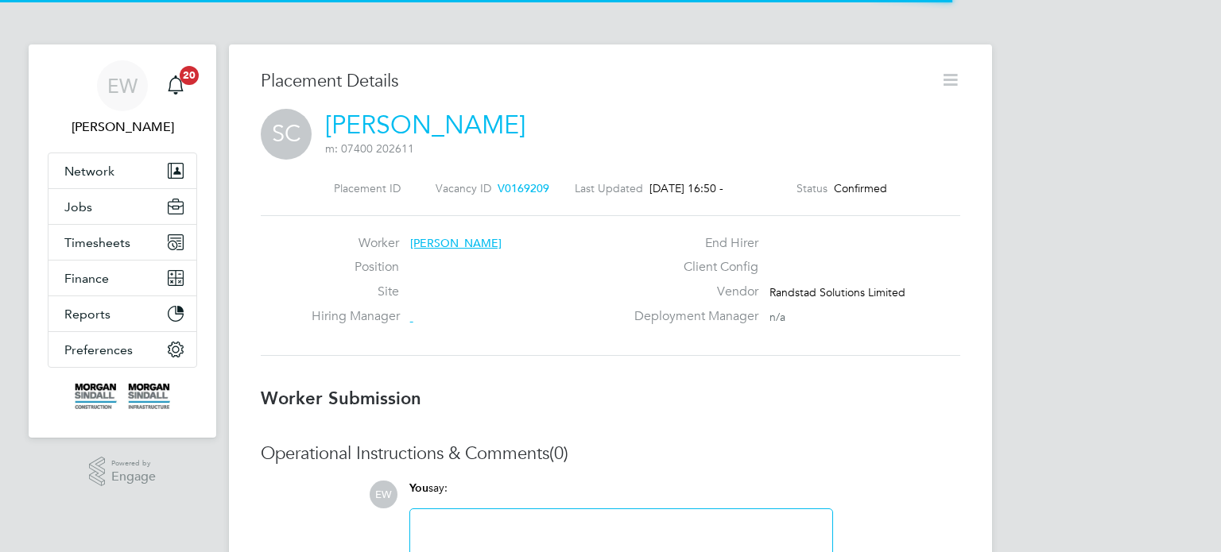
click at [952, 90] on icon at bounding box center [950, 80] width 20 height 20
click at [951, 89] on icon at bounding box center [950, 80] width 20 height 20
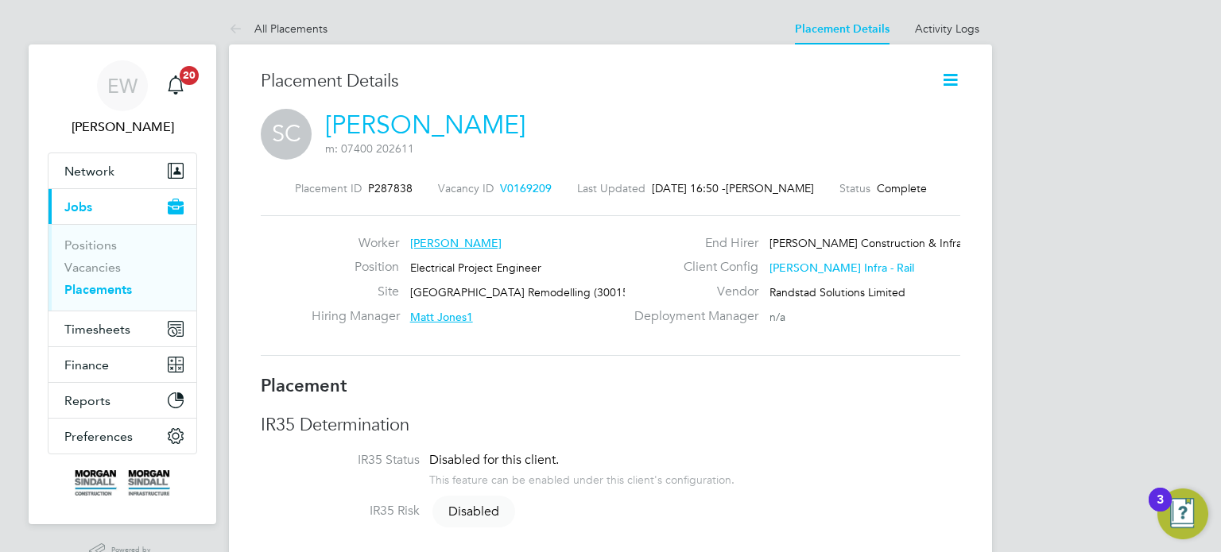
scroll to position [16, 242]
click at [951, 83] on icon at bounding box center [950, 80] width 20 height 20
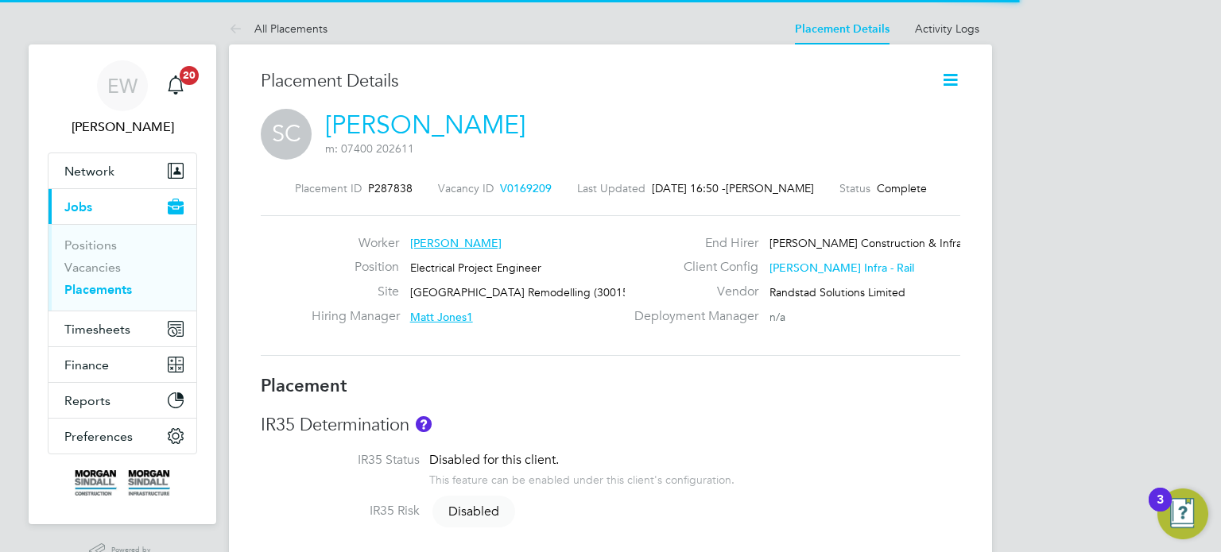
scroll to position [8, 8]
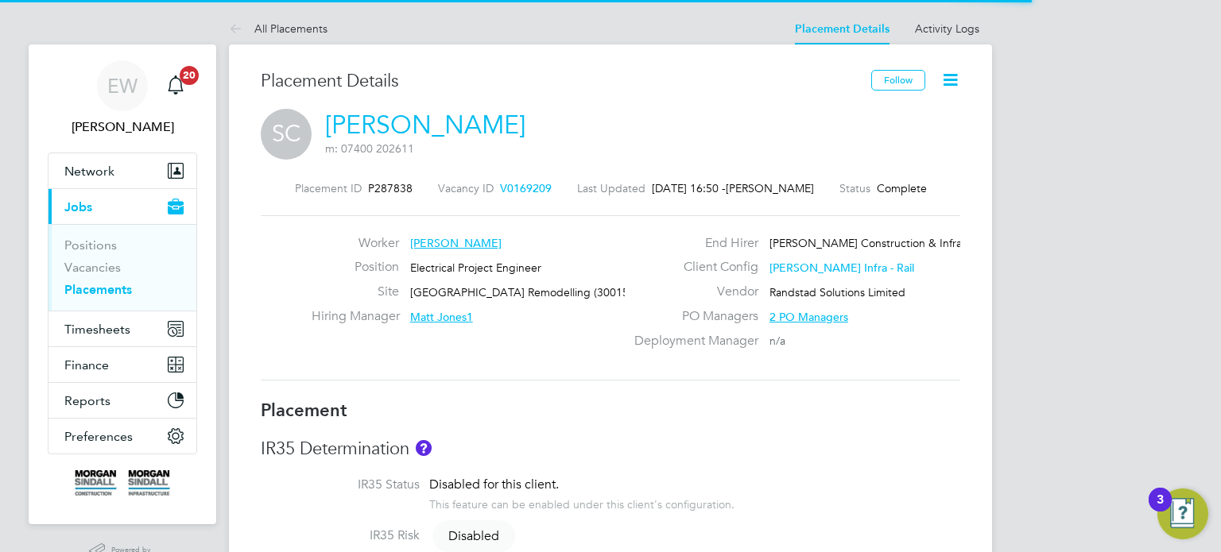
click at [947, 85] on icon at bounding box center [950, 80] width 20 height 20
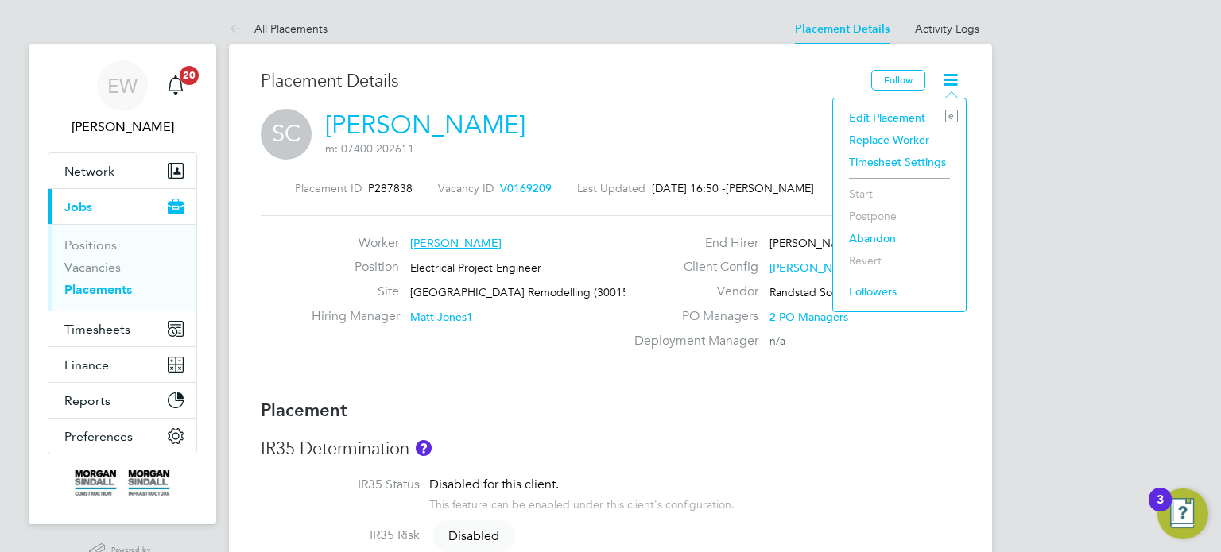
click at [881, 119] on li "Edit Placement e" at bounding box center [899, 117] width 117 height 22
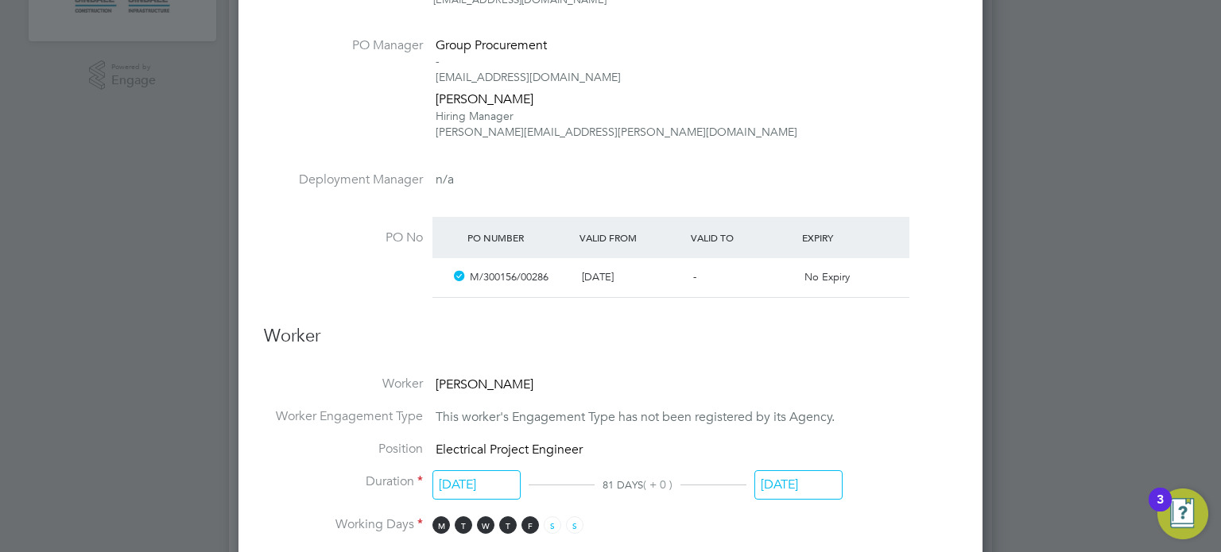
click at [794, 486] on input "[DATE]" at bounding box center [798, 484] width 88 height 29
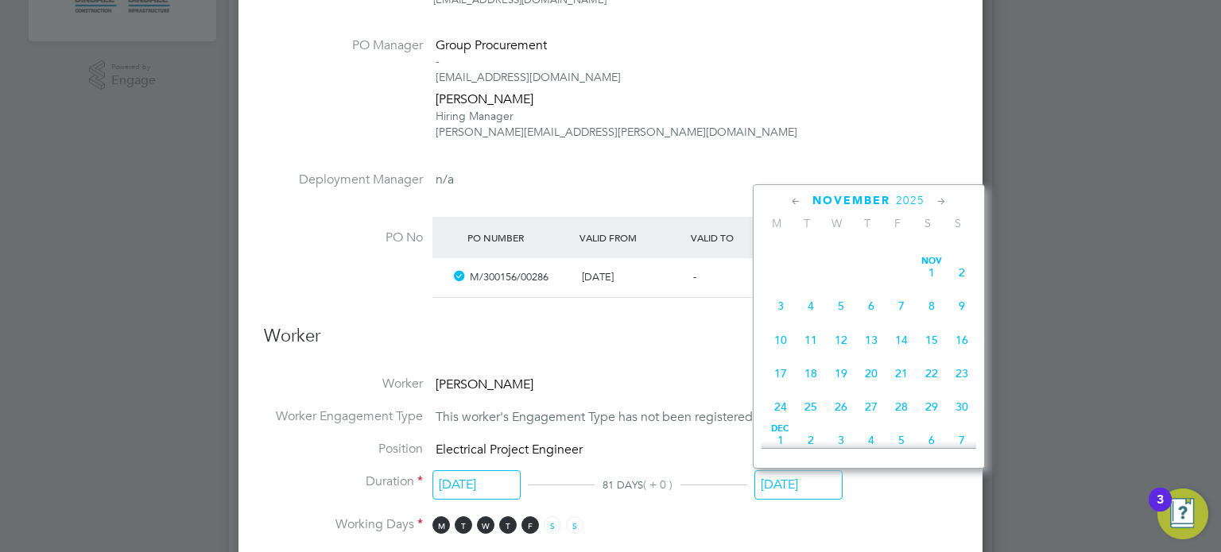
click at [900, 321] on span "7" at bounding box center [901, 306] width 30 height 30
type input "[DATE]"
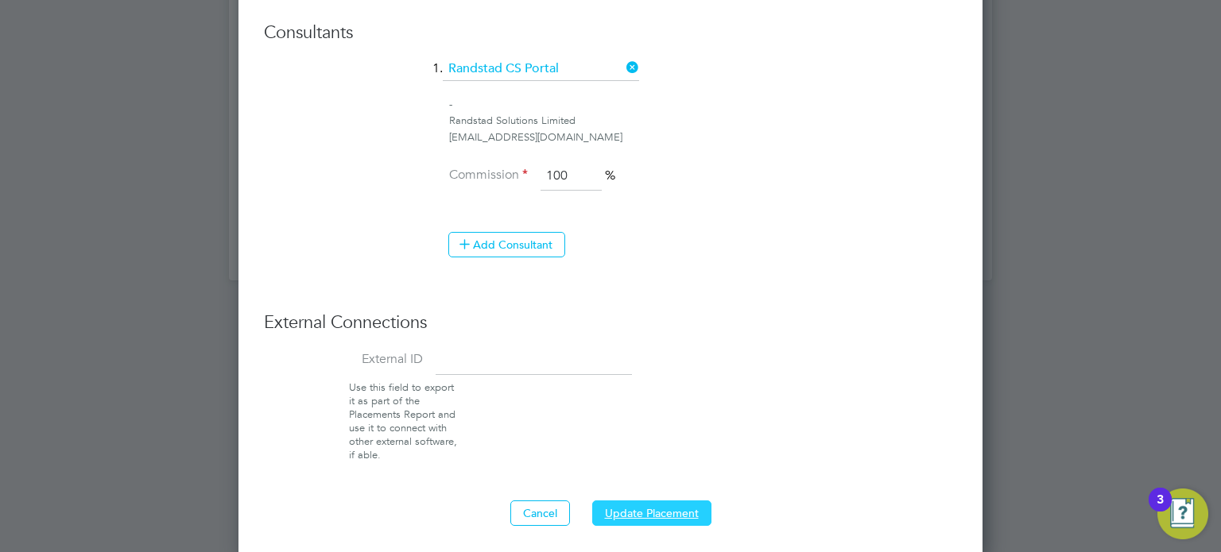
click at [683, 513] on button "Update Placement" at bounding box center [651, 513] width 119 height 25
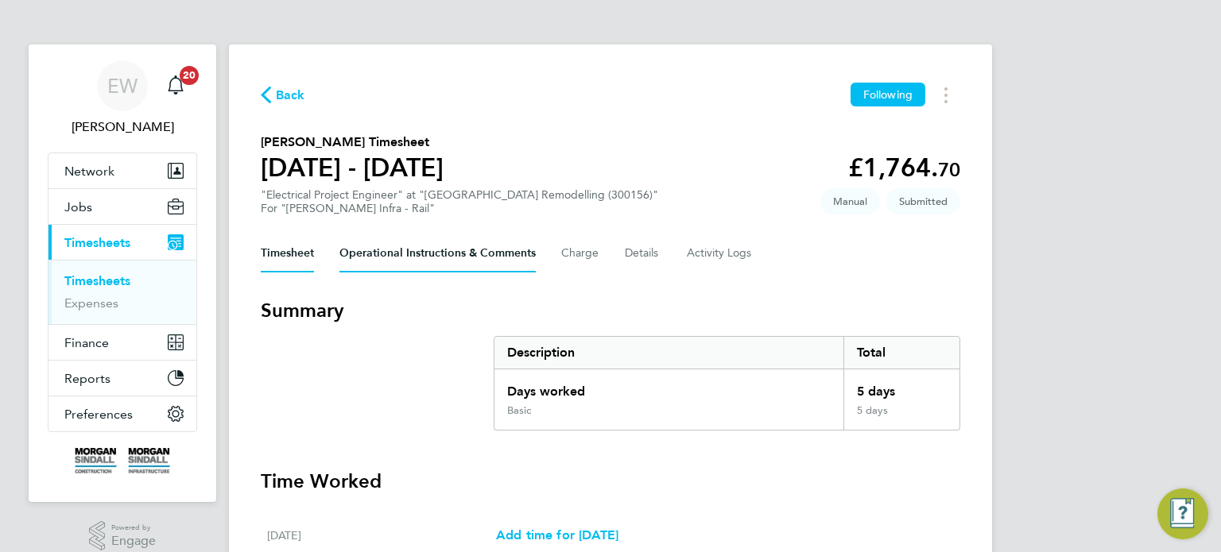
click at [414, 251] on Comments-tab "Operational Instructions & Comments" at bounding box center [437, 253] width 196 height 38
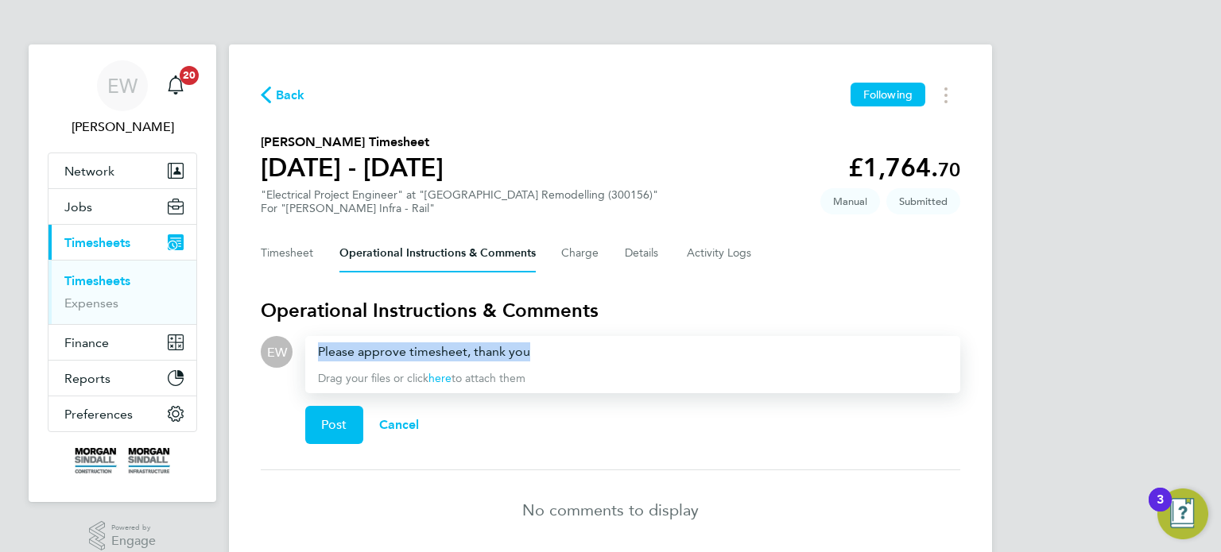
drag, startPoint x: 545, startPoint y: 354, endPoint x: 294, endPoint y: 354, distance: 251.1
click at [294, 354] on div "Drop your files here Supported files: JPG, JPEG, PNG, GIF or PDF Please approve…" at bounding box center [626, 396] width 668 height 121
copy div "Please approve timesheet, thank you"
click at [319, 408] on button "Post" at bounding box center [334, 425] width 58 height 38
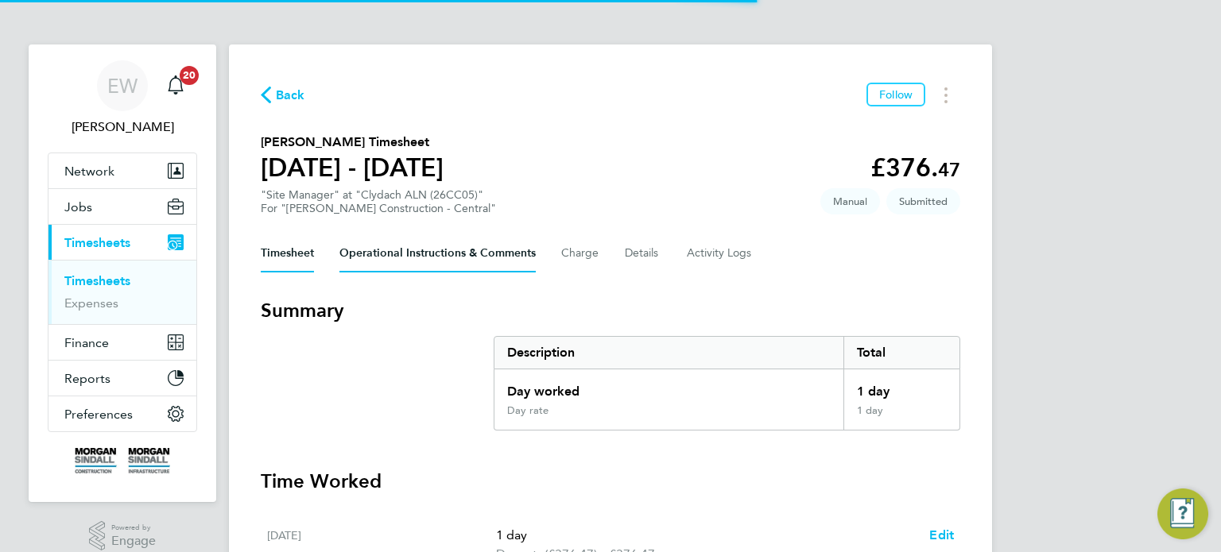
click at [423, 250] on Comments-tab "Operational Instructions & Comments" at bounding box center [437, 253] width 196 height 38
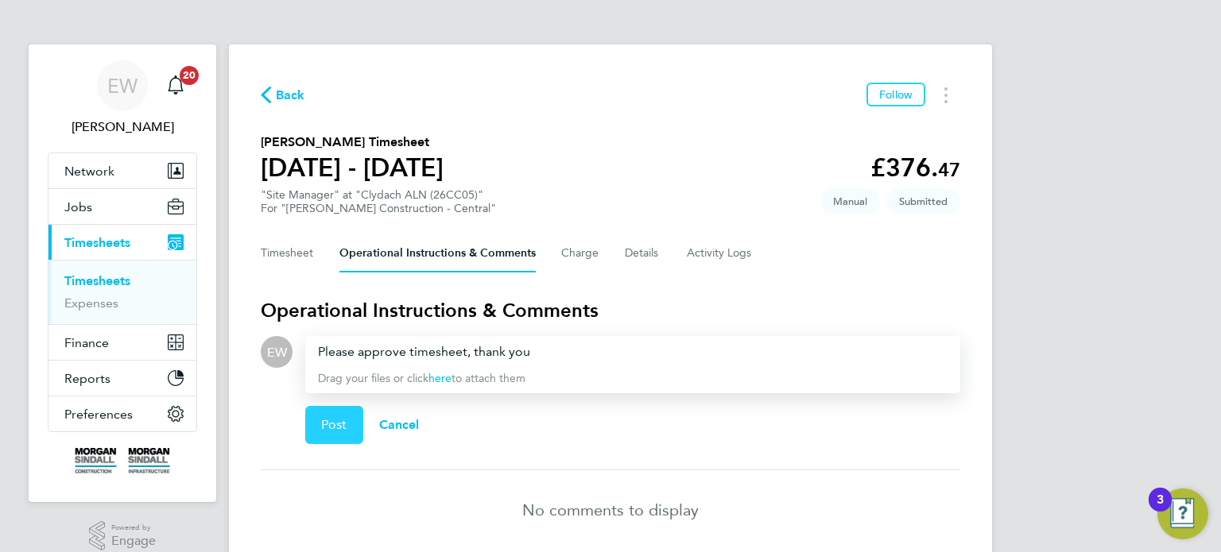
click at [342, 426] on span "Post" at bounding box center [334, 425] width 26 height 16
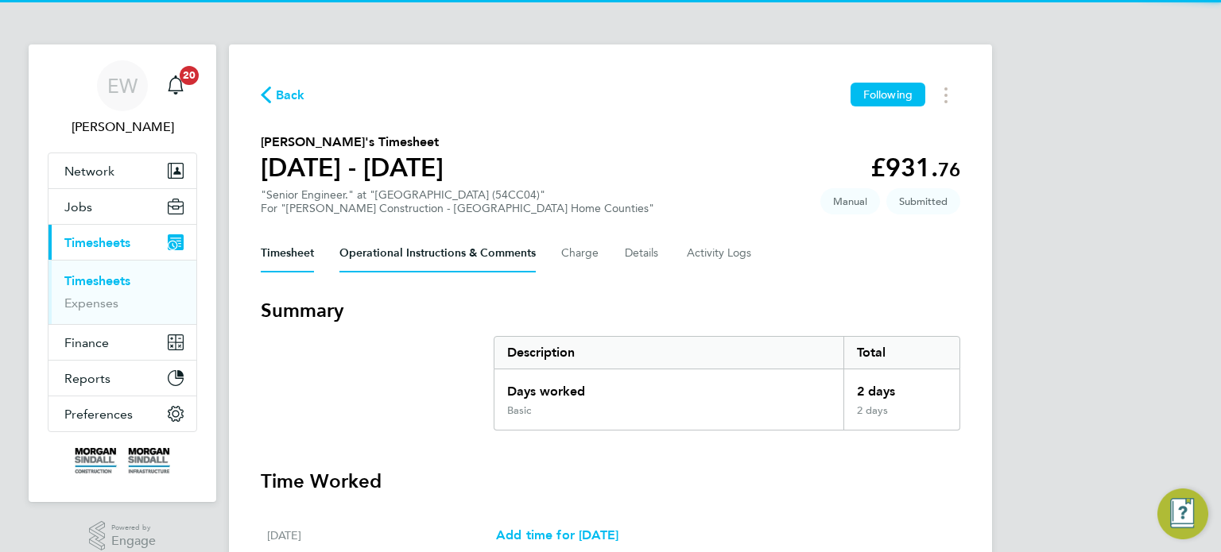
click at [439, 261] on Comments-tab "Operational Instructions & Comments" at bounding box center [437, 253] width 196 height 38
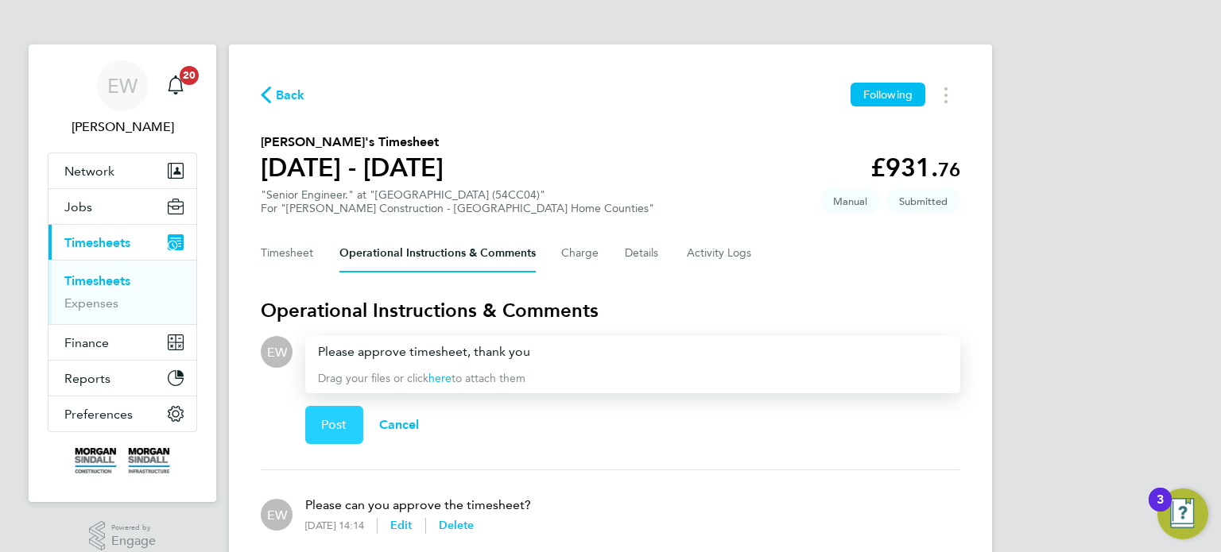
click at [345, 420] on span "Post" at bounding box center [334, 425] width 26 height 16
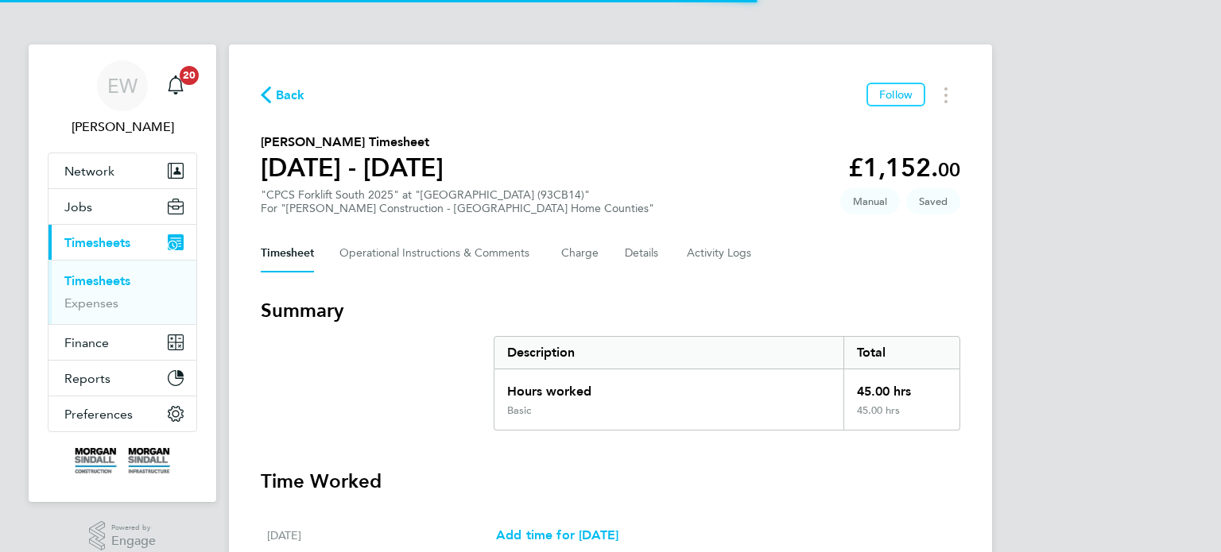
scroll to position [593, 0]
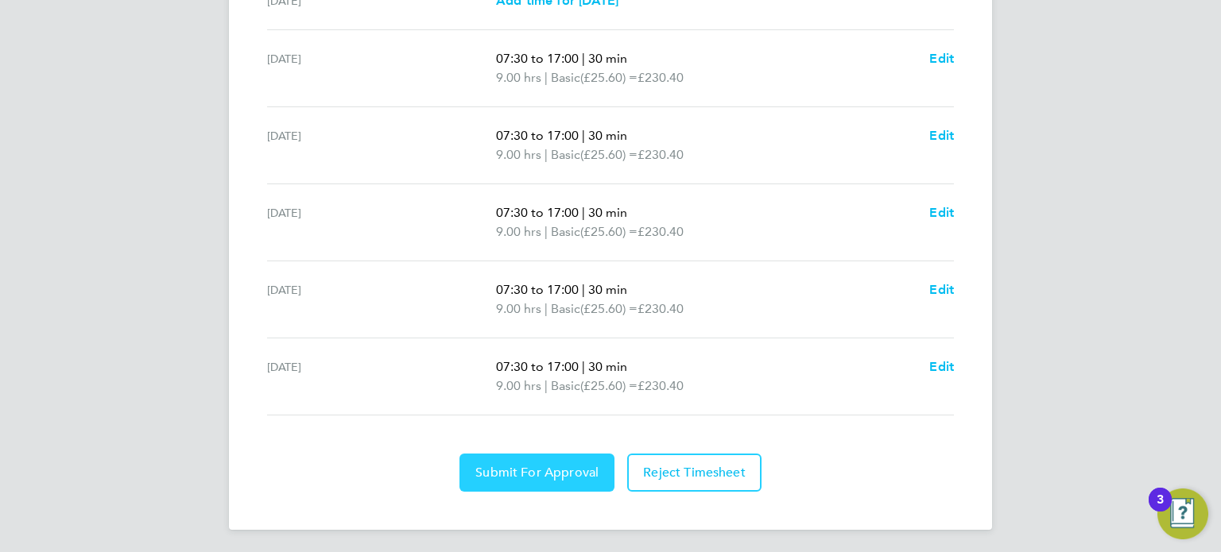
click at [550, 475] on span "Submit For Approval" at bounding box center [536, 473] width 123 height 16
